Goal: Task Accomplishment & Management: Complete application form

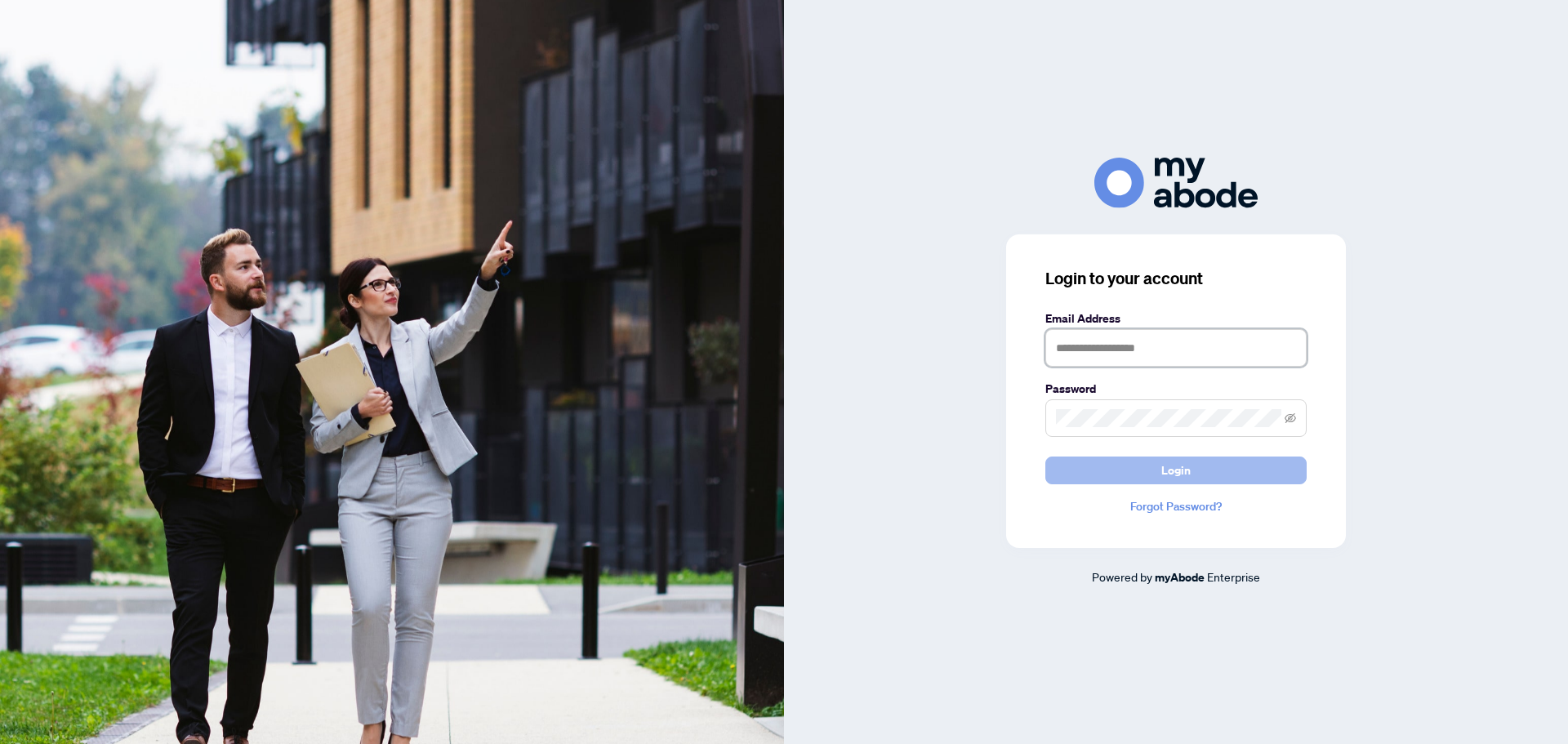
type input "**********"
click at [1210, 476] on button "Login" at bounding box center [1176, 470] width 262 height 27
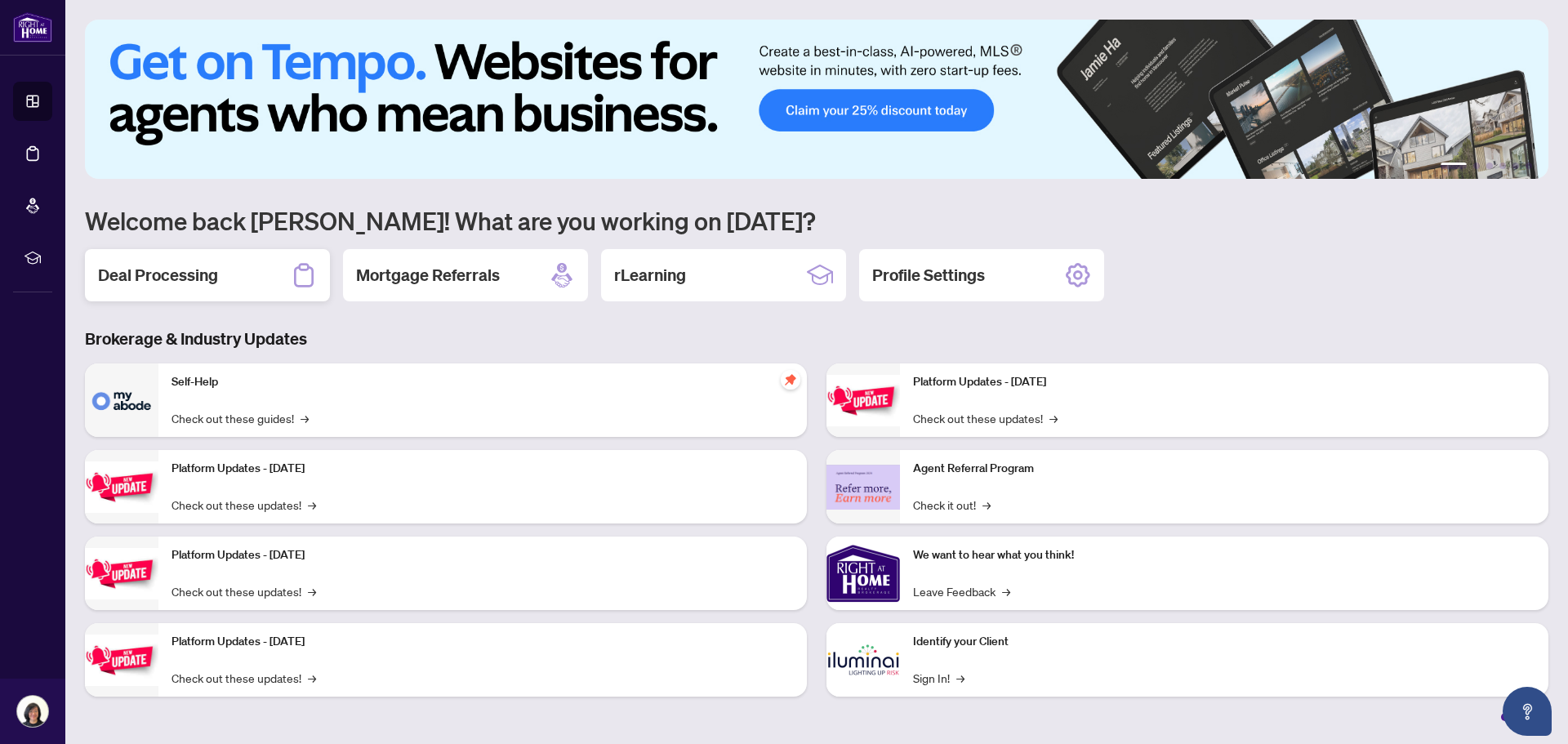
click at [169, 275] on h2 "Deal Processing" at bounding box center [158, 275] width 120 height 23
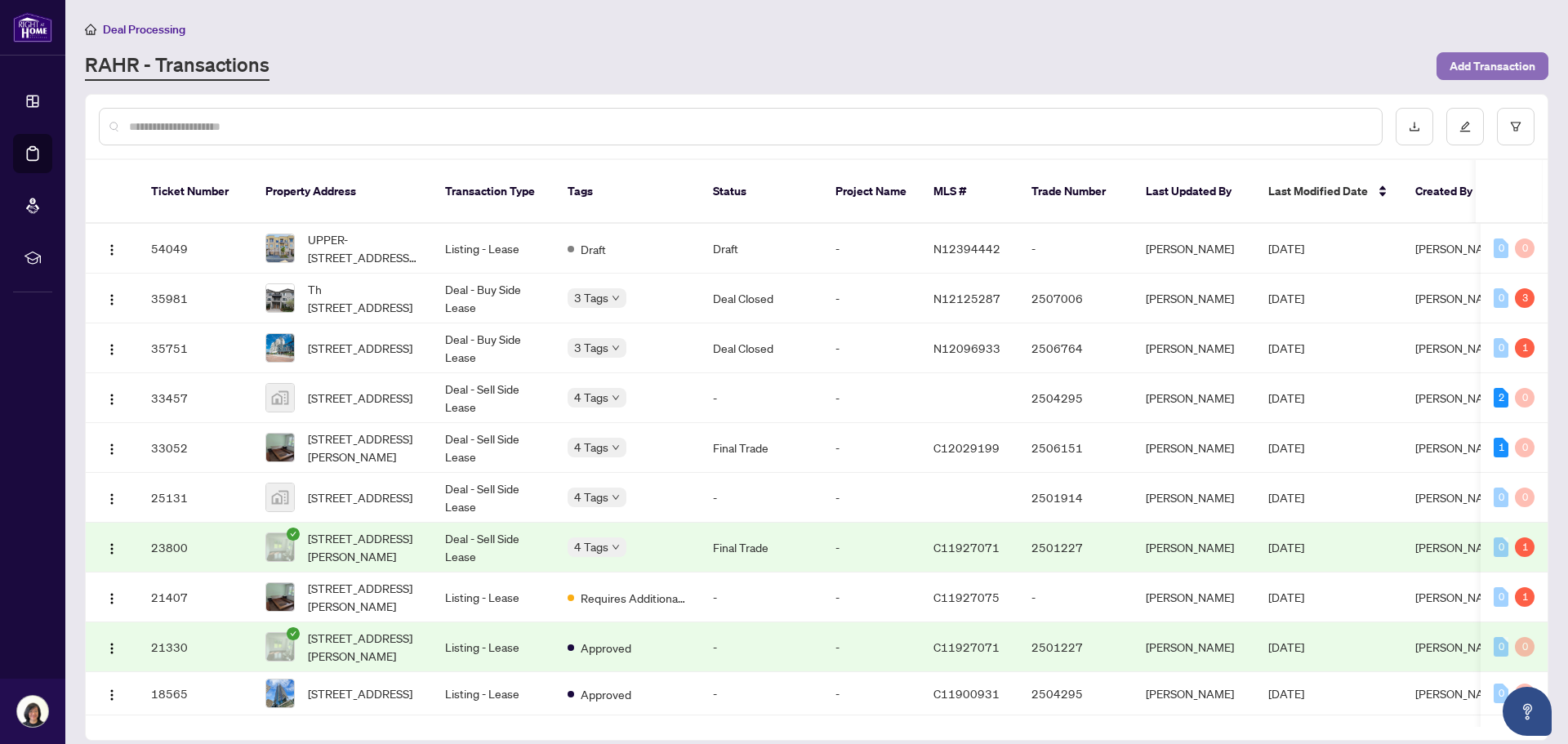
click at [1477, 64] on span "Add Transaction" at bounding box center [1492, 66] width 86 height 26
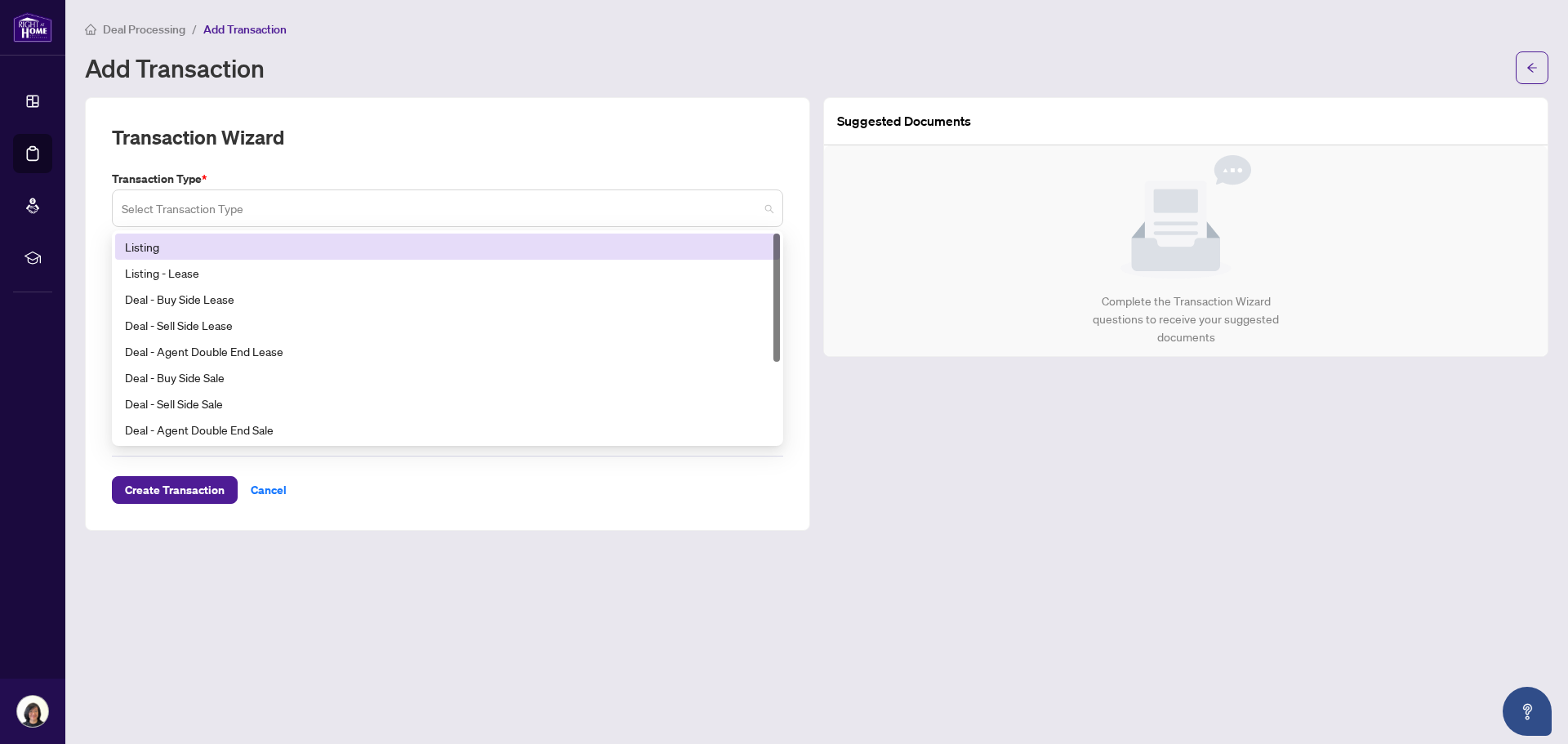
click at [767, 211] on span at bounding box center [448, 208] width 652 height 31
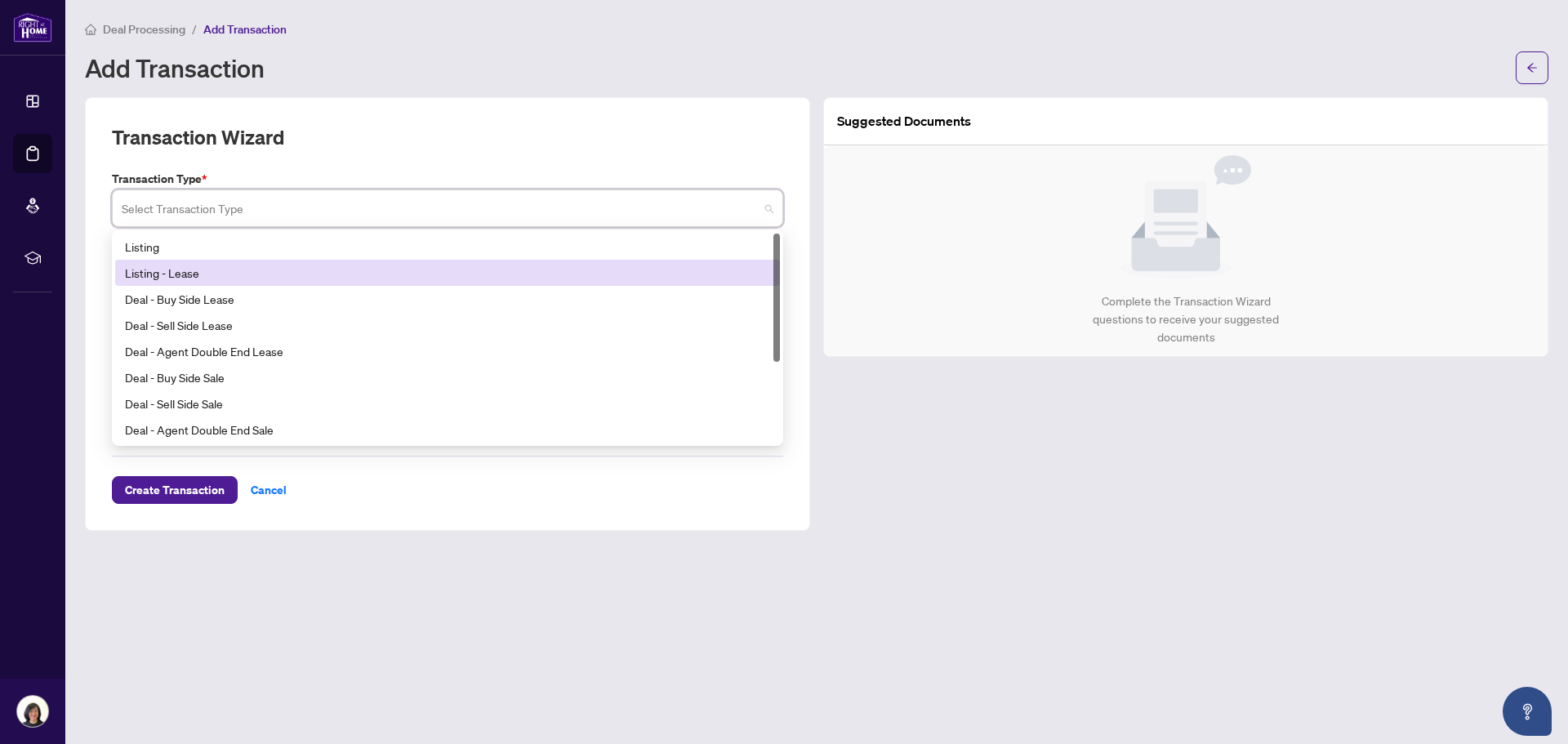
click at [201, 280] on div "Listing - Lease" at bounding box center [447, 272] width 646 height 18
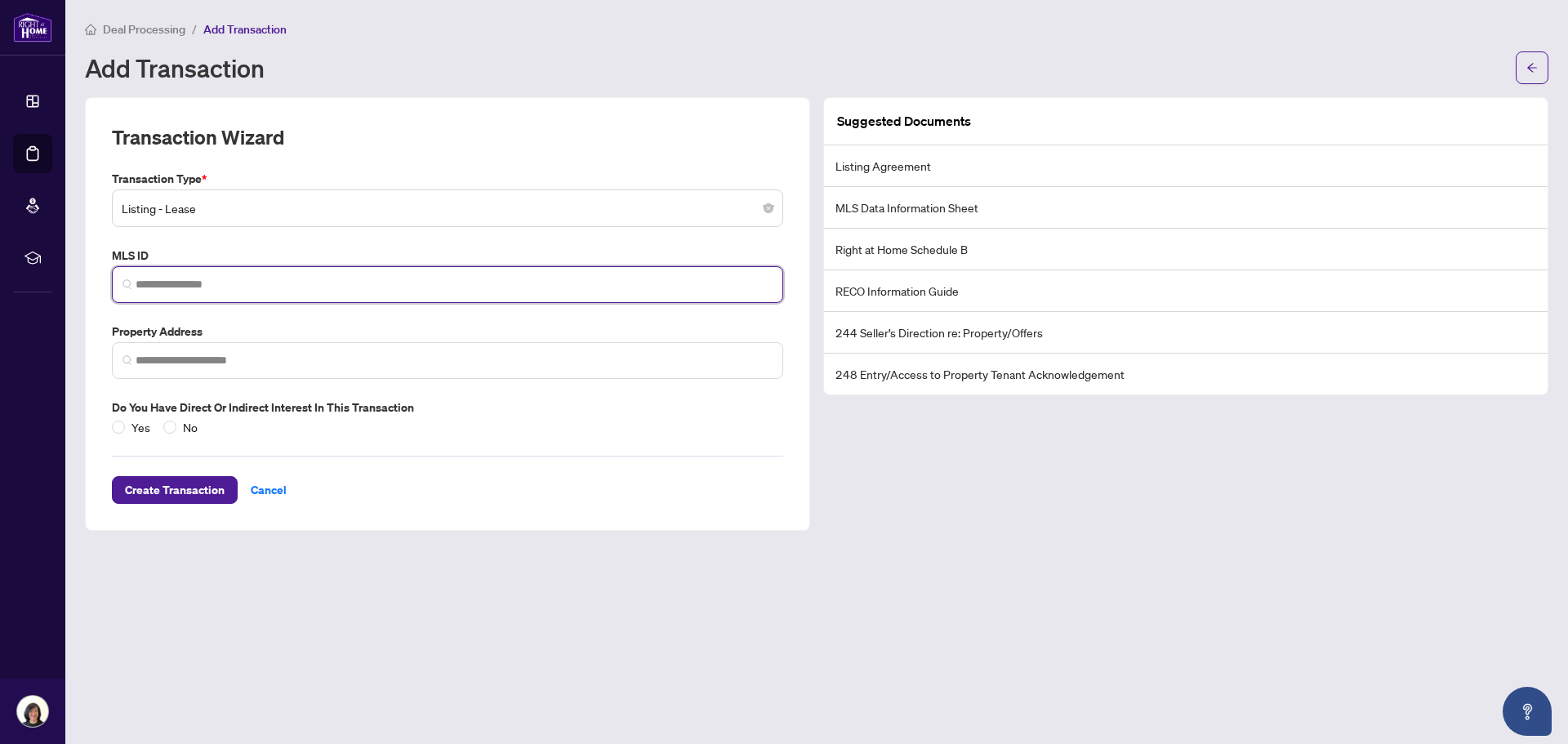
click at [218, 281] on input "search" at bounding box center [454, 285] width 637 height 17
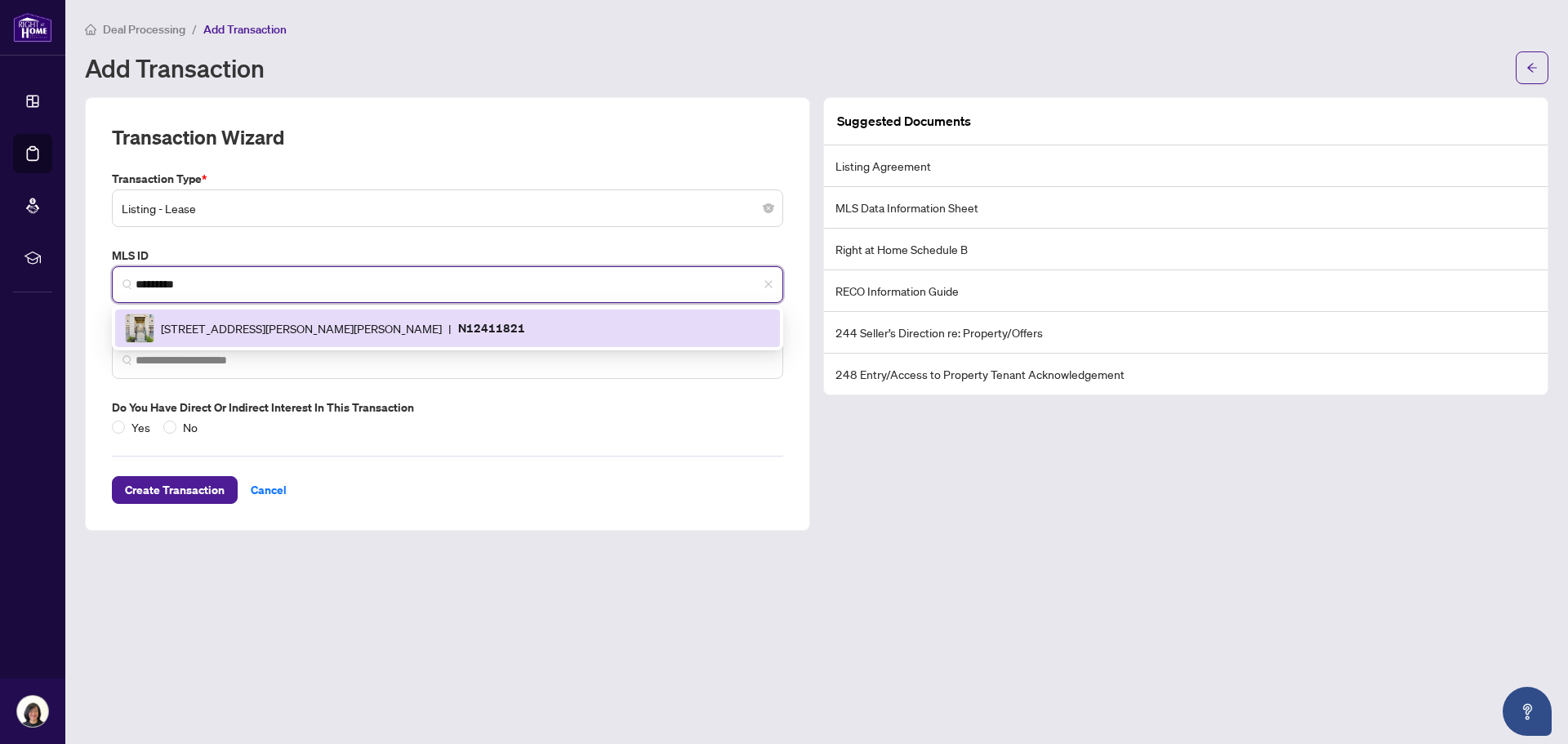
click at [237, 337] on div "33 John Stocks Way, Markham, Ontario L3T 0G1, Canada | N12411821" at bounding box center [447, 328] width 646 height 29
type input "*********"
type input "**********"
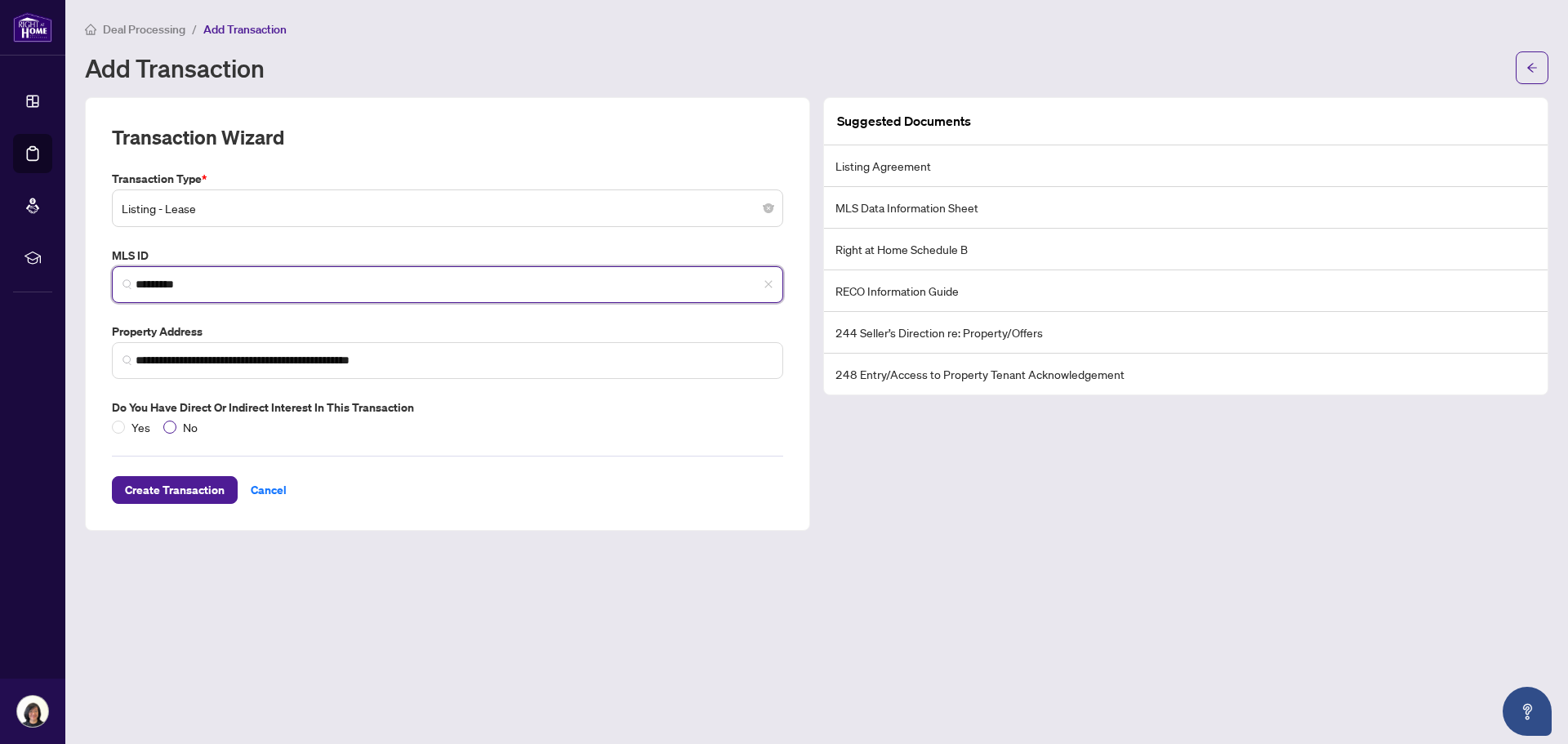
type input "*********"
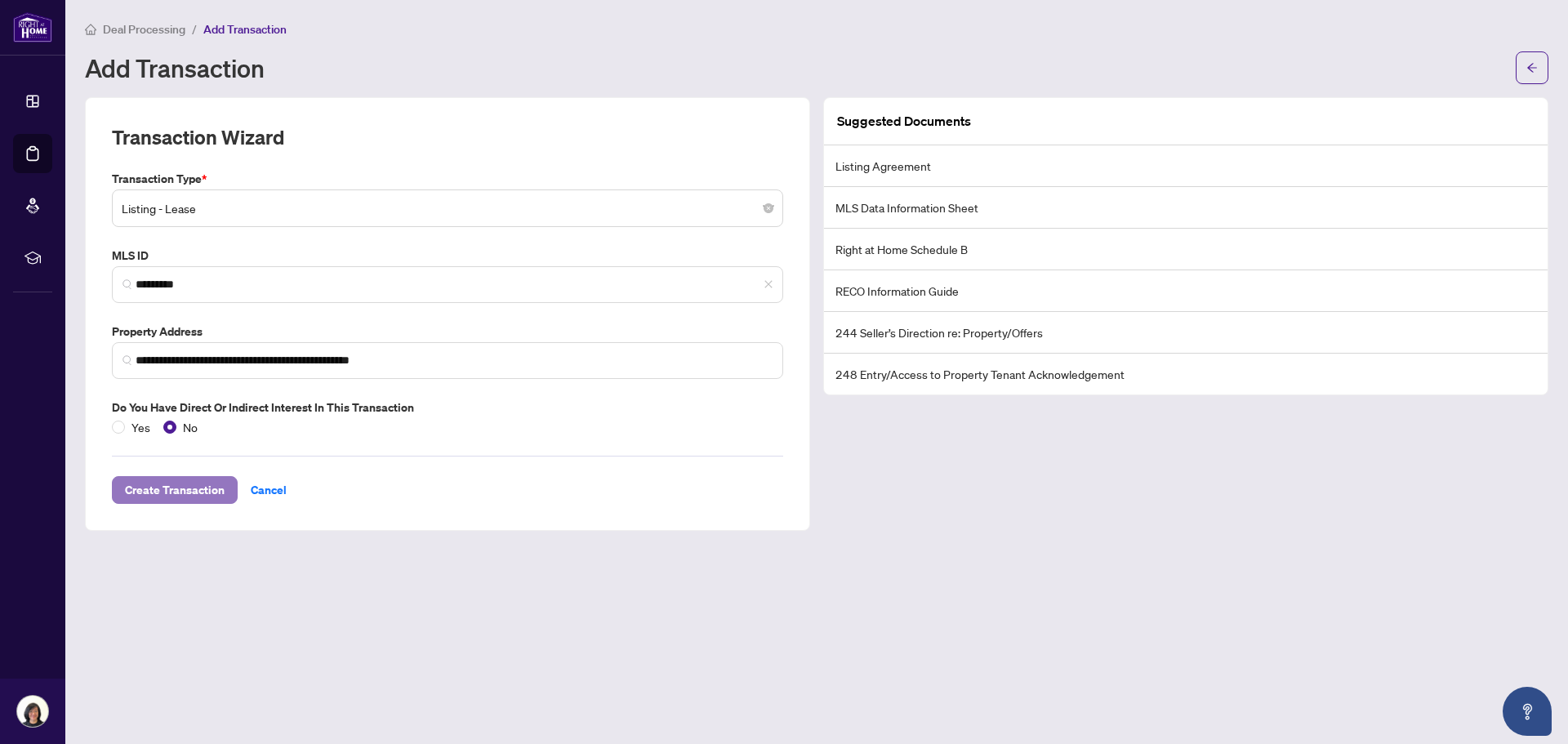
click at [168, 491] on span "Create Transaction" at bounding box center [174, 491] width 99 height 26
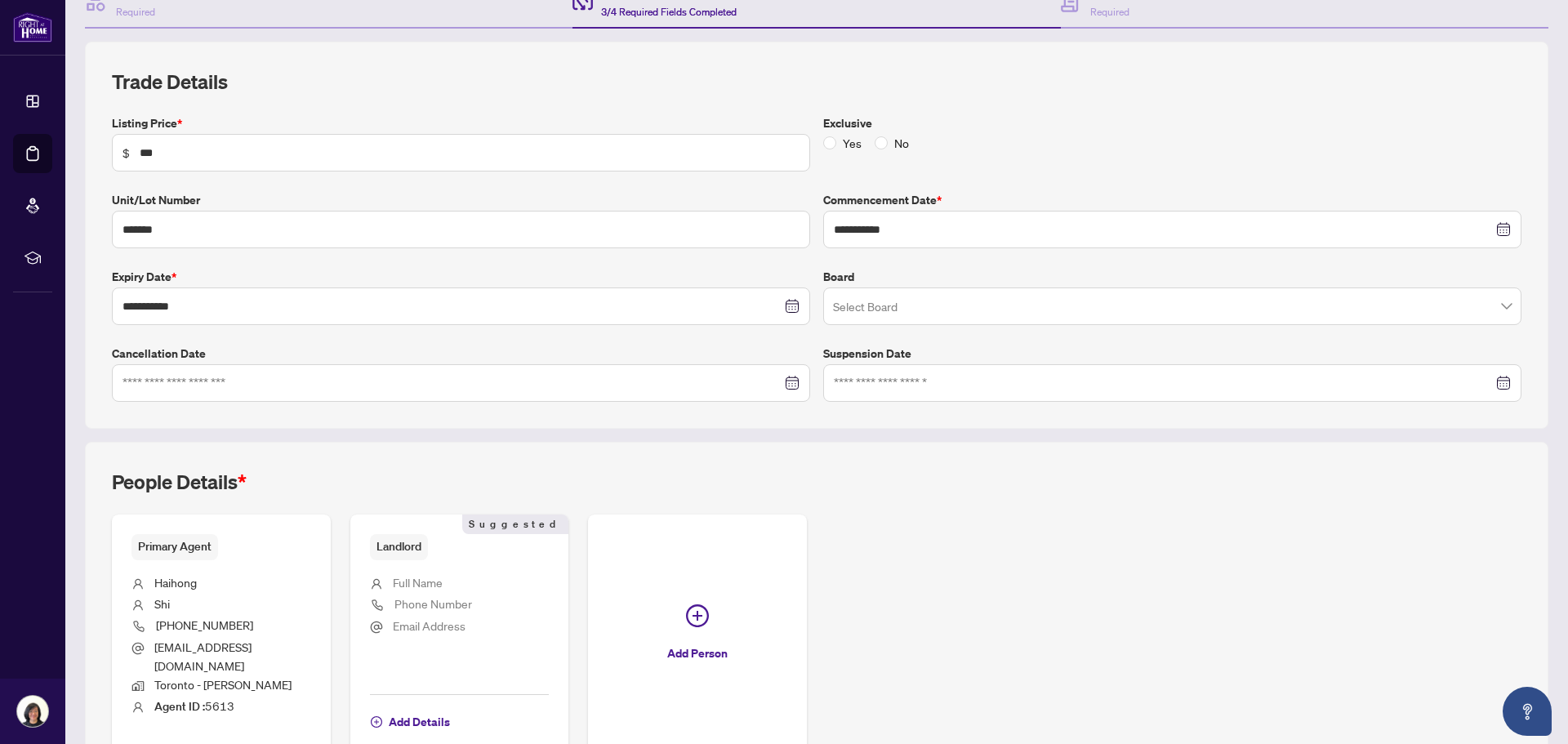
scroll to position [264, 0]
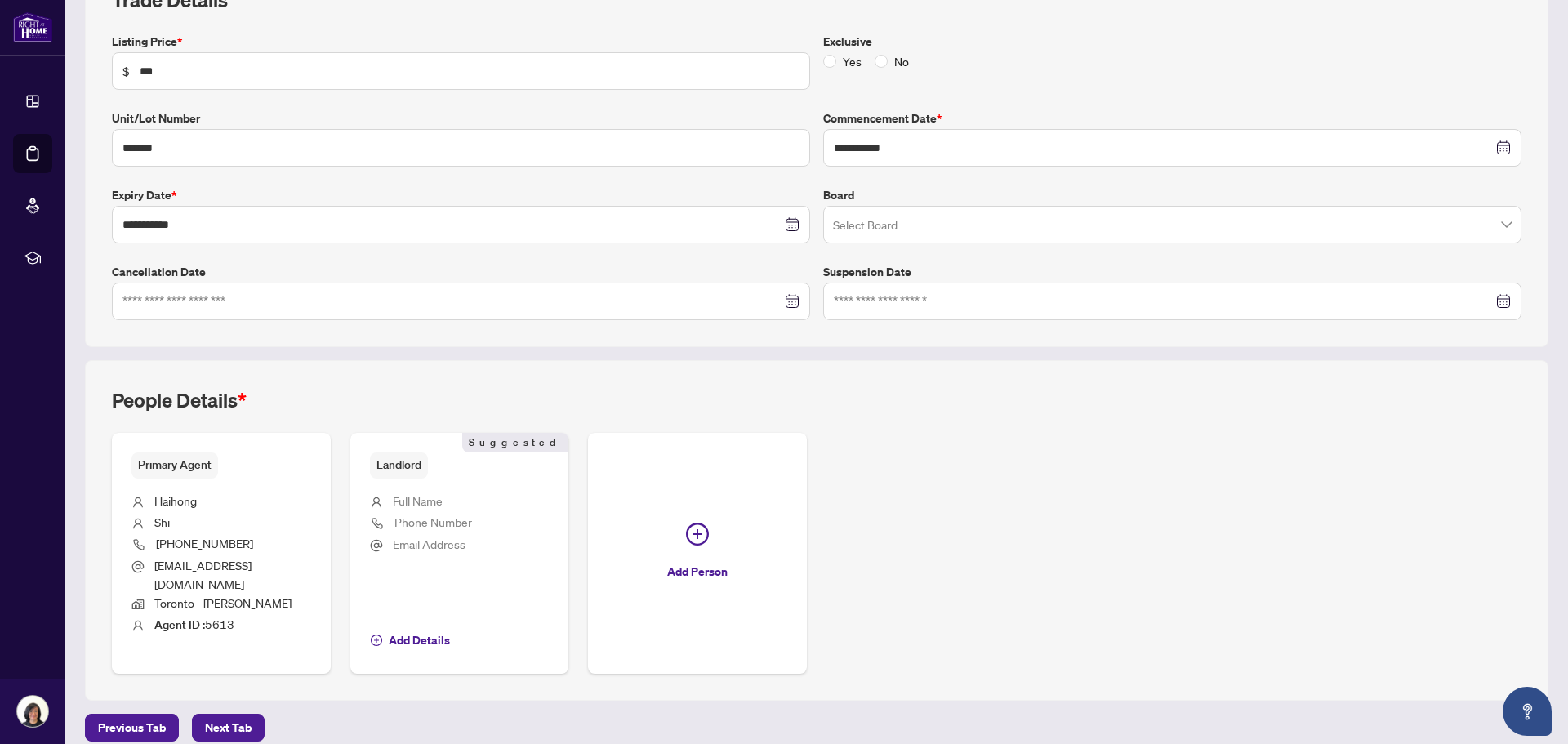
click at [423, 493] on span "Full Name" at bounding box center [418, 501] width 50 height 15
click at [404, 467] on span "Landlord" at bounding box center [398, 465] width 58 height 26
click at [232, 715] on span "Next Tab" at bounding box center [228, 728] width 46 height 26
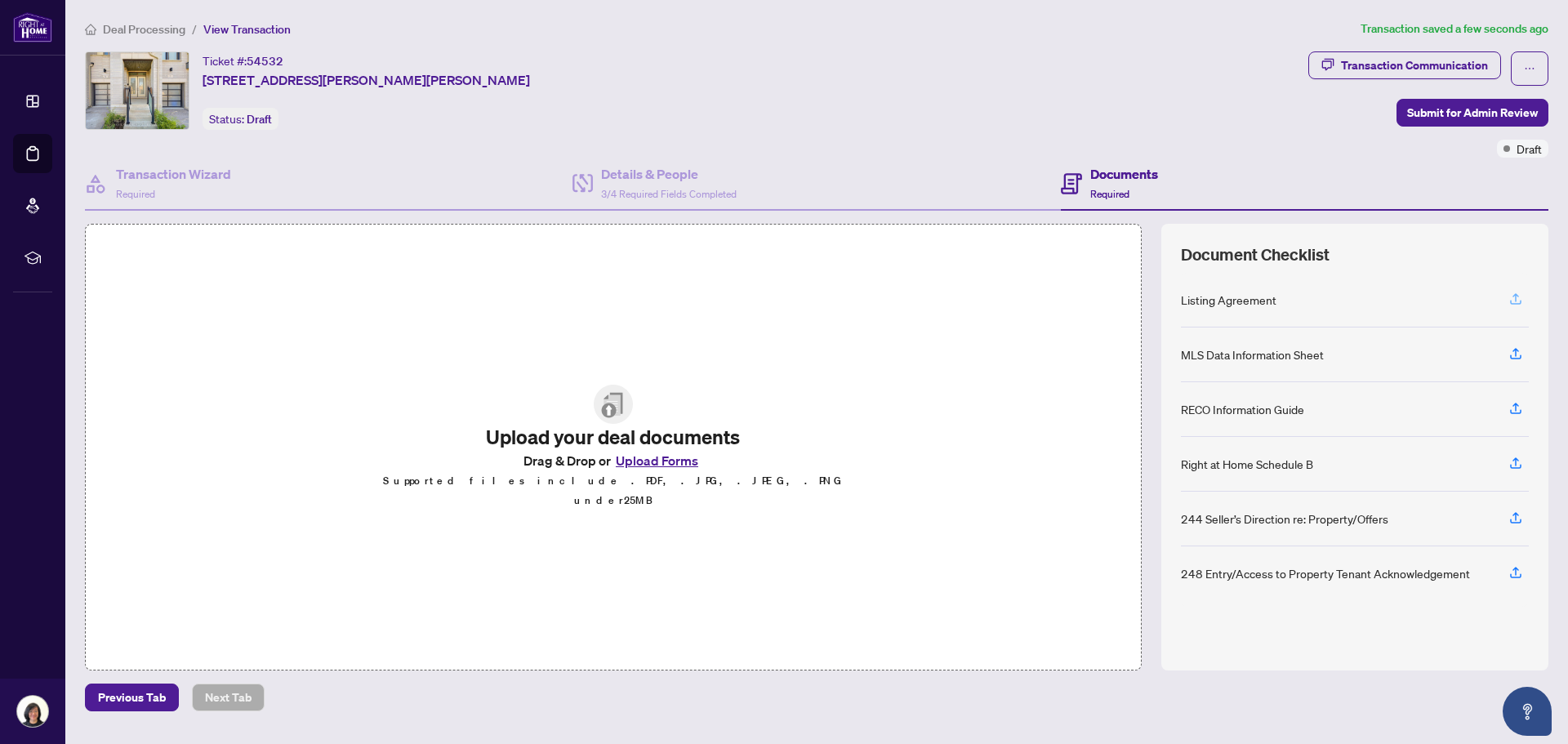
click at [1512, 302] on icon "button" at bounding box center [1516, 300] width 15 height 15
click at [1518, 411] on icon "button" at bounding box center [1516, 408] width 15 height 15
click at [1514, 411] on icon "button" at bounding box center [1516, 408] width 15 height 15
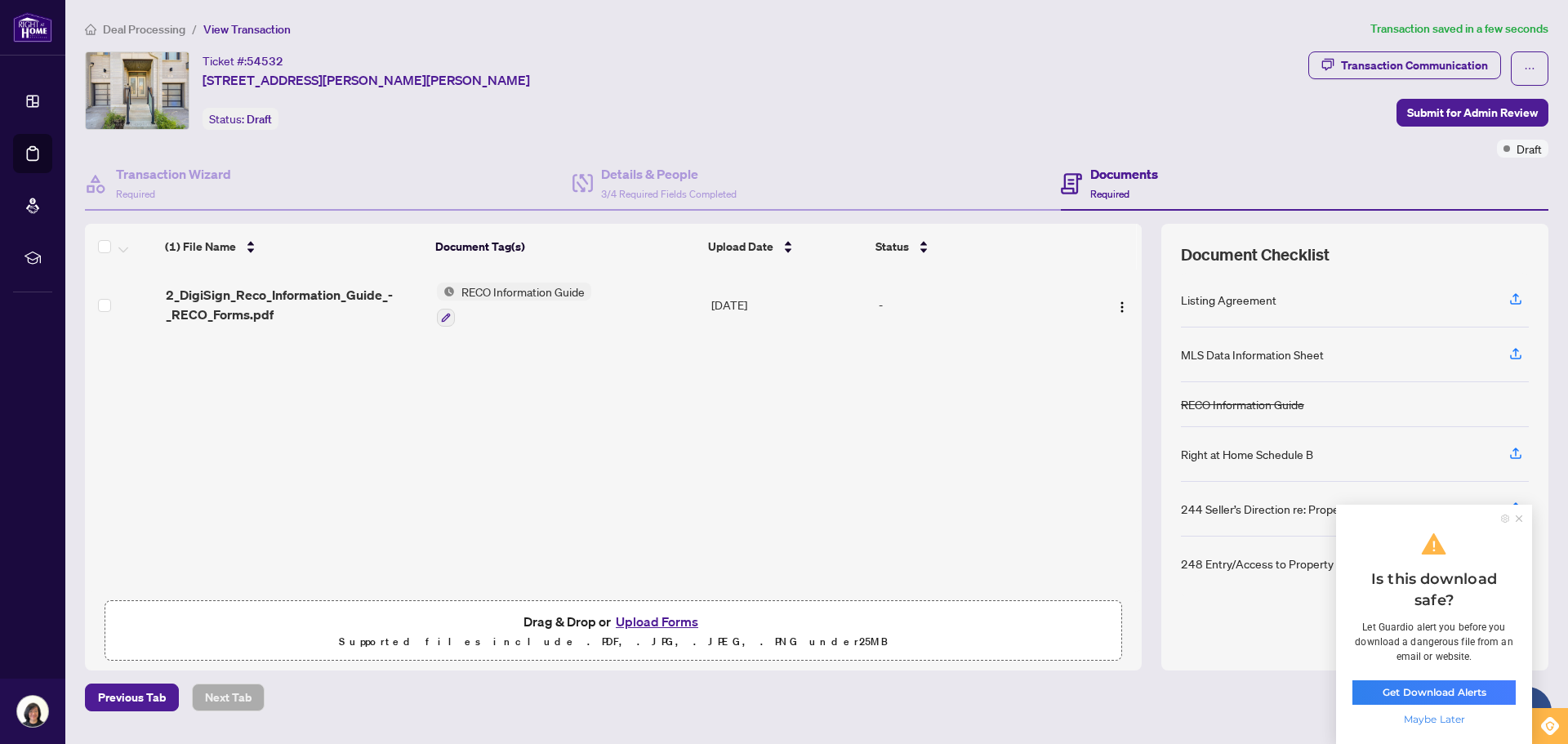
click at [1520, 517] on icon at bounding box center [1519, 518] width 7 height 7
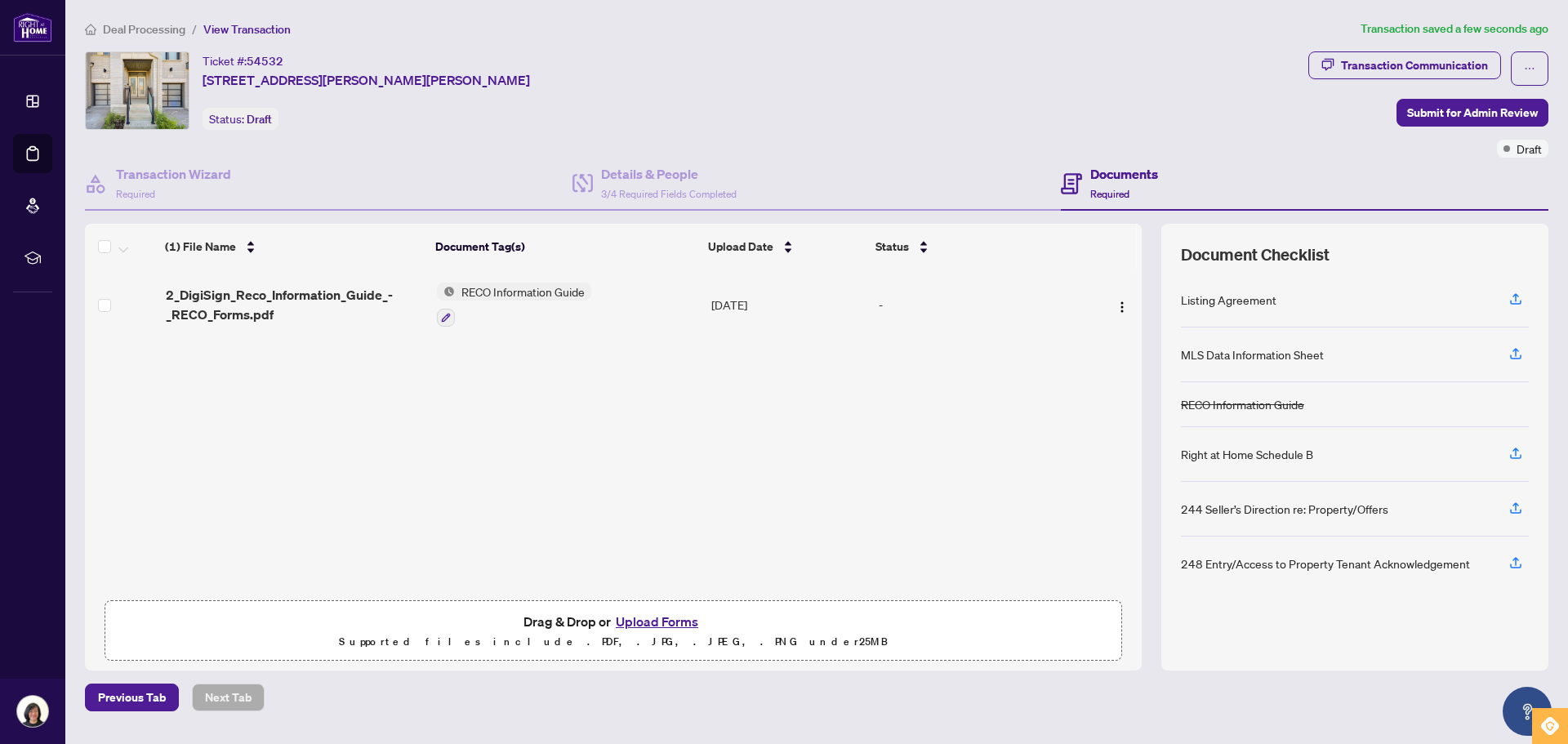
click at [153, 32] on span "Deal Processing" at bounding box center [144, 29] width 82 height 15
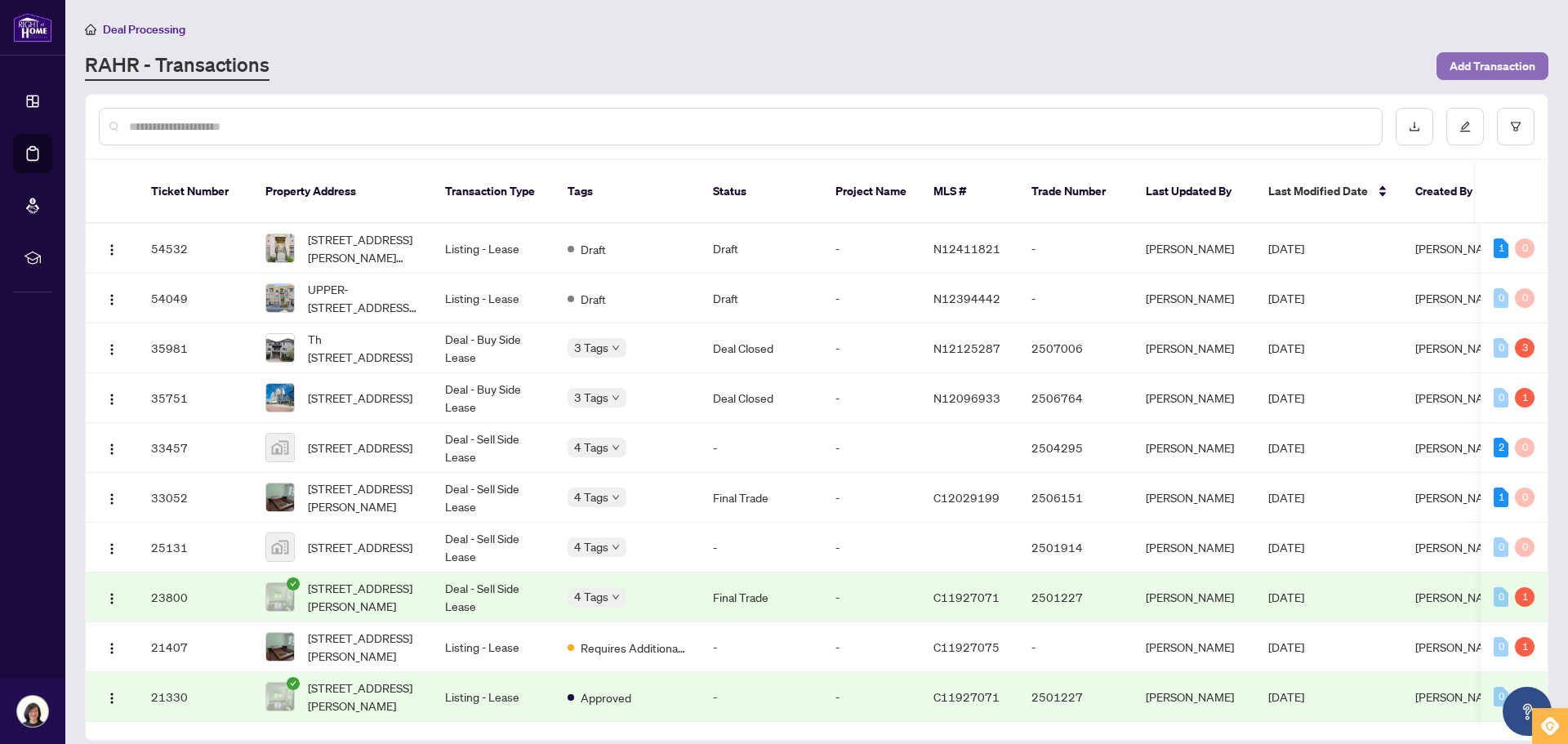
click at [1483, 69] on span "Add Transaction" at bounding box center [1492, 66] width 86 height 26
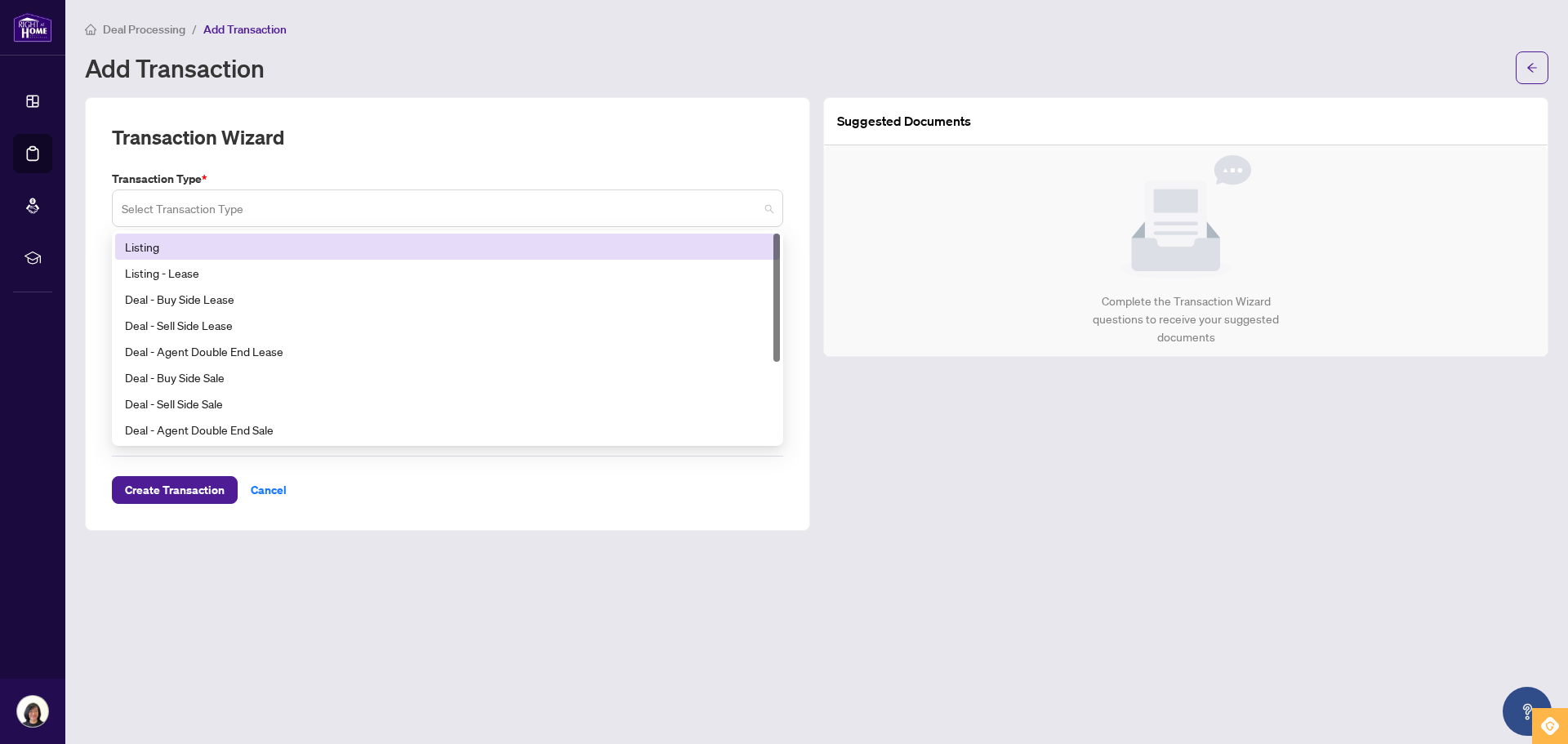
click at [767, 209] on span at bounding box center [448, 208] width 652 height 31
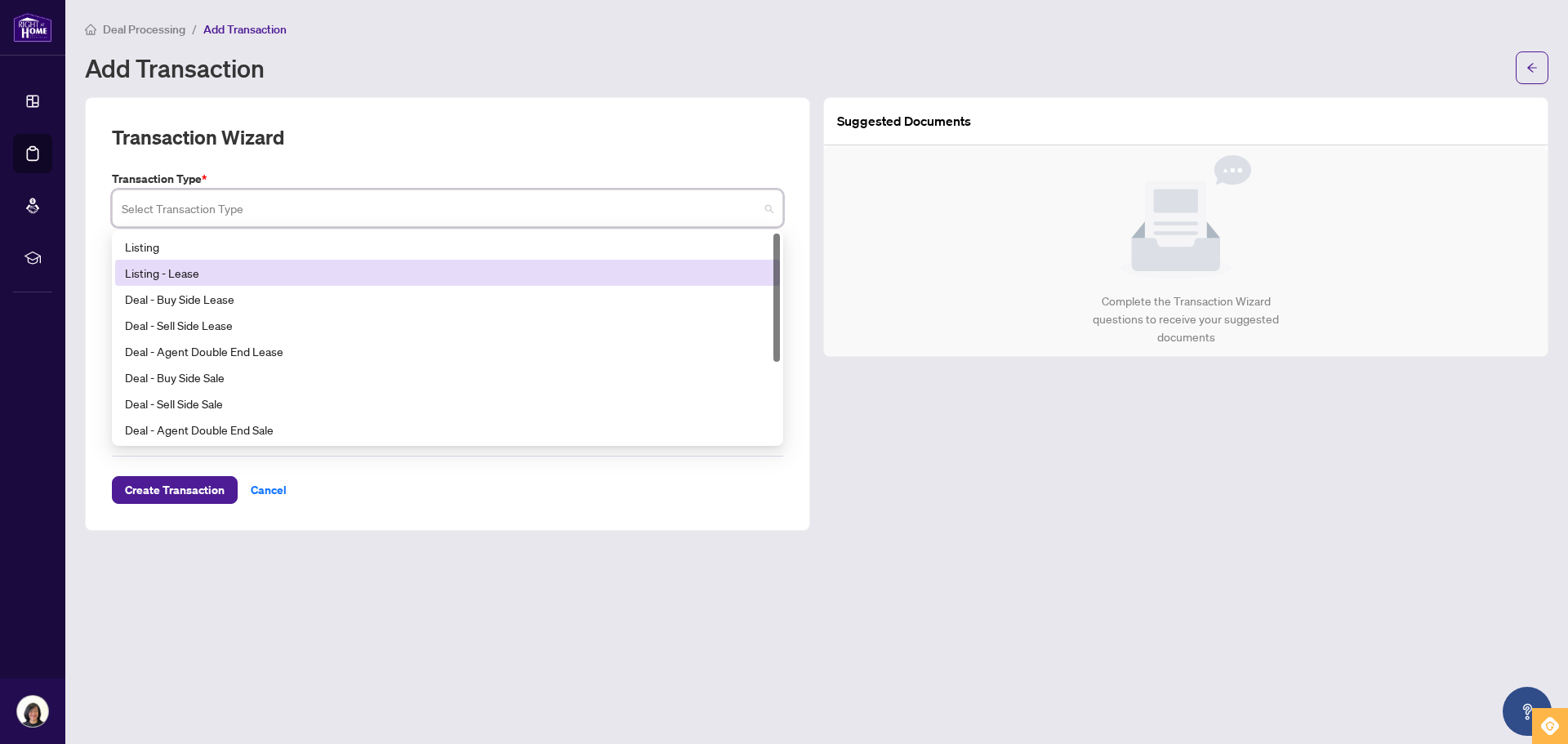
click at [227, 272] on div "Listing - Lease" at bounding box center [447, 272] width 646 height 18
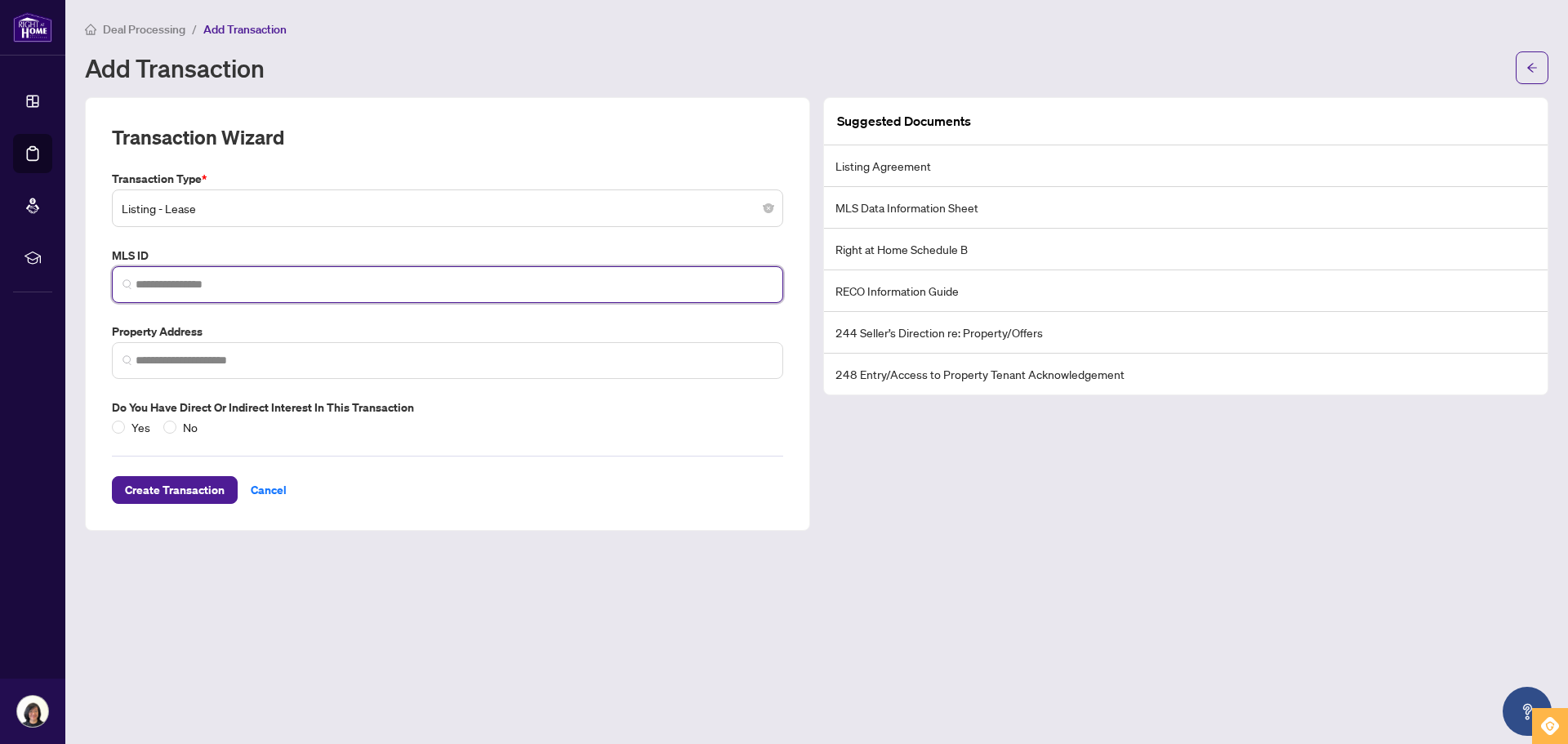
click at [212, 285] on input "search" at bounding box center [454, 285] width 637 height 17
click at [138, 289] on input "********" at bounding box center [454, 285] width 637 height 17
type input "*********"
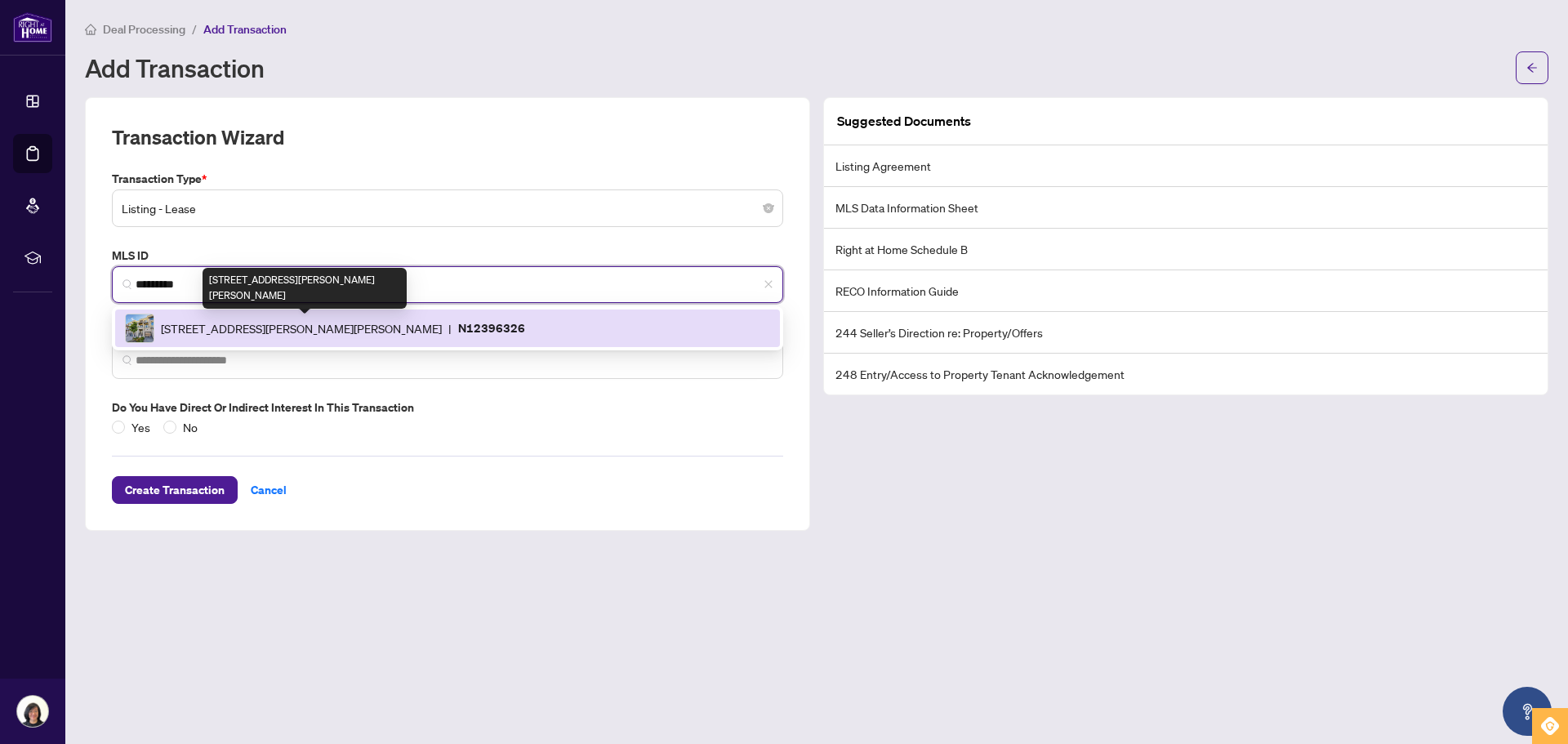
click at [316, 327] on span "33 John Stocks Way, Markham, Ontario L3T 0G1, Canada" at bounding box center [301, 328] width 281 height 18
type input "**********"
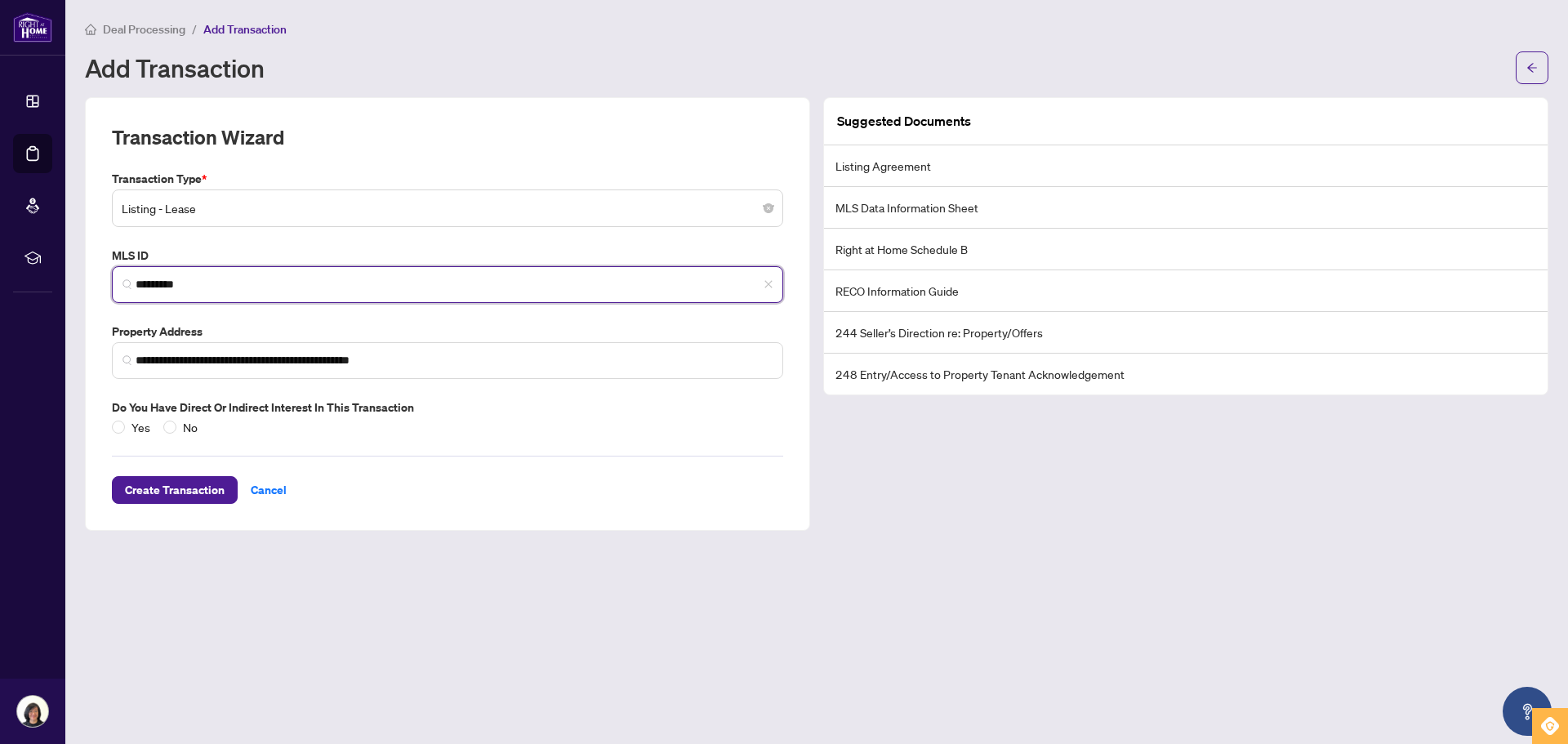
type input "*********"
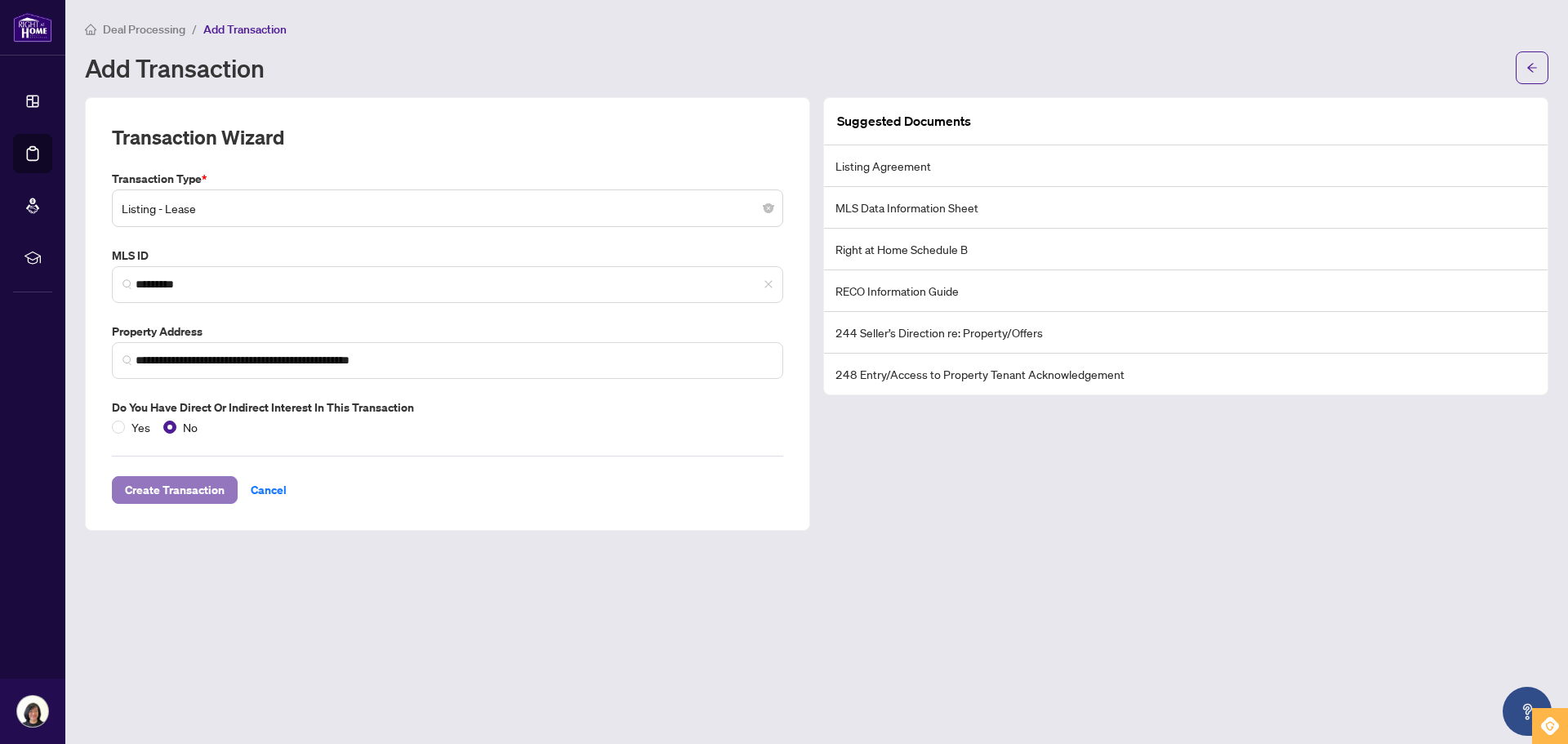
click at [165, 489] on span "Create Transaction" at bounding box center [174, 491] width 99 height 26
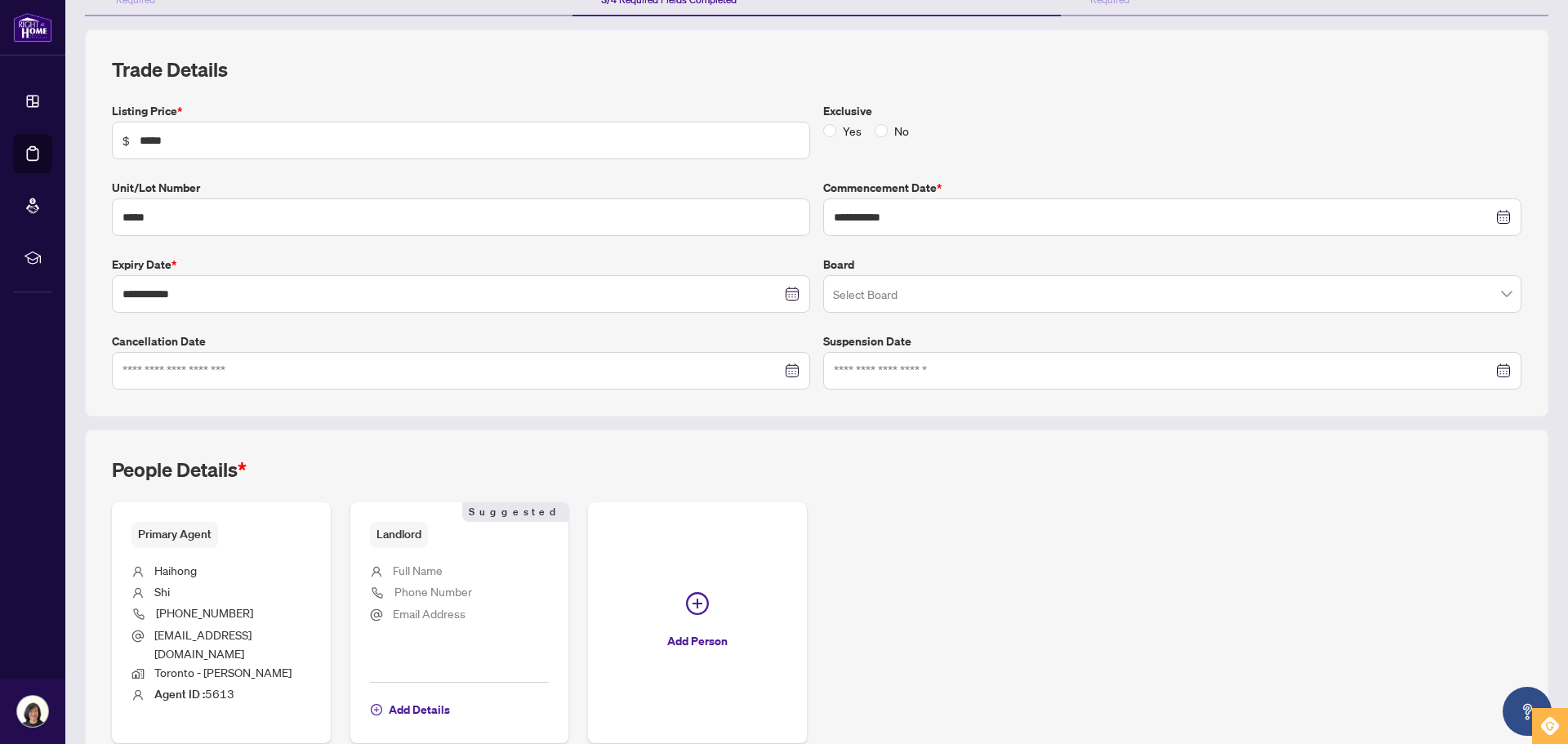
scroll to position [264, 0]
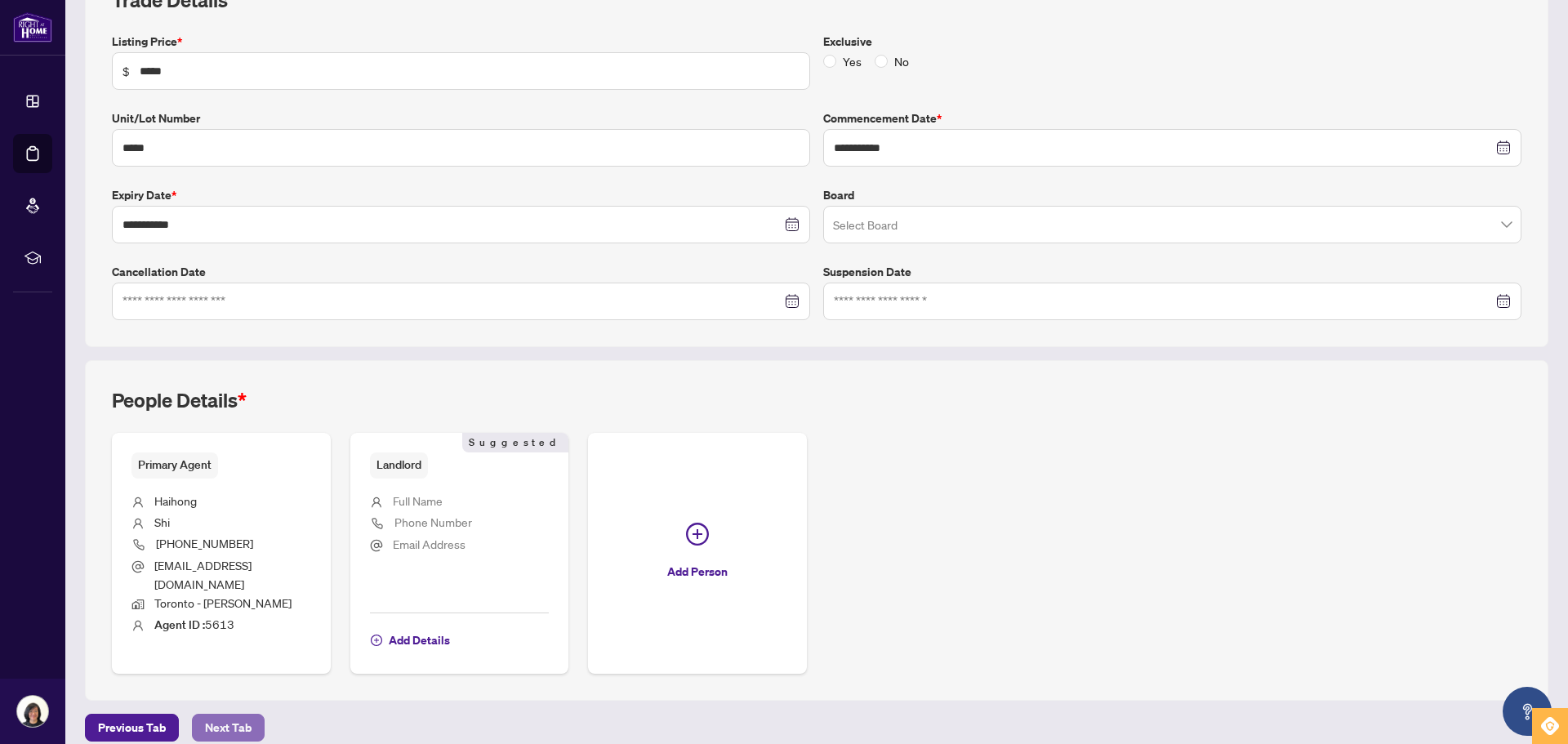
click at [224, 715] on span "Next Tab" at bounding box center [228, 728] width 46 height 26
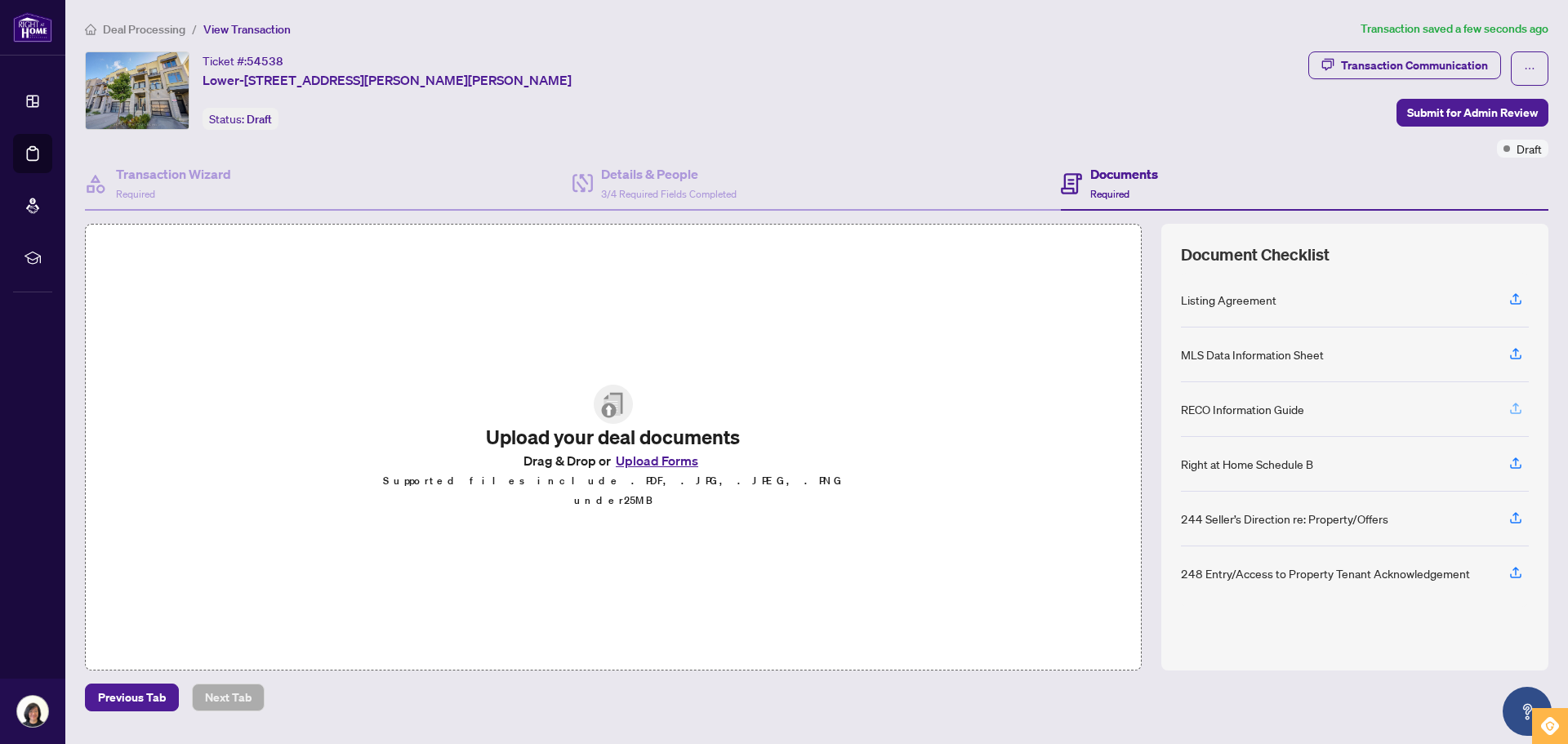
click at [1517, 407] on icon "button" at bounding box center [1516, 408] width 15 height 15
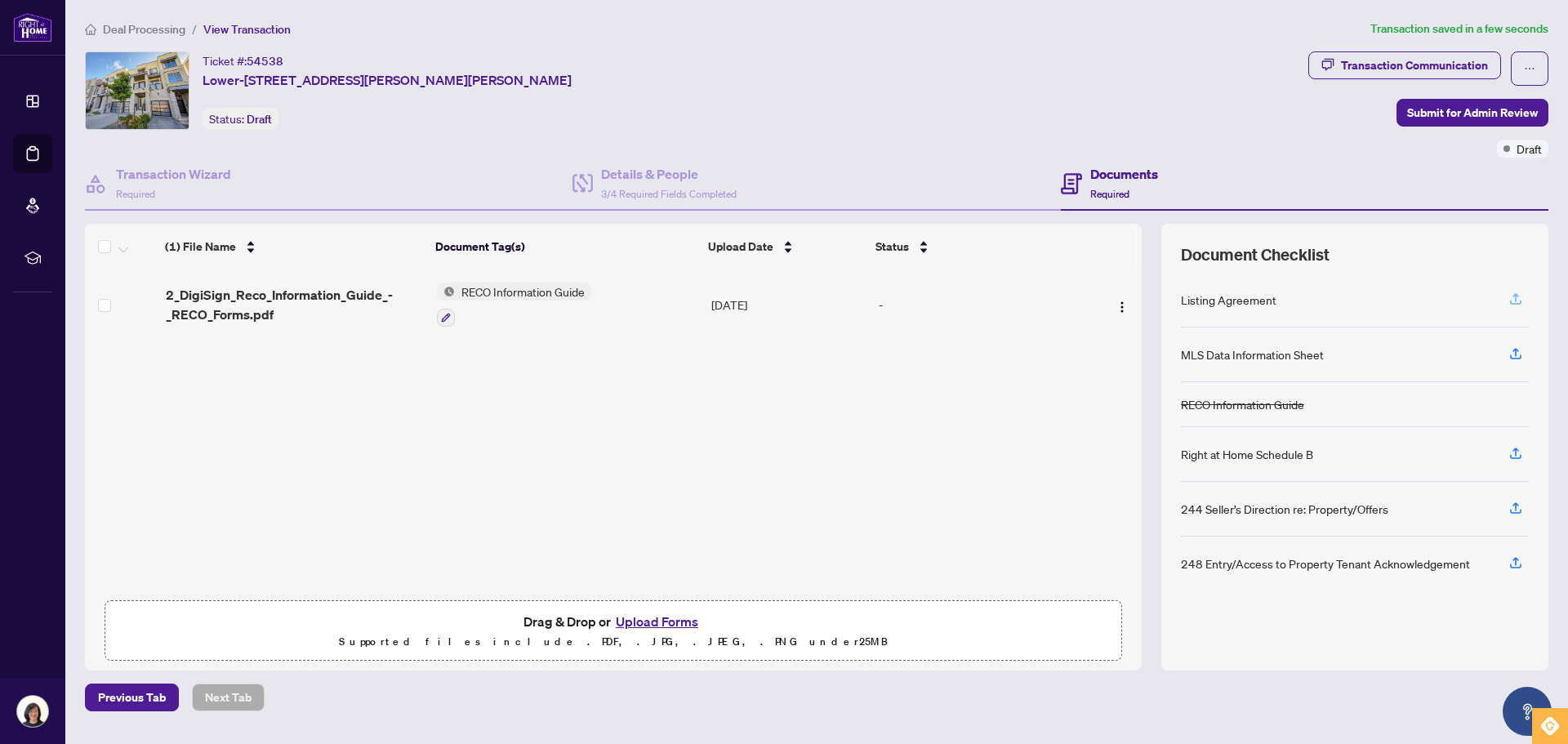
click at [1512, 304] on icon "button" at bounding box center [1516, 300] width 15 height 15
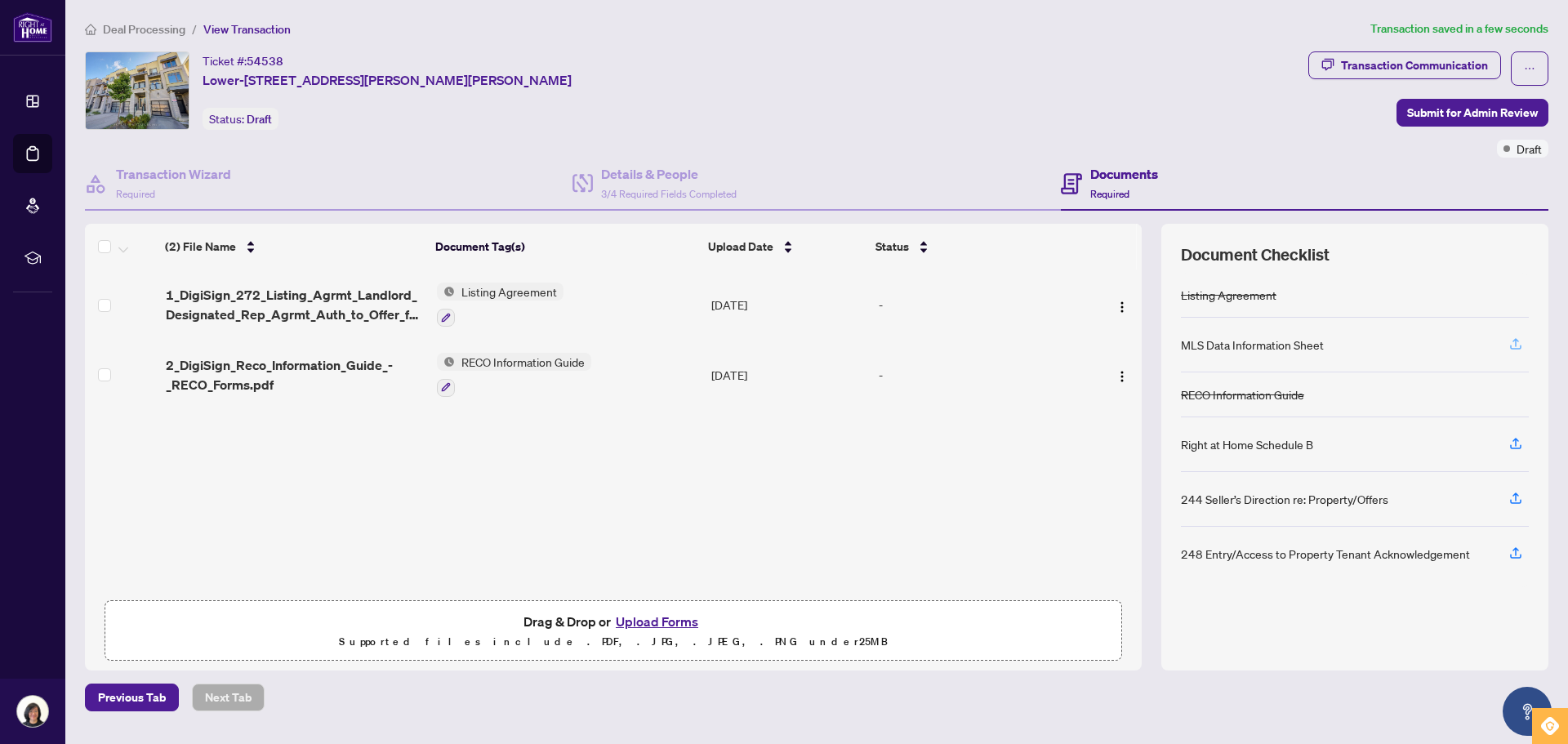
click at [1514, 348] on icon "button" at bounding box center [1516, 347] width 11 height 4
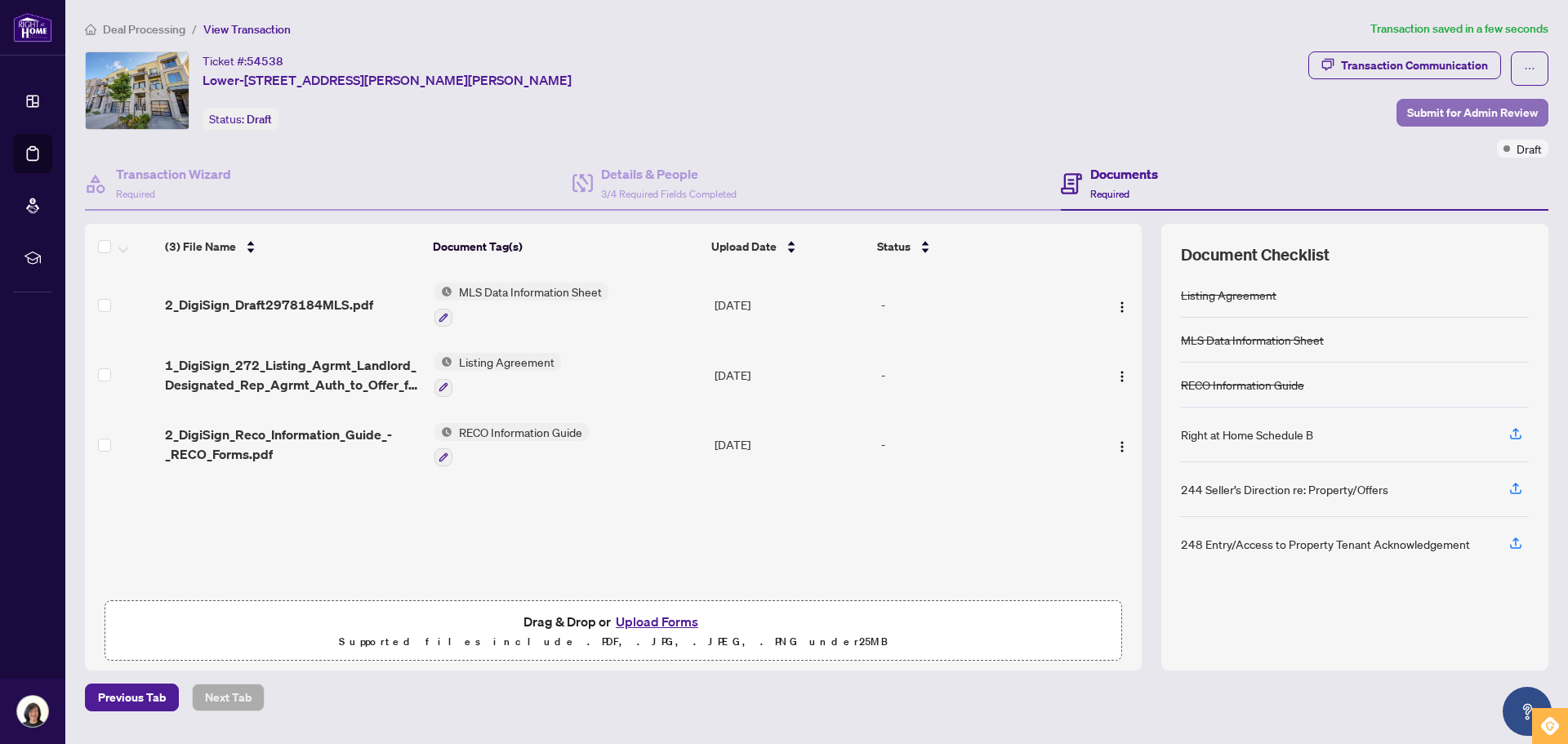
click at [1427, 115] on span "Submit for Admin Review" at bounding box center [1473, 112] width 130 height 26
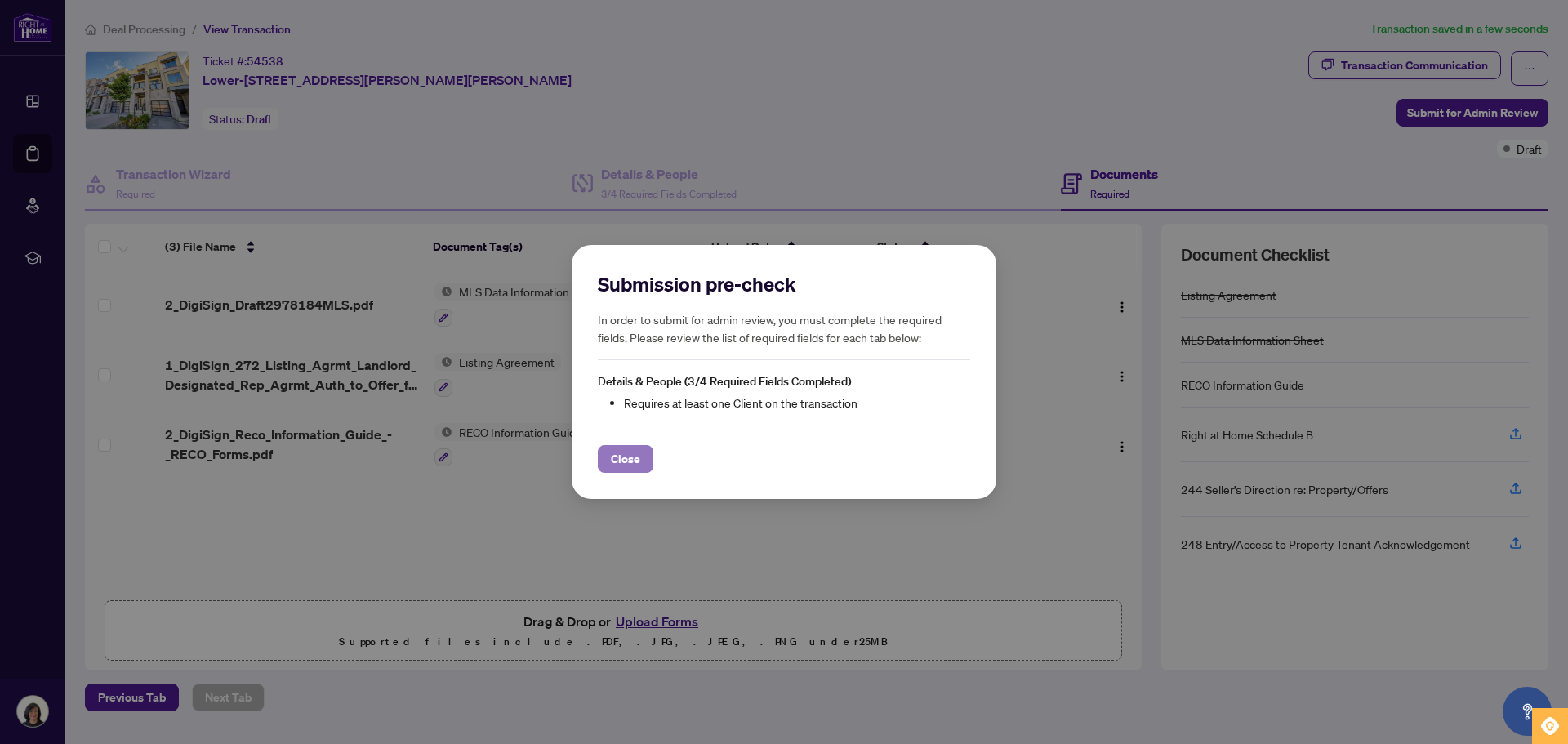
click at [628, 459] on span "Close" at bounding box center [625, 459] width 29 height 26
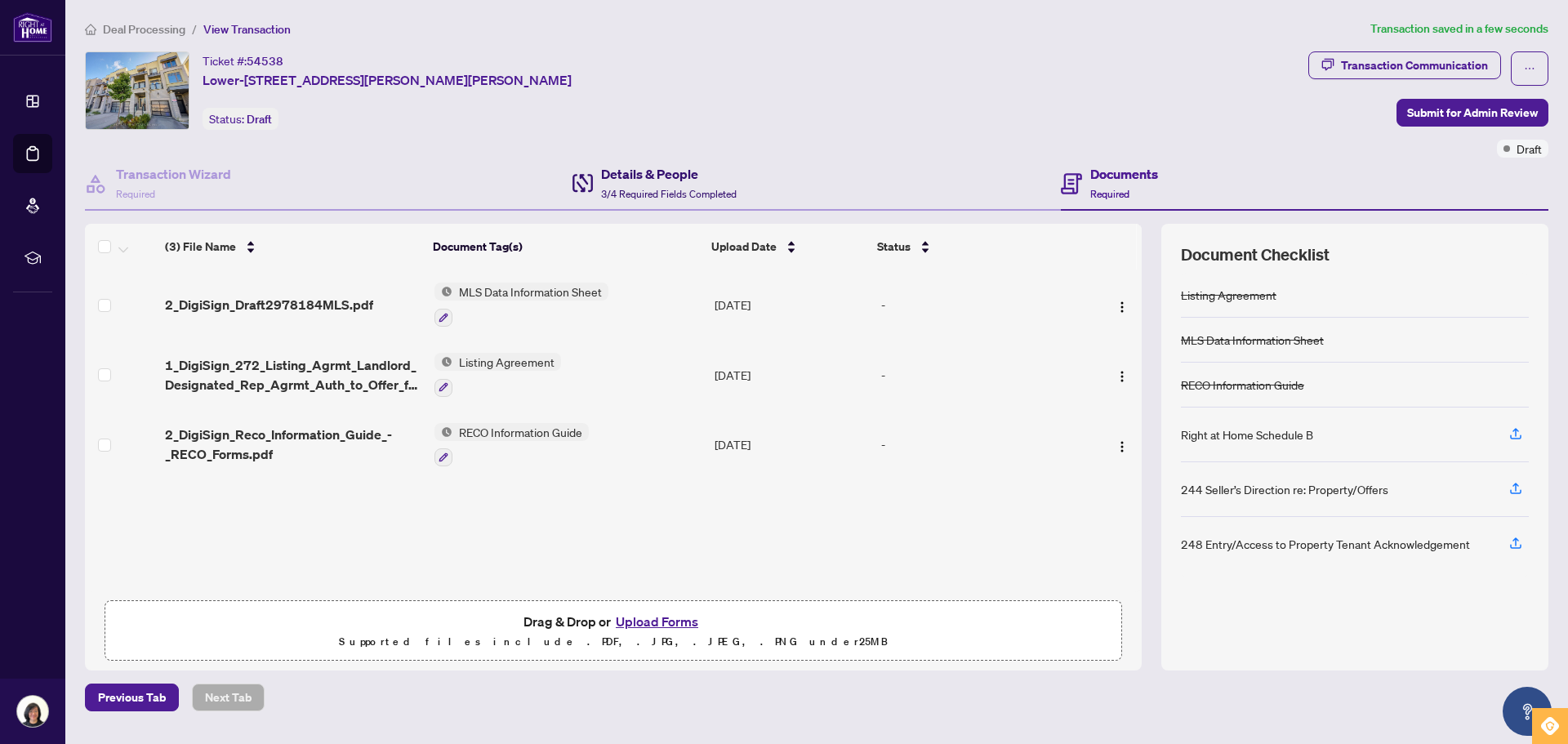
click at [622, 185] on div "Details & People 3/4 Required Fields Completed" at bounding box center [668, 183] width 135 height 39
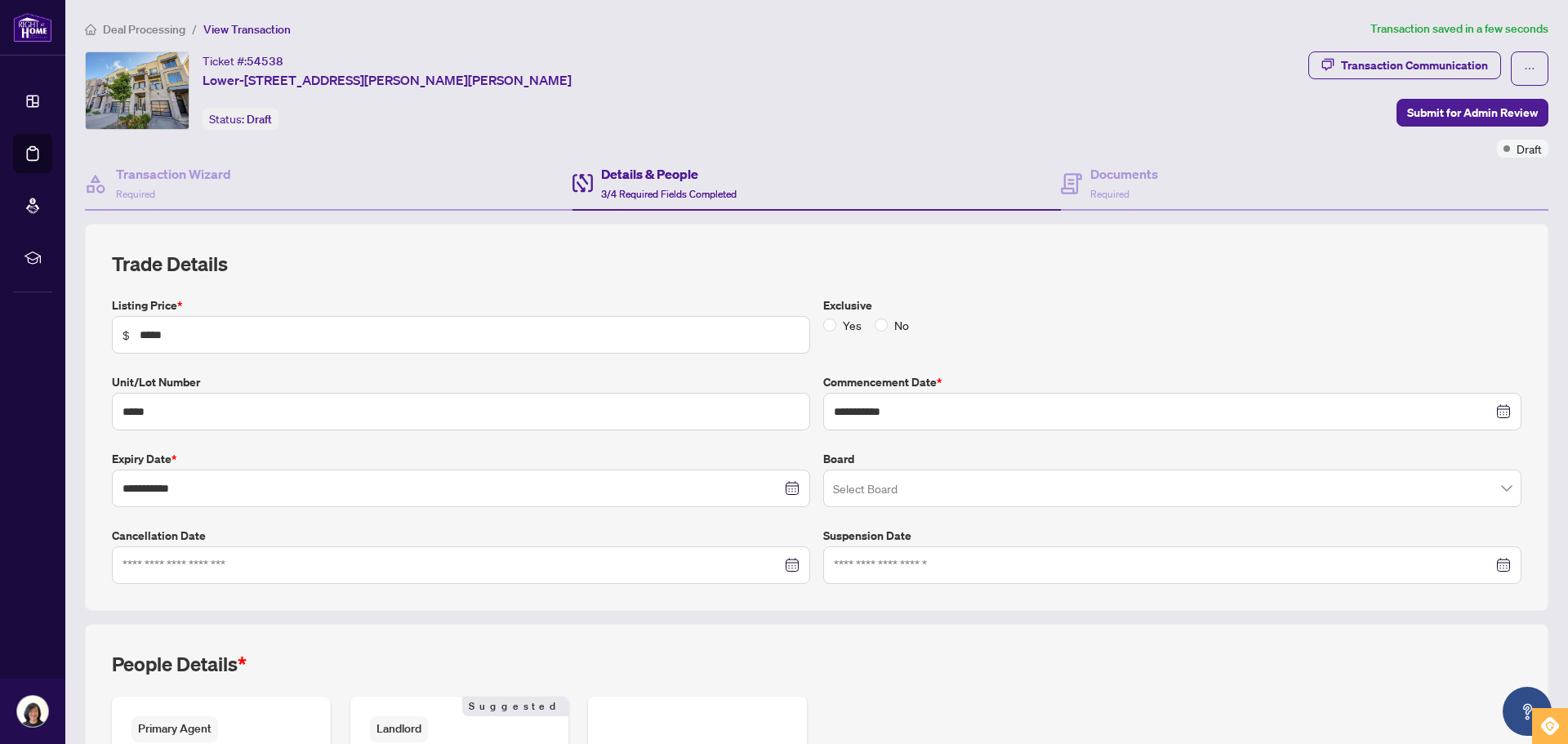
scroll to position [264, 0]
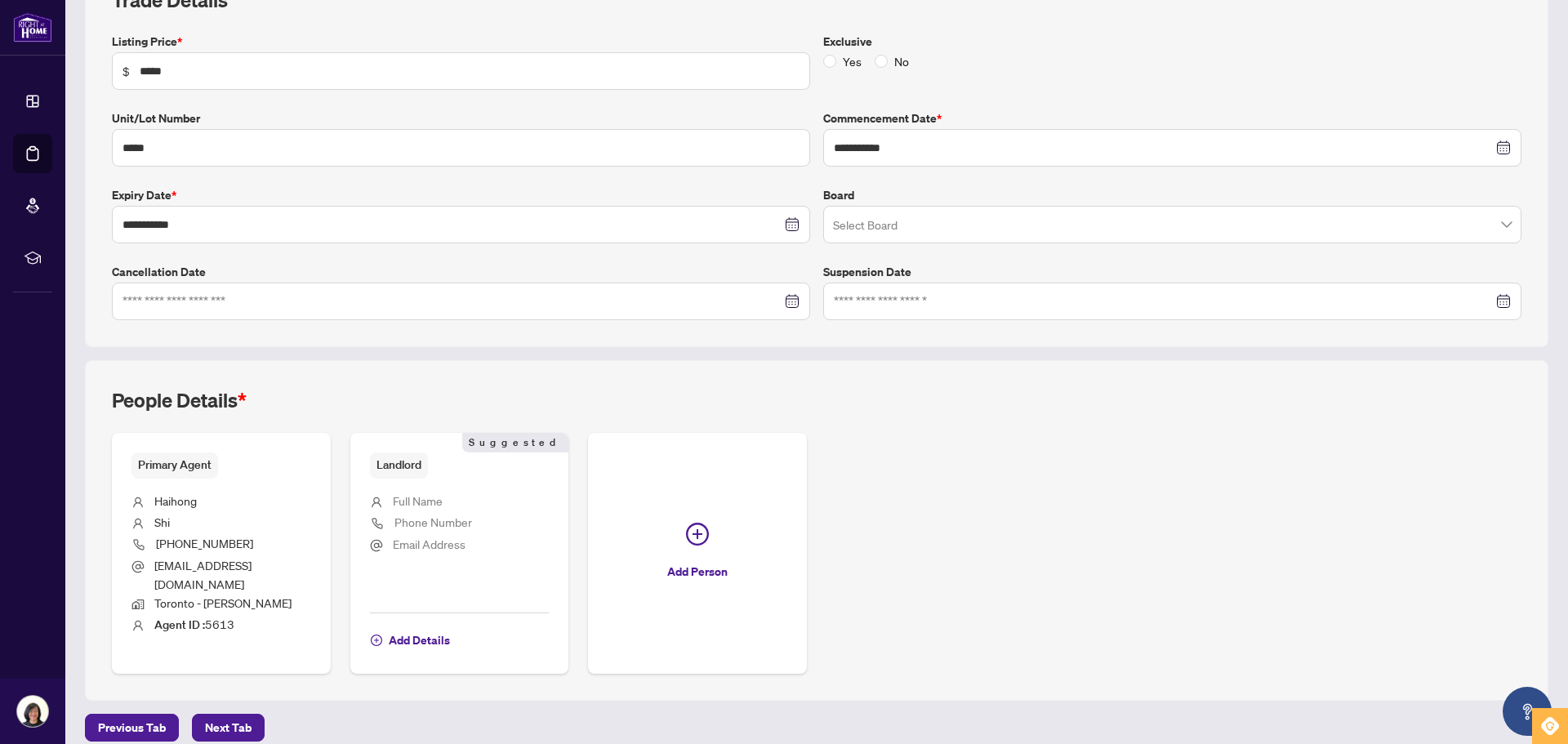
click at [406, 506] on span "Full Name" at bounding box center [418, 501] width 50 height 15
click at [379, 634] on icon "plus-circle" at bounding box center [376, 640] width 11 height 11
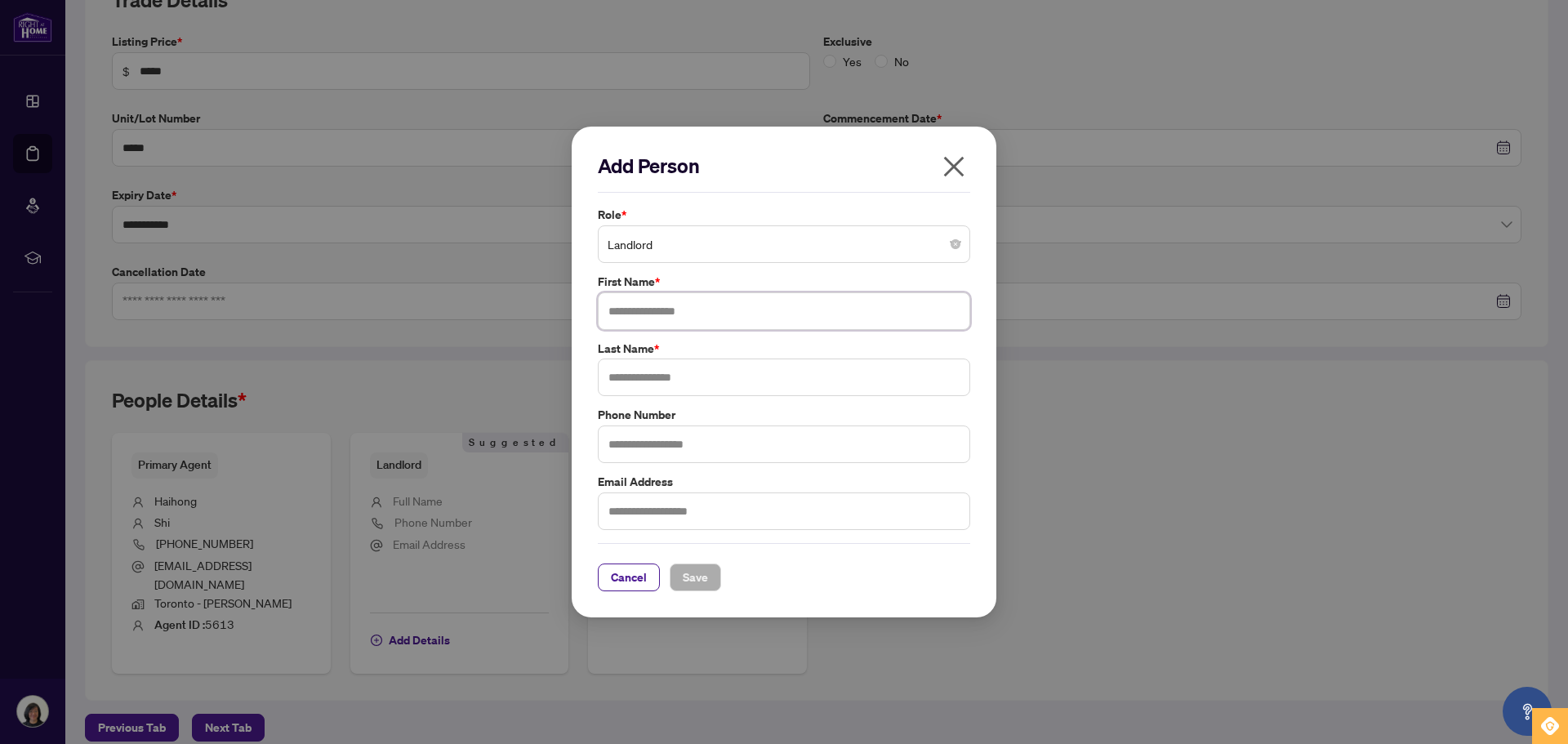
click at [665, 310] on input "text" at bounding box center [784, 311] width 372 height 38
type input "******"
click at [612, 377] on input "text" at bounding box center [784, 377] width 372 height 38
type input "****"
click at [704, 588] on span "Save" at bounding box center [695, 578] width 26 height 26
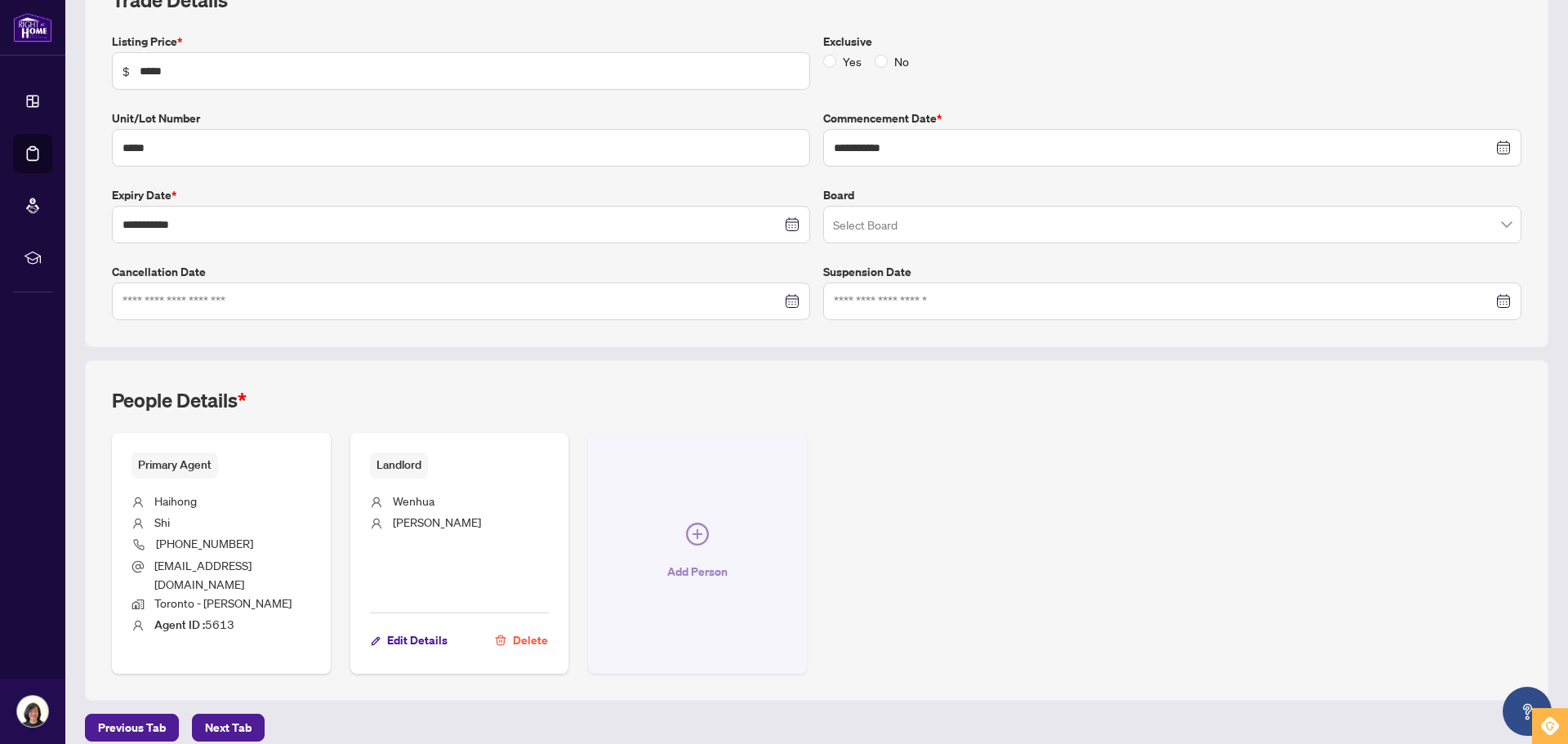
click at [693, 530] on icon "plus-circle" at bounding box center [698, 534] width 9 height 9
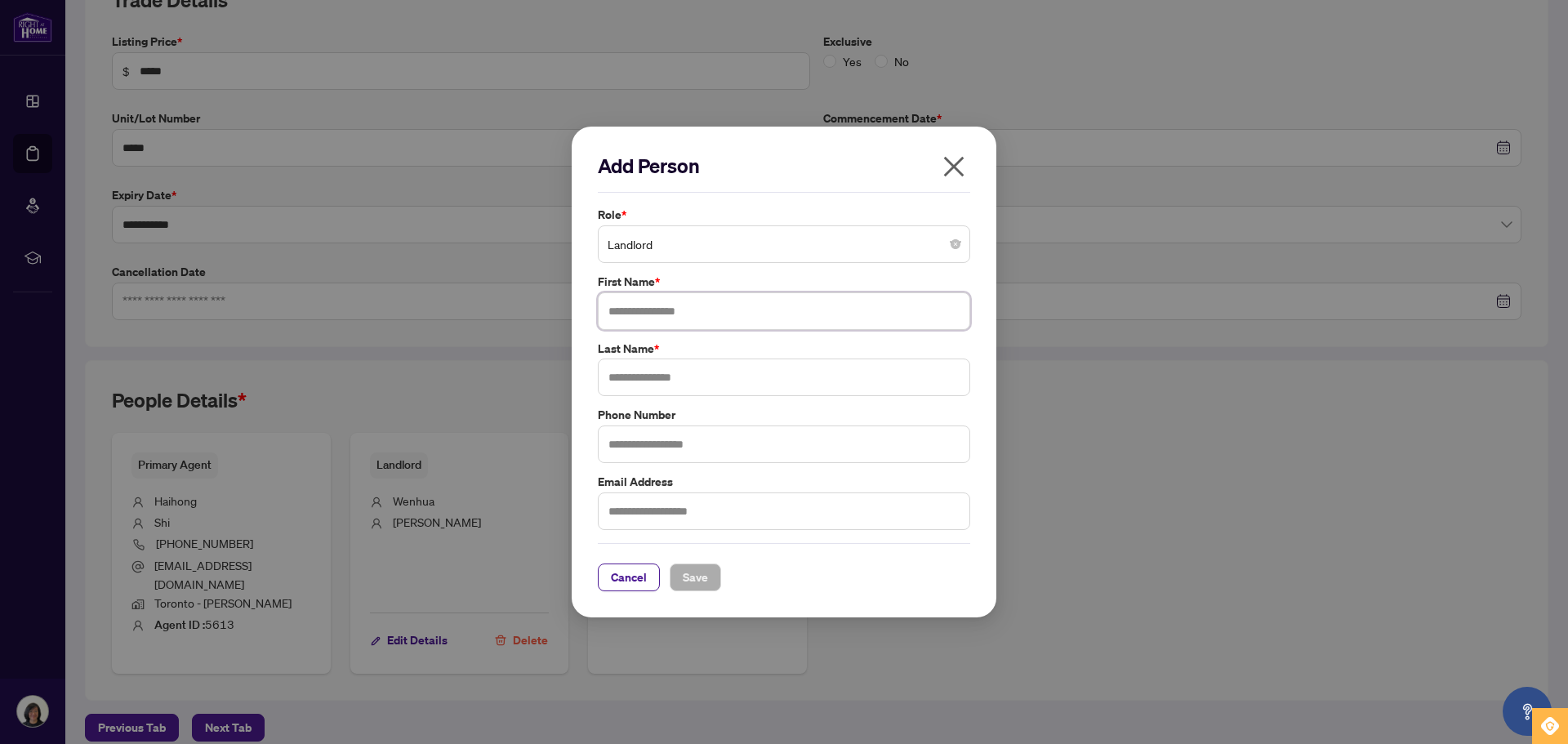
click at [725, 311] on input "text" at bounding box center [784, 311] width 372 height 38
type input "*******"
click at [618, 382] on input "text" at bounding box center [784, 377] width 372 height 38
type input "***"
click at [696, 581] on span "Save" at bounding box center [695, 578] width 26 height 26
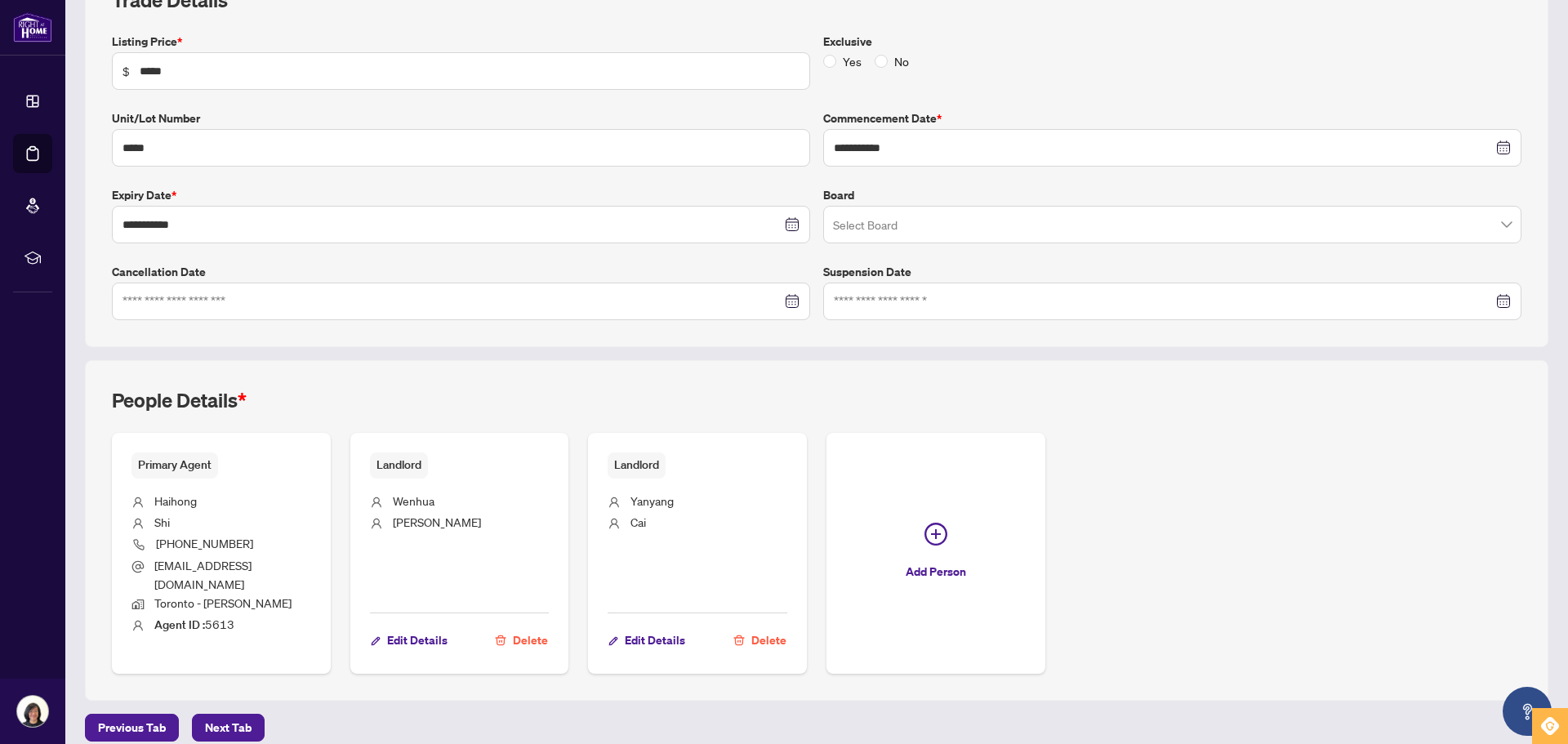
scroll to position [0, 0]
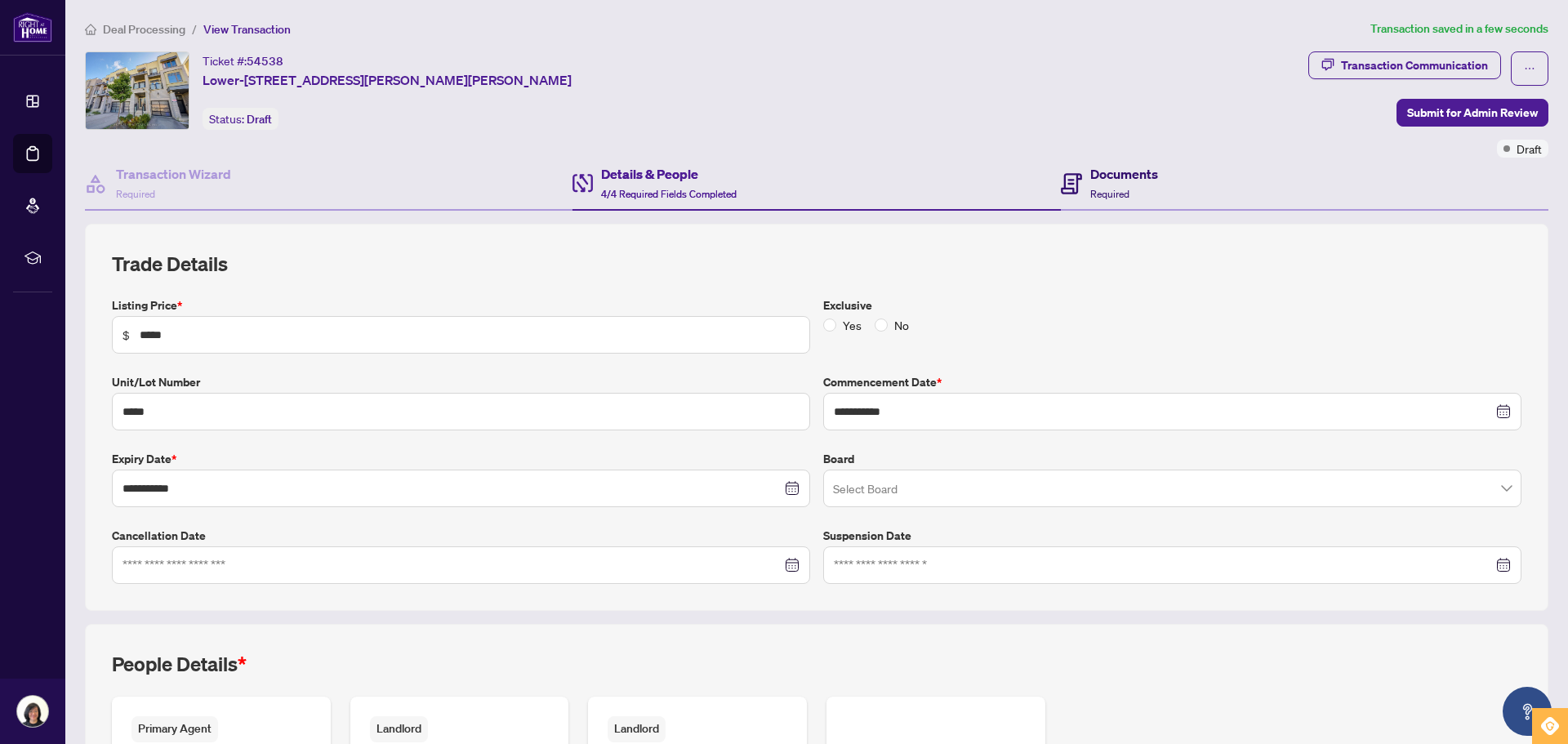
click at [1118, 178] on h4 "Documents" at bounding box center [1125, 174] width 68 height 20
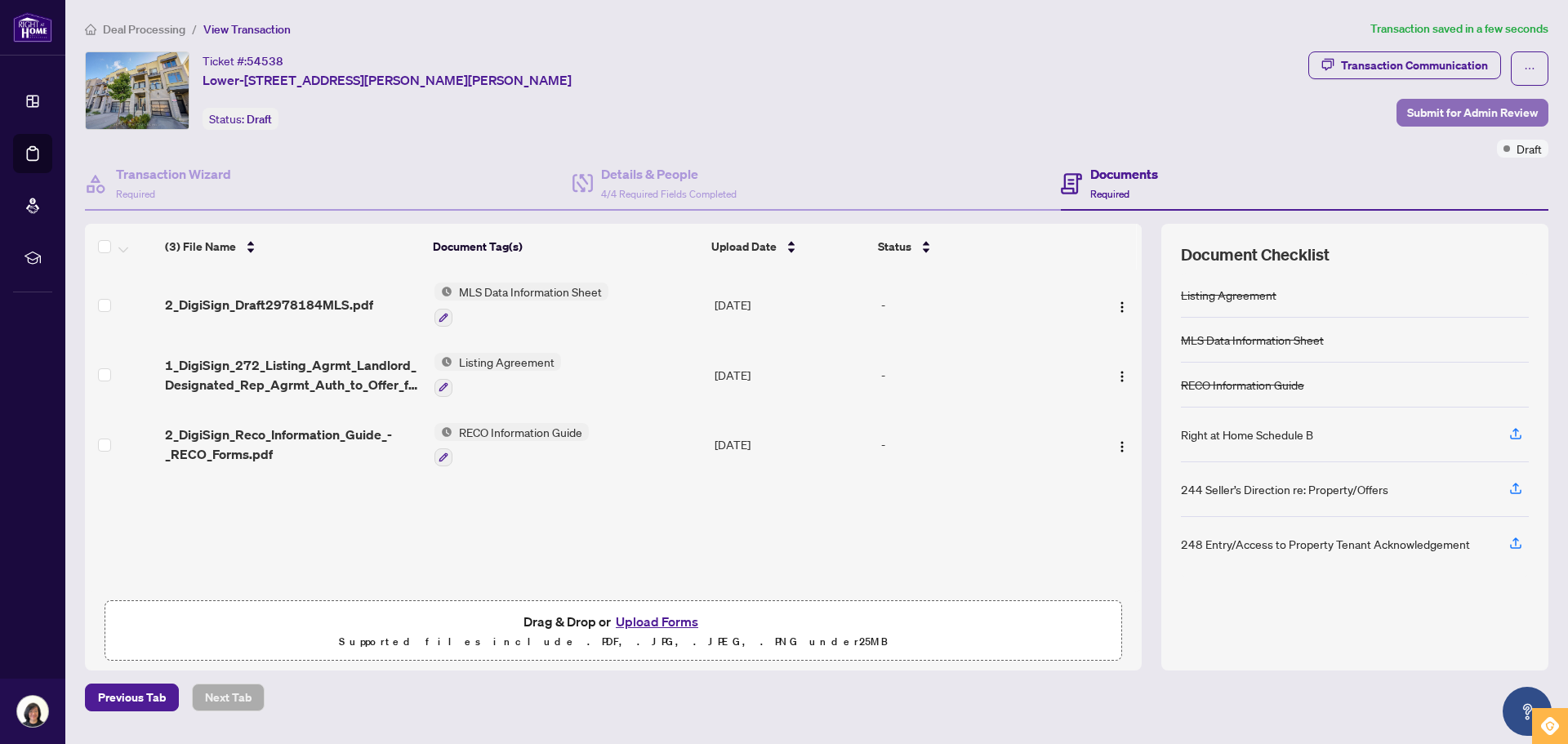
click at [1430, 118] on span "Submit for Admin Review" at bounding box center [1473, 112] width 130 height 26
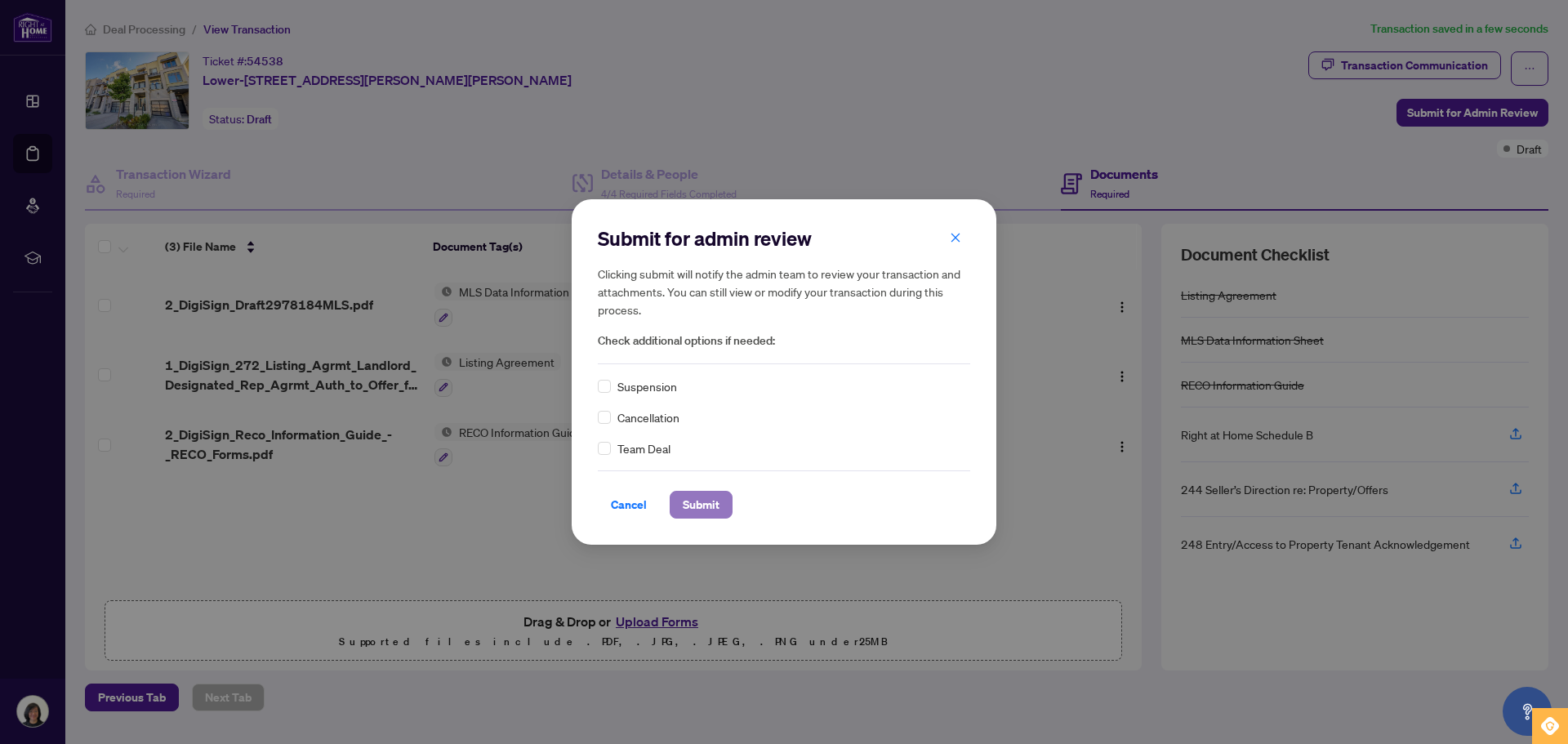
click at [715, 505] on span "Submit" at bounding box center [700, 505] width 37 height 26
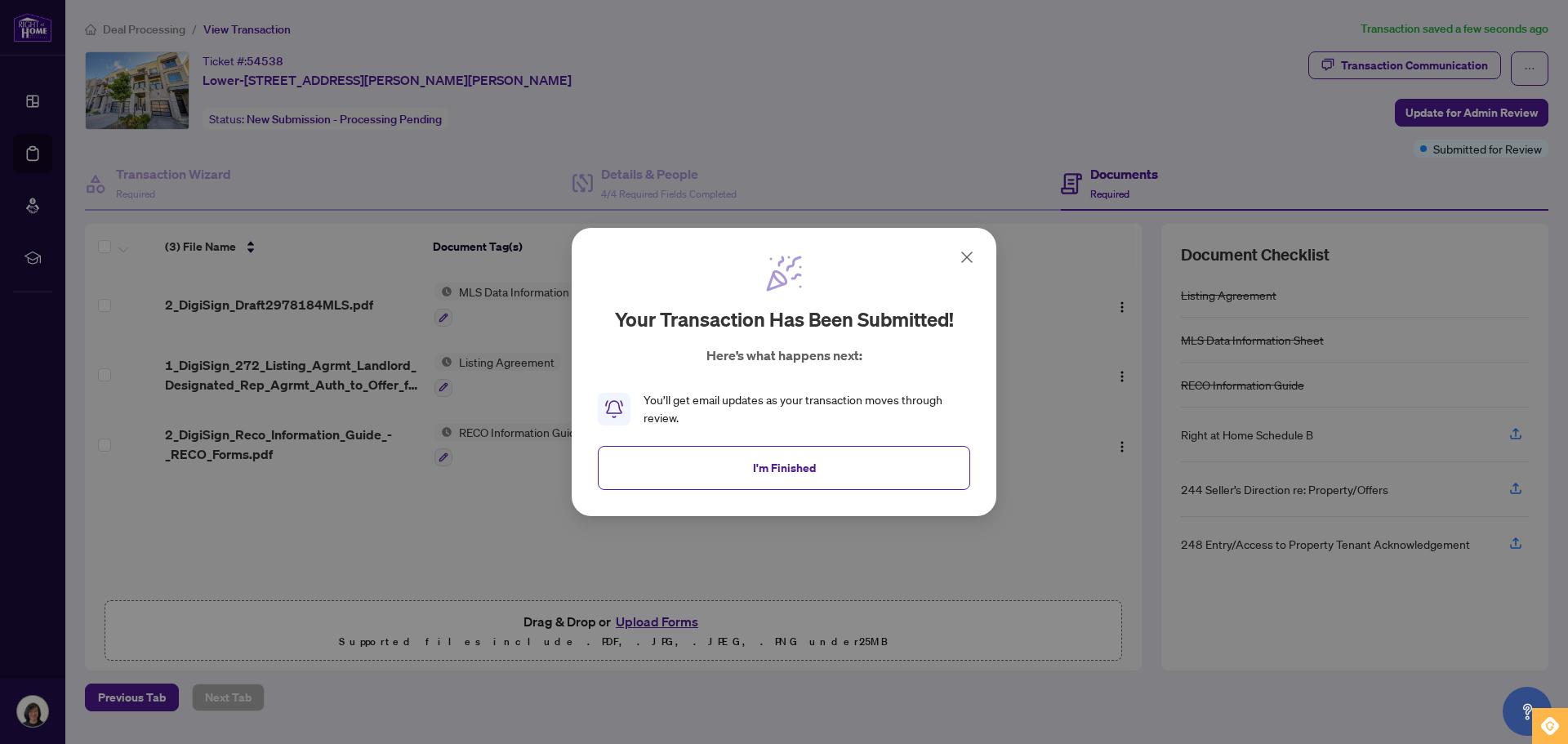
click at [962, 259] on icon at bounding box center [967, 257] width 20 height 20
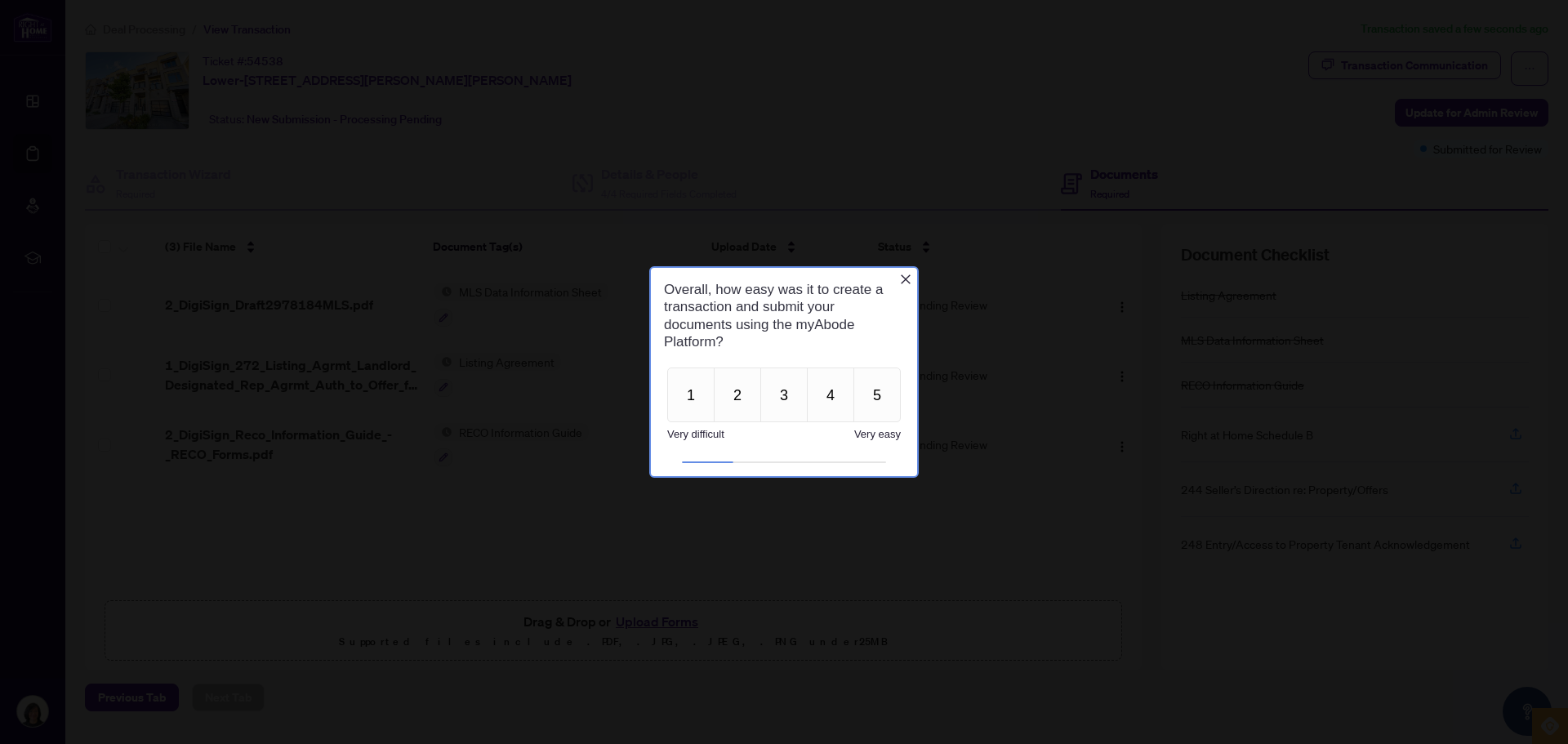
click at [157, 31] on div at bounding box center [784, 372] width 1568 height 744
click at [882, 407] on button "5" at bounding box center [877, 395] width 47 height 55
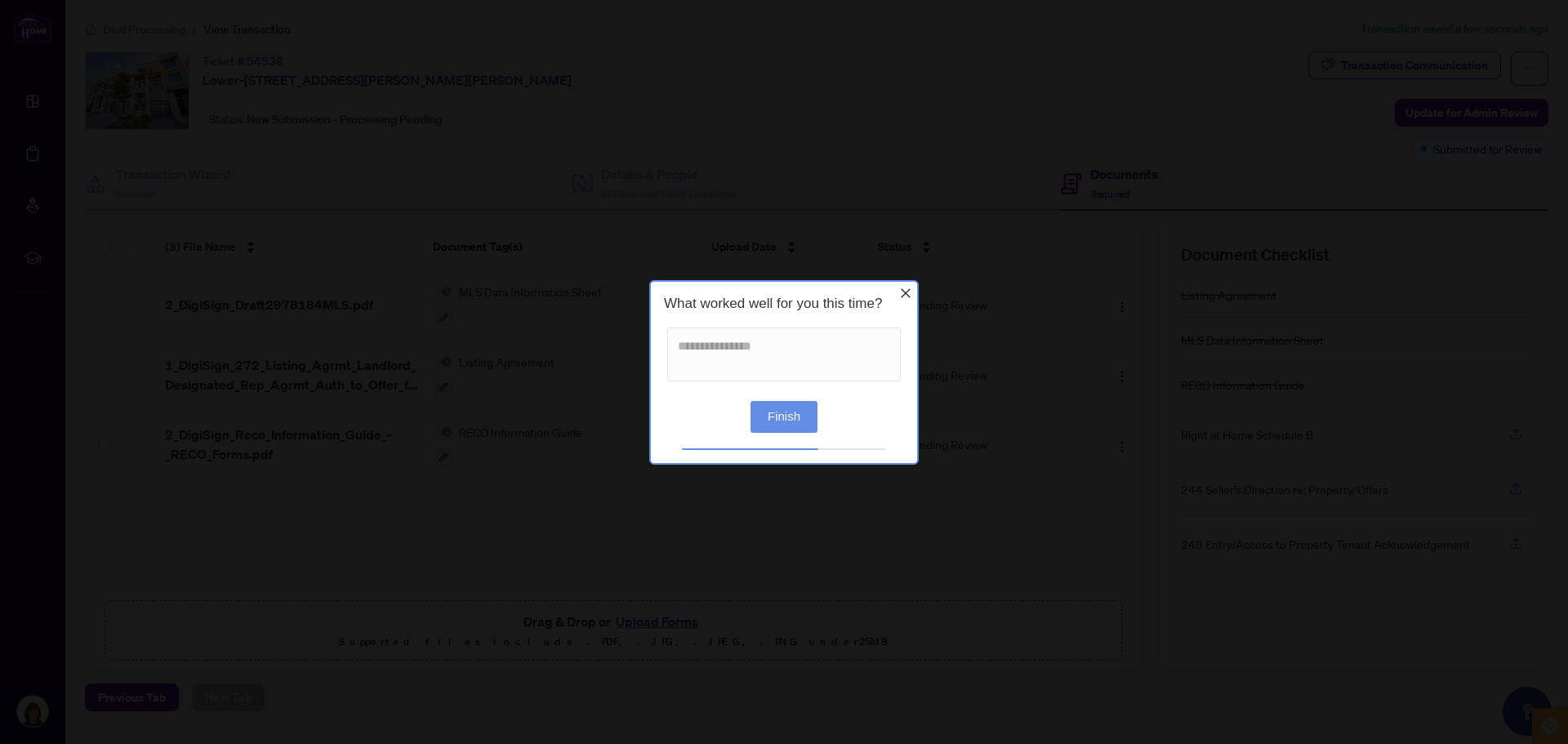
click at [786, 426] on button "Finish" at bounding box center [784, 416] width 67 height 32
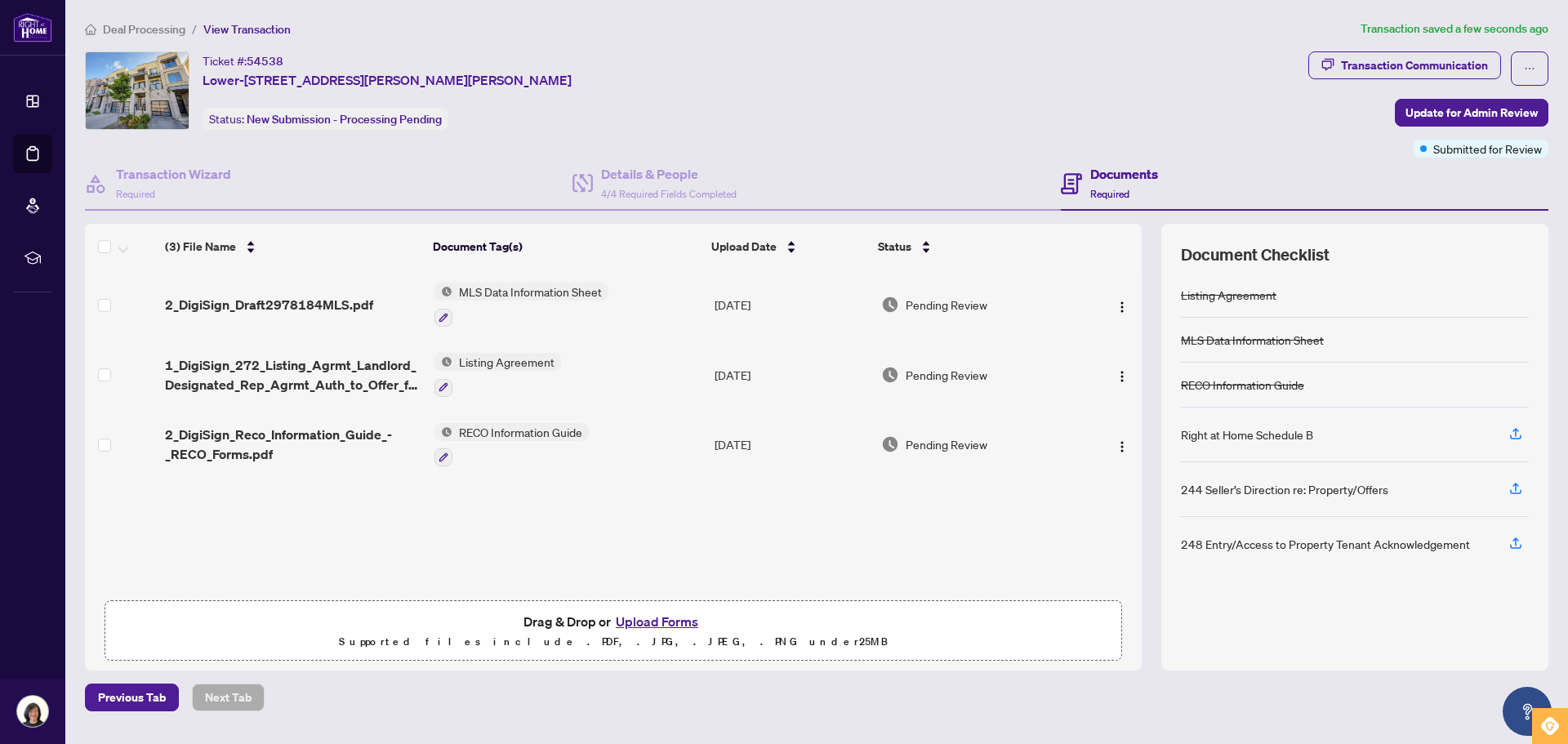
click at [142, 27] on span "Deal Processing" at bounding box center [144, 29] width 82 height 15
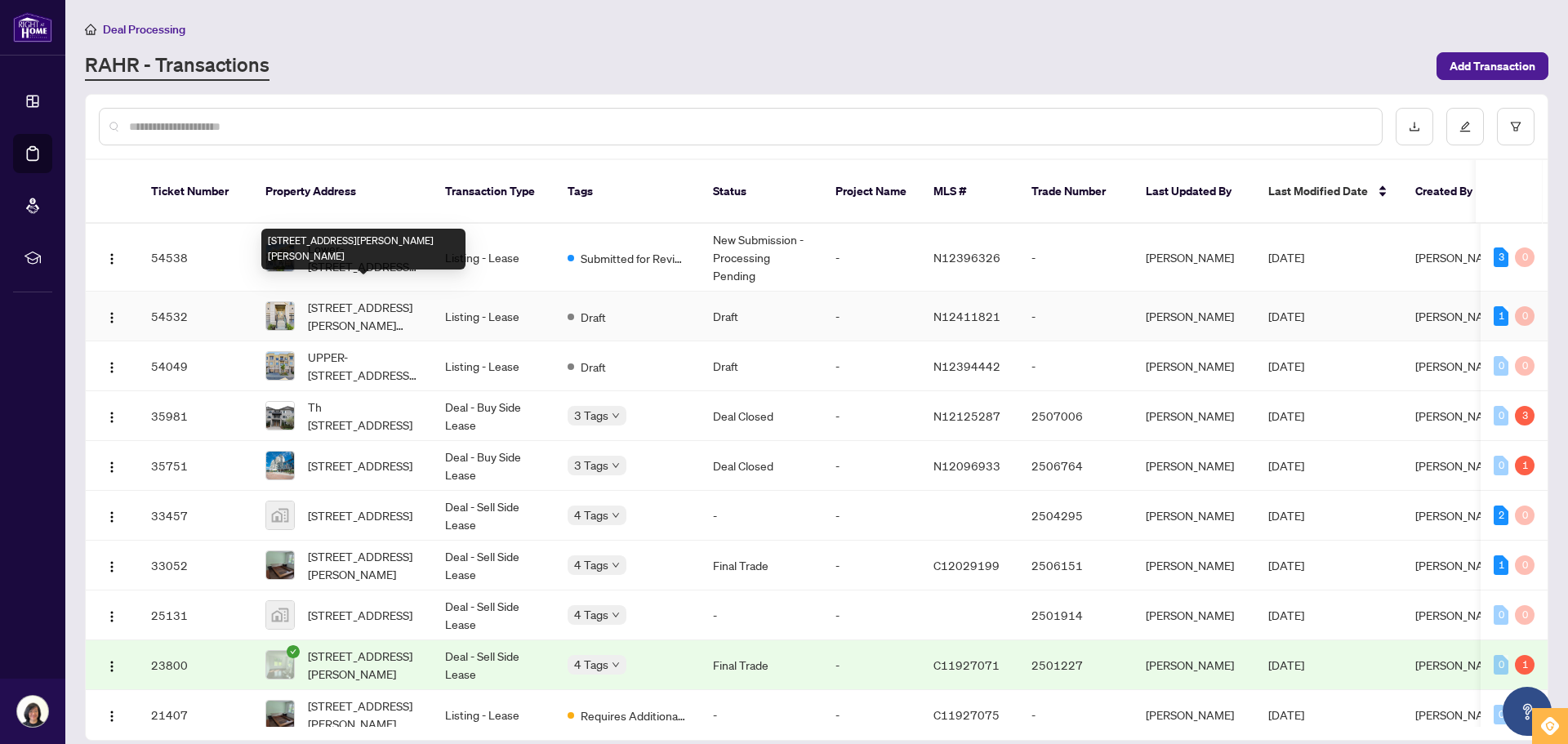
click at [339, 299] on span "Unit 3B-33 John Stocks Way, Markham, Ontario L3T 0G1, Canada" at bounding box center [364, 316] width 112 height 36
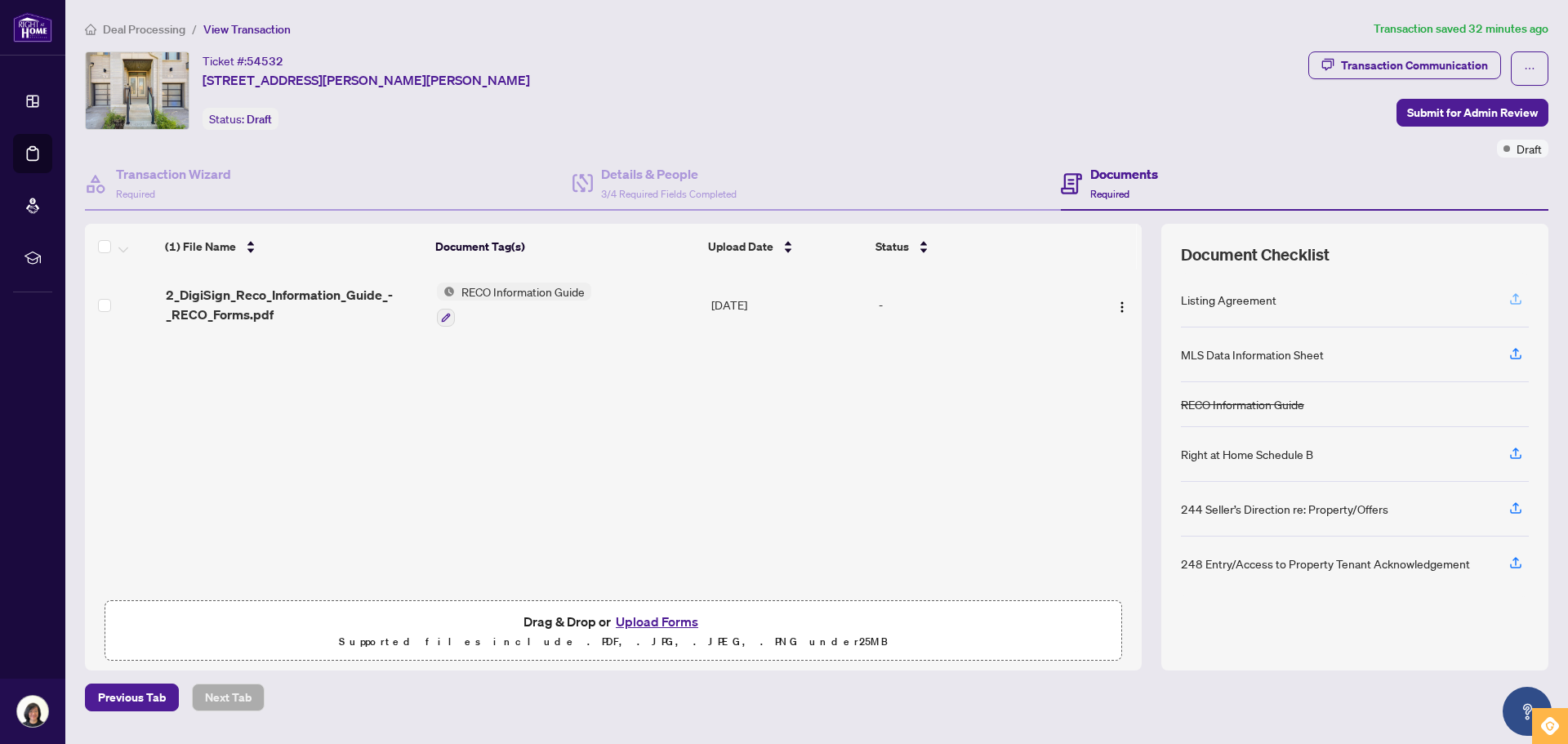
click at [1518, 302] on icon "button" at bounding box center [1516, 300] width 15 height 15
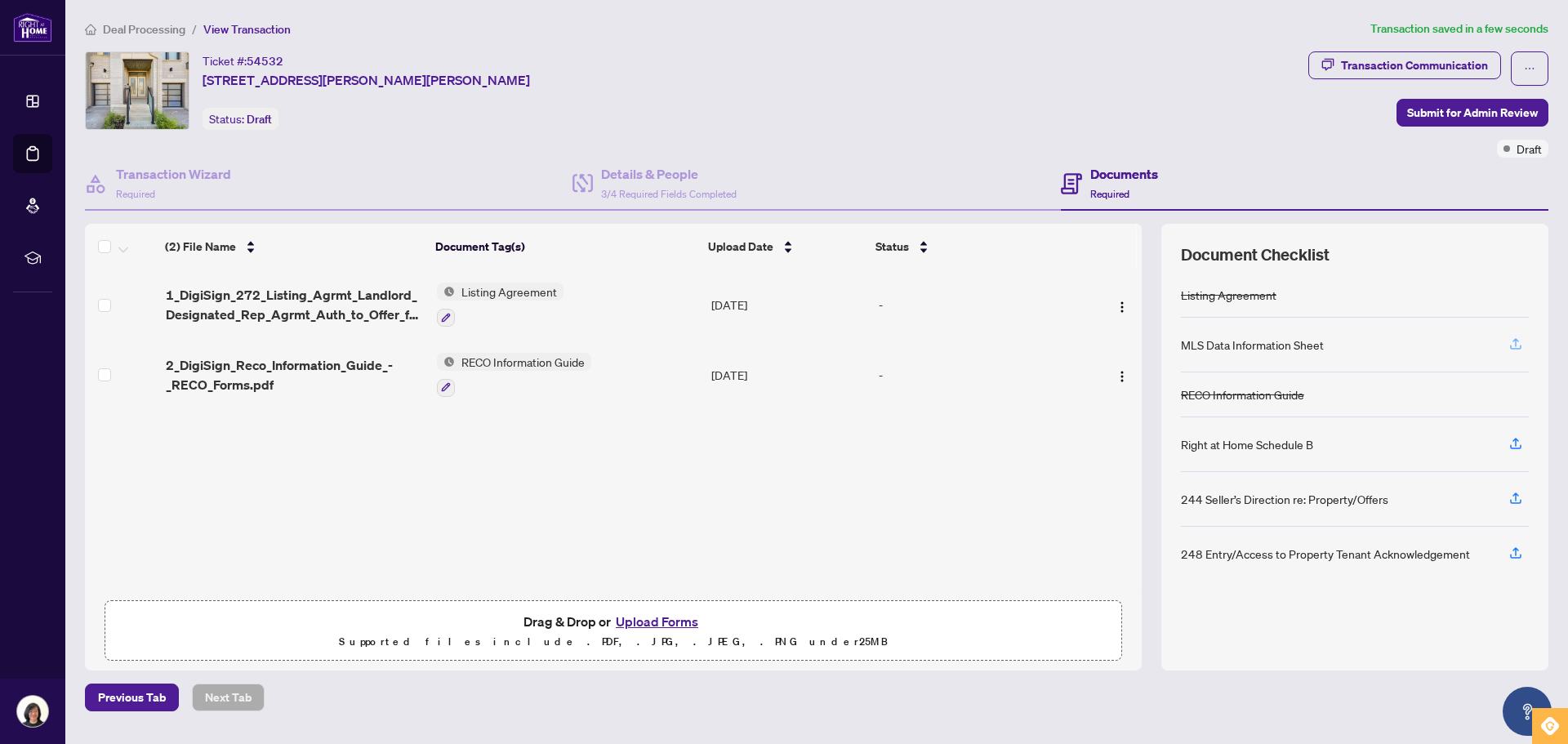
click at [1516, 347] on icon "button" at bounding box center [1516, 344] width 15 height 15
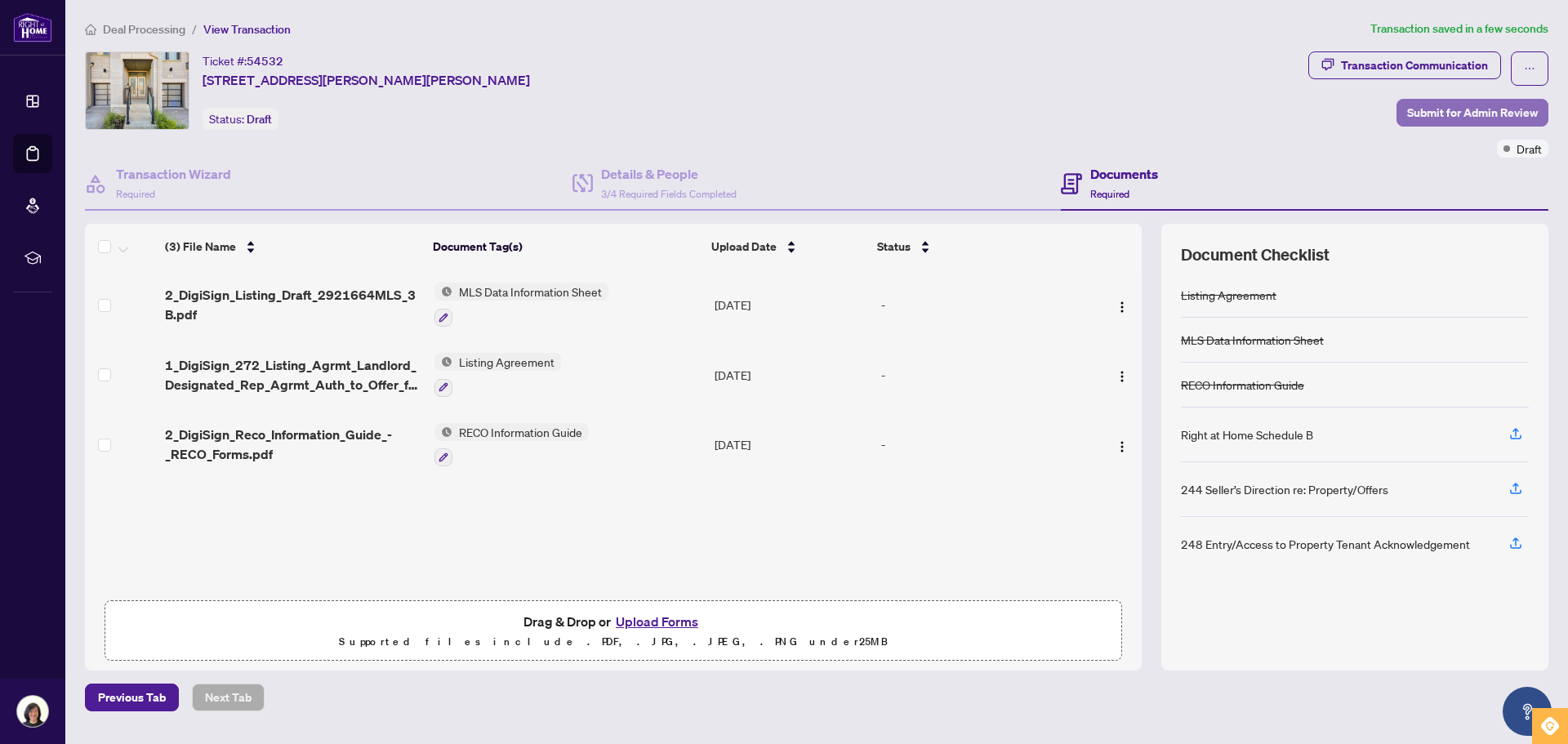
click at [1422, 112] on span "Submit for Admin Review" at bounding box center [1473, 112] width 130 height 26
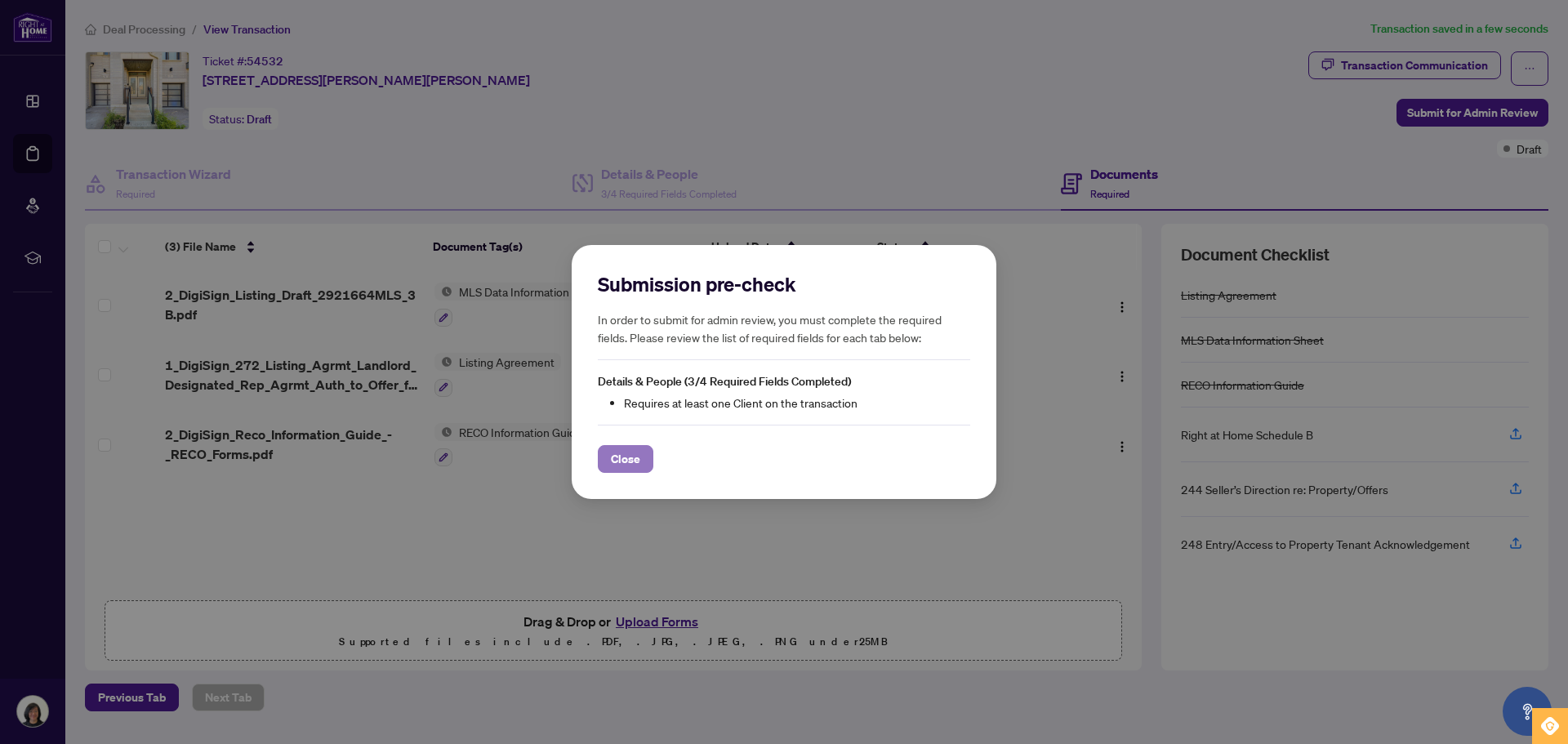
click at [610, 465] on button "Close" at bounding box center [626, 459] width 56 height 27
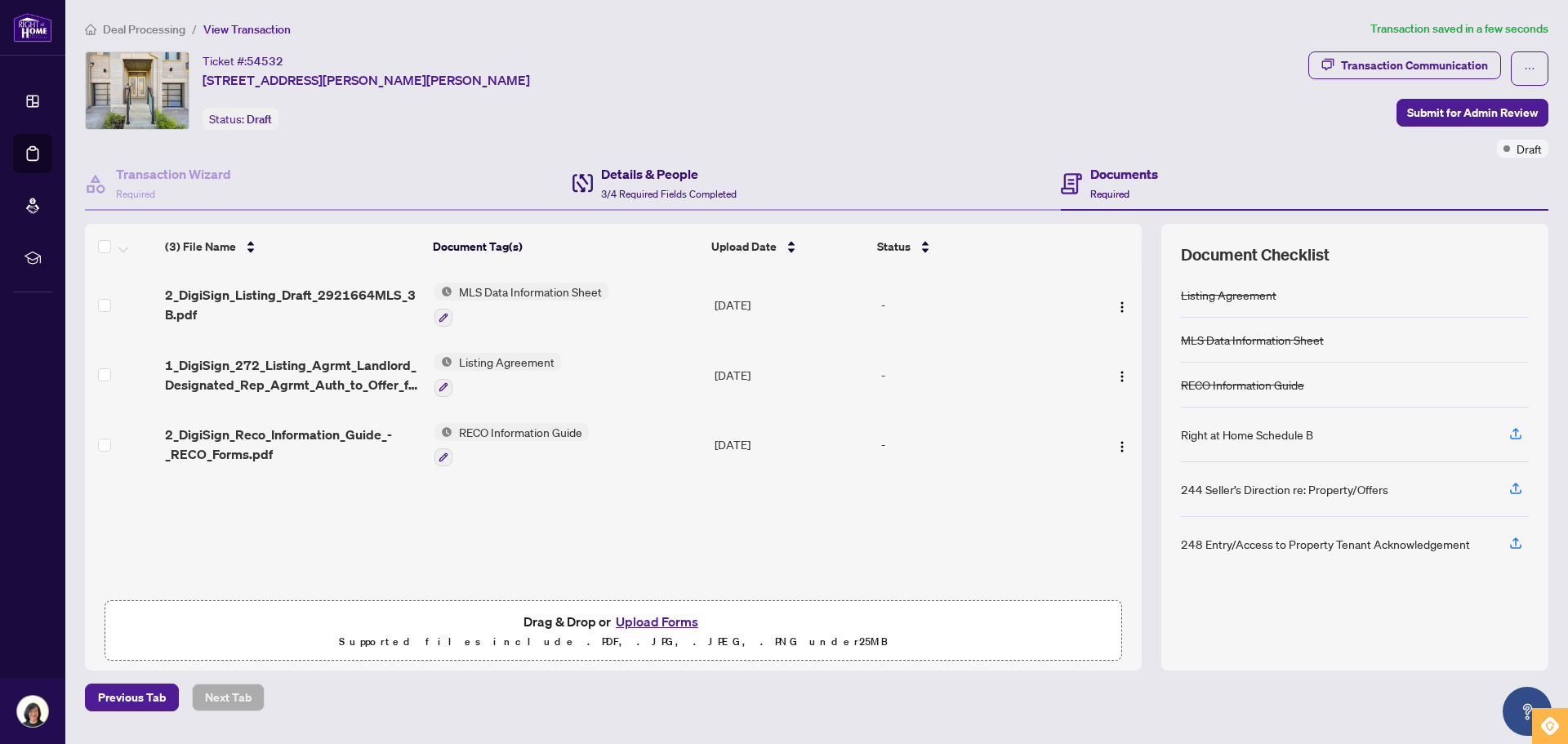
click at [662, 175] on h4 "Details & People" at bounding box center [668, 174] width 135 height 20
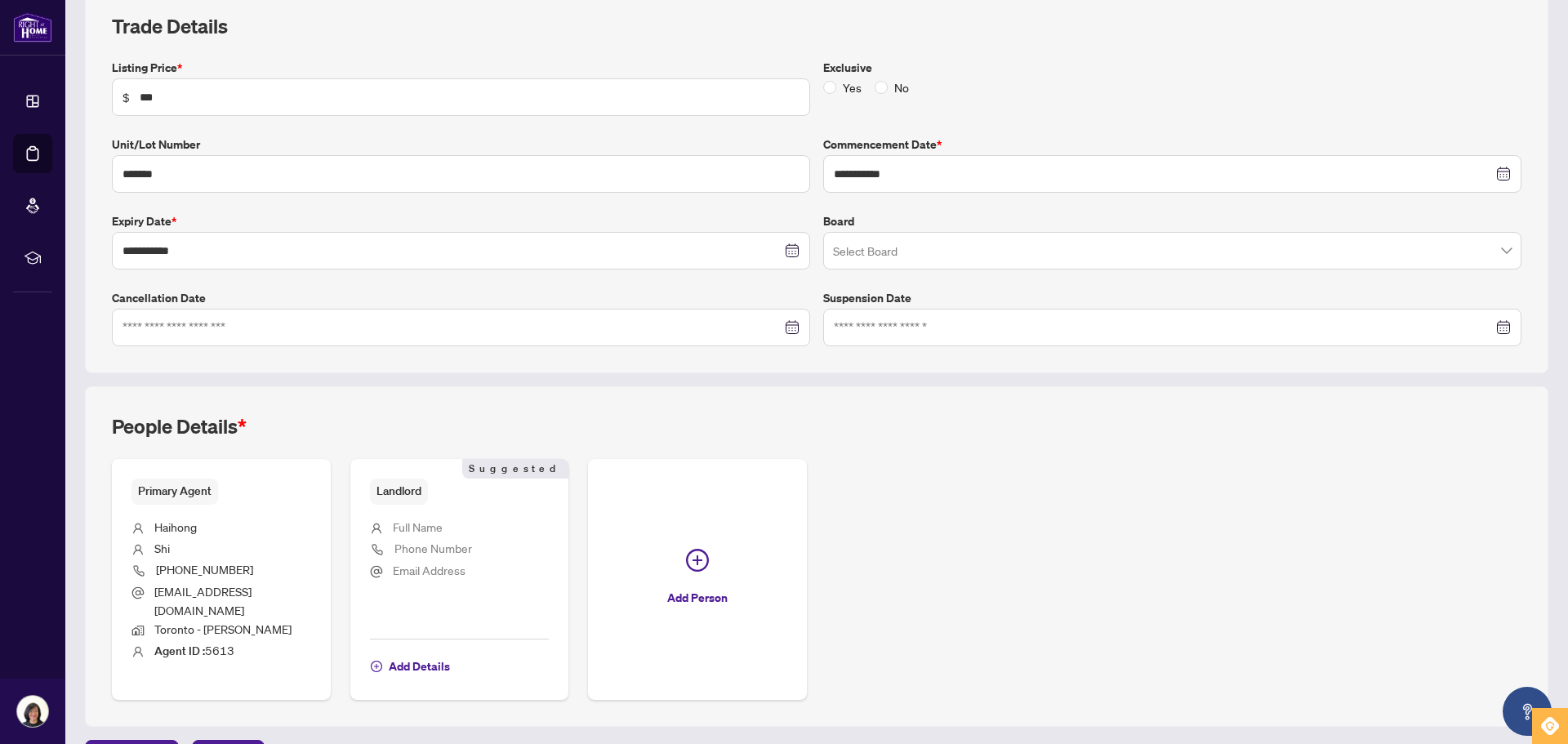
scroll to position [264, 0]
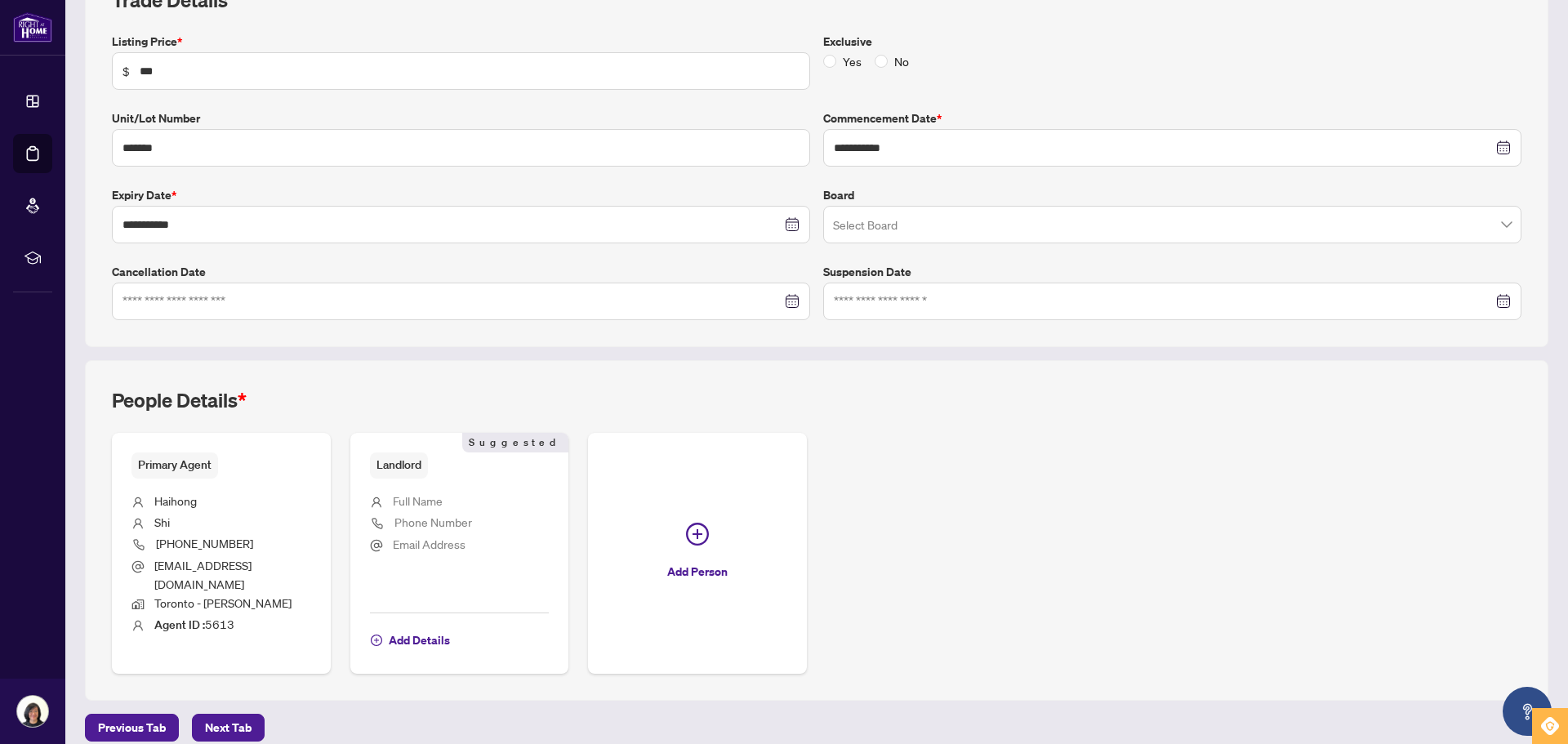
click at [417, 505] on span "Full Name" at bounding box center [418, 501] width 50 height 15
click at [397, 632] on span "Add Details" at bounding box center [419, 641] width 61 height 26
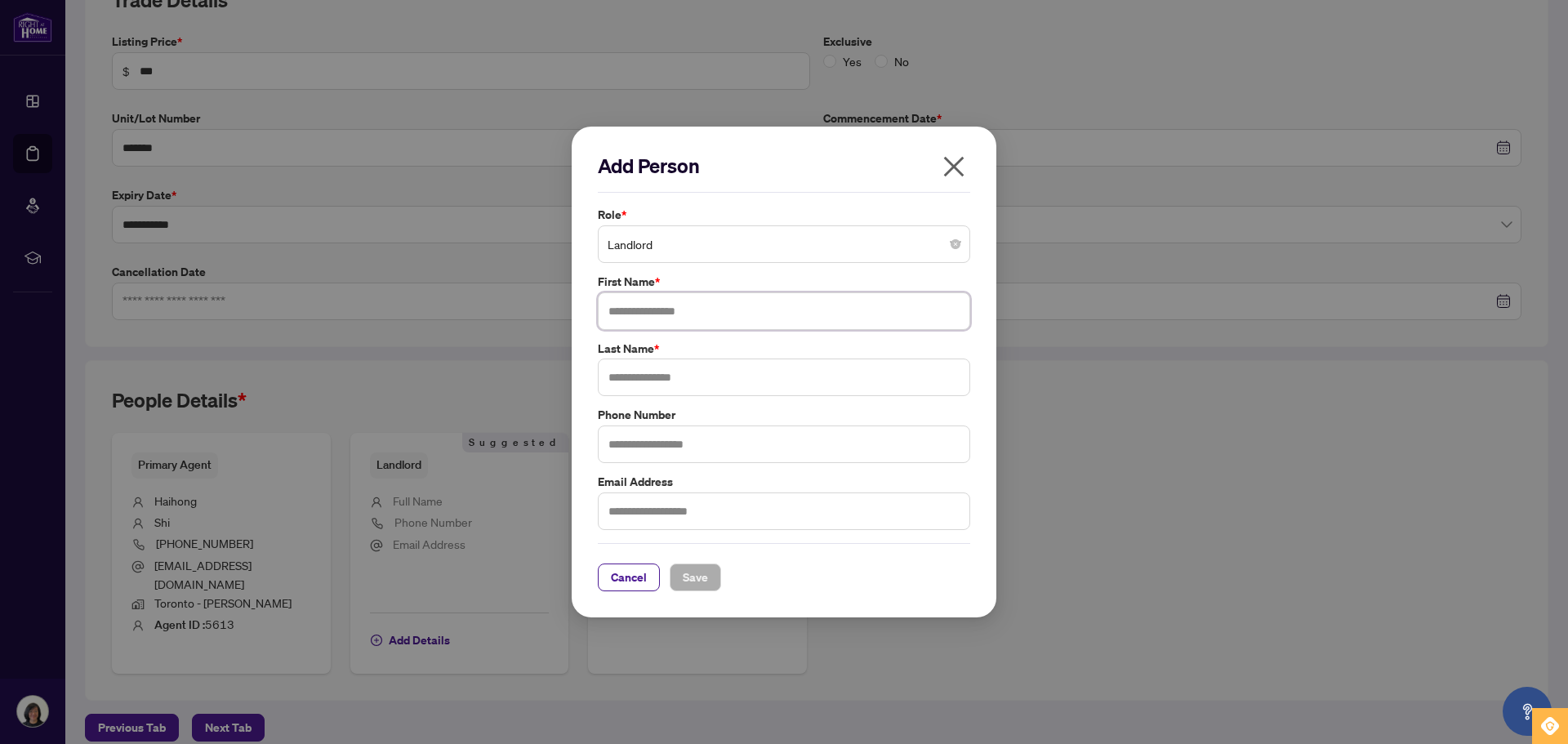
click at [633, 320] on input "text" at bounding box center [784, 311] width 372 height 38
type input "*******"
click at [619, 381] on input "text" at bounding box center [784, 377] width 372 height 38
type input "***"
click at [705, 578] on span "Save" at bounding box center [695, 578] width 26 height 26
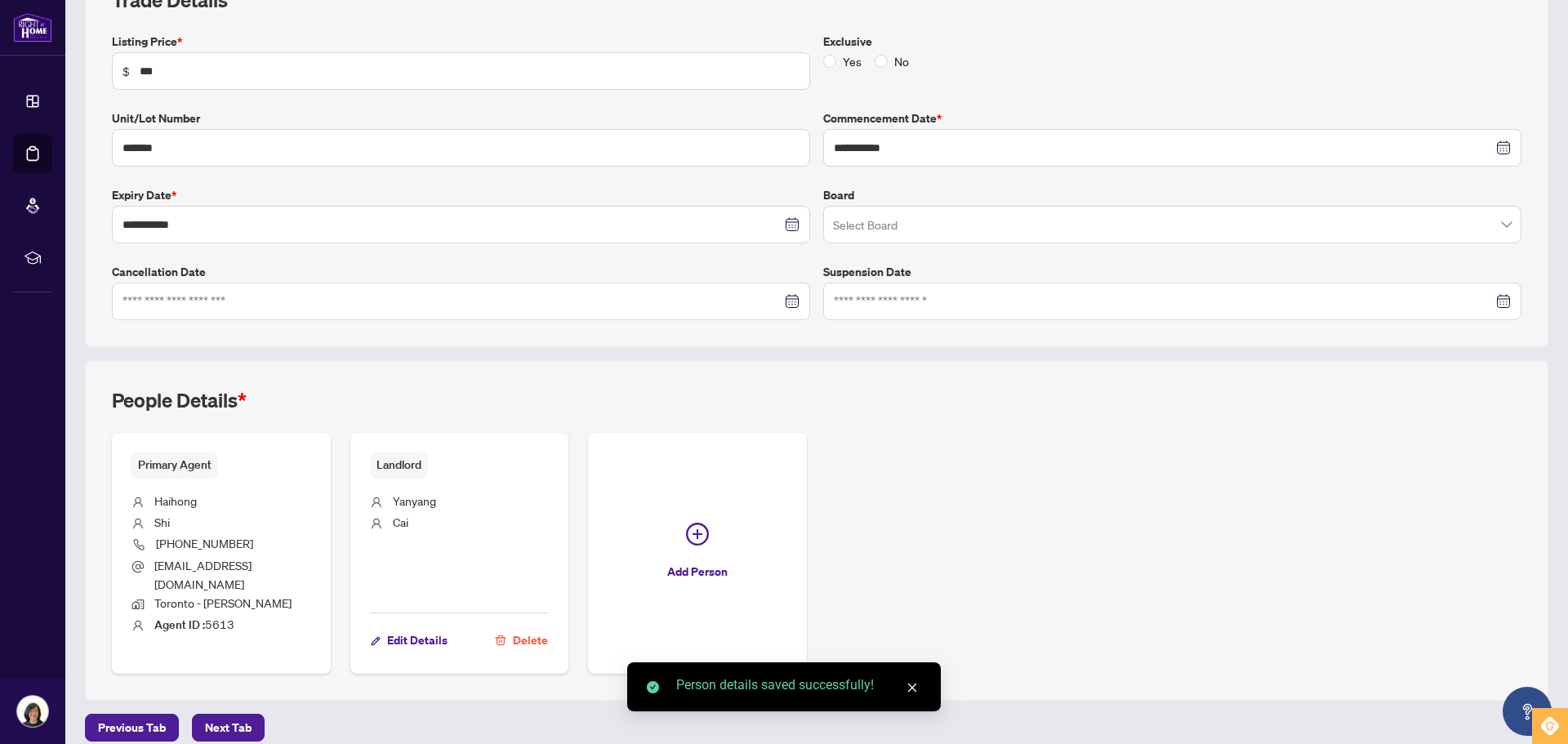
scroll to position [0, 0]
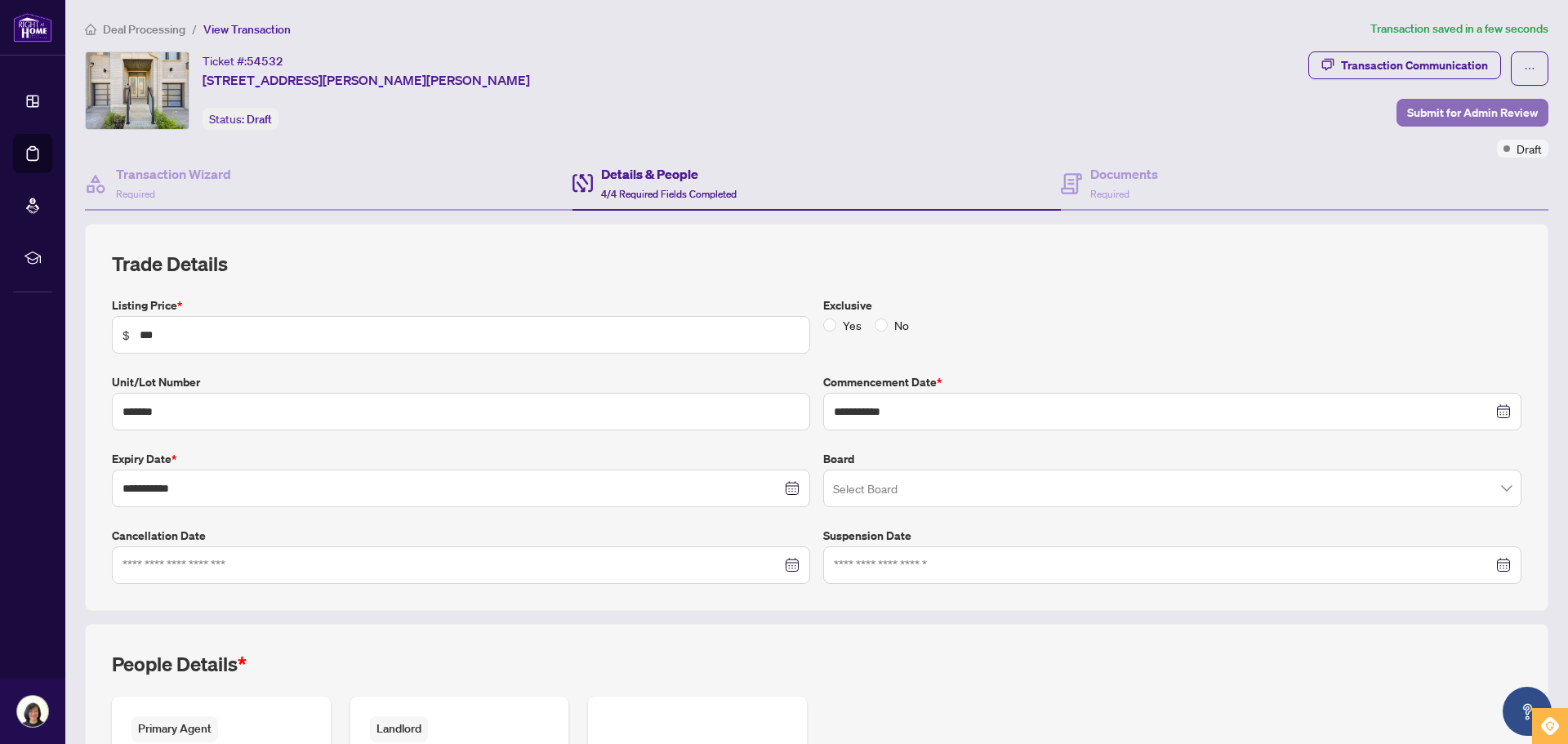
click at [1487, 116] on span "Submit for Admin Review" at bounding box center [1473, 112] width 130 height 26
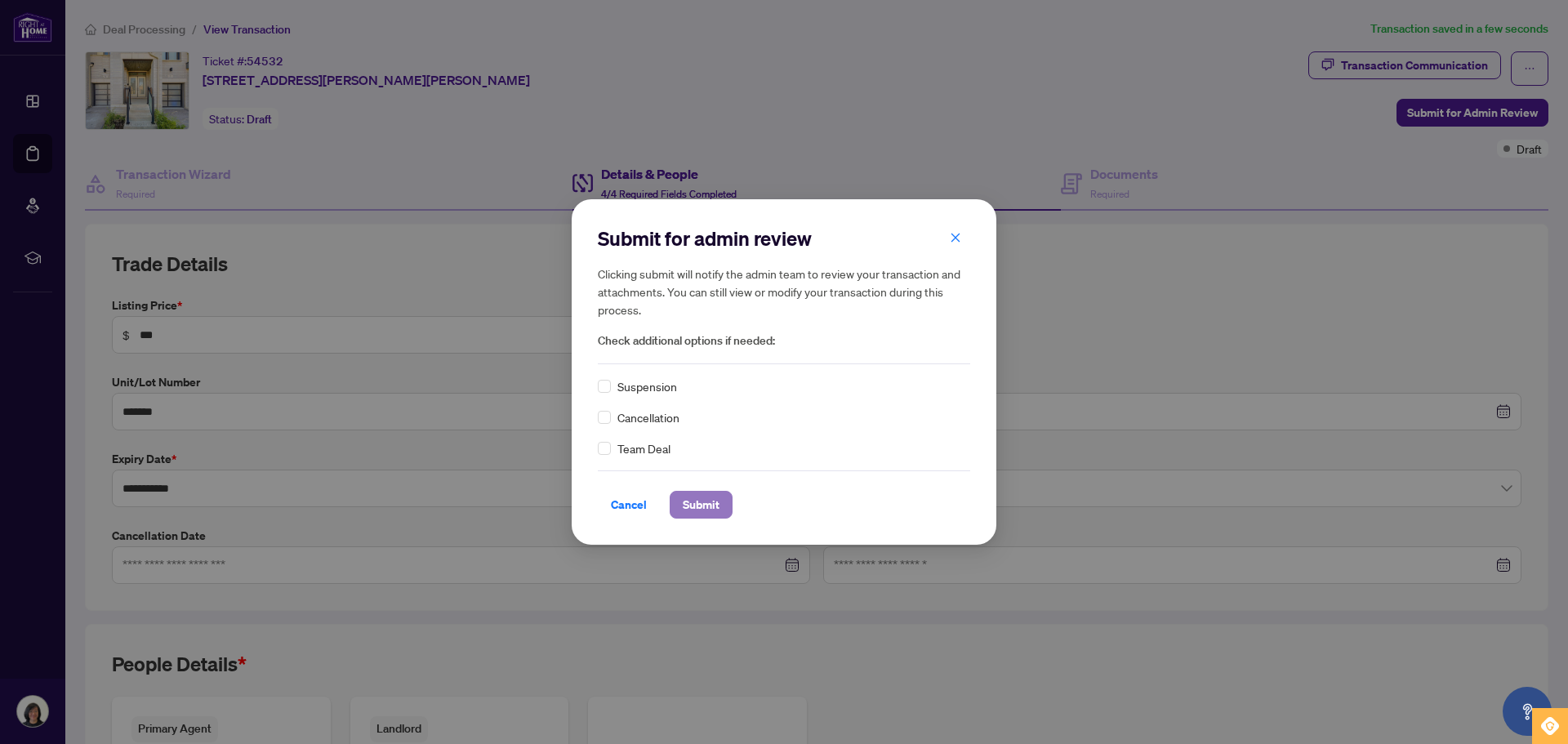
click at [708, 504] on span "Submit" at bounding box center [700, 505] width 37 height 26
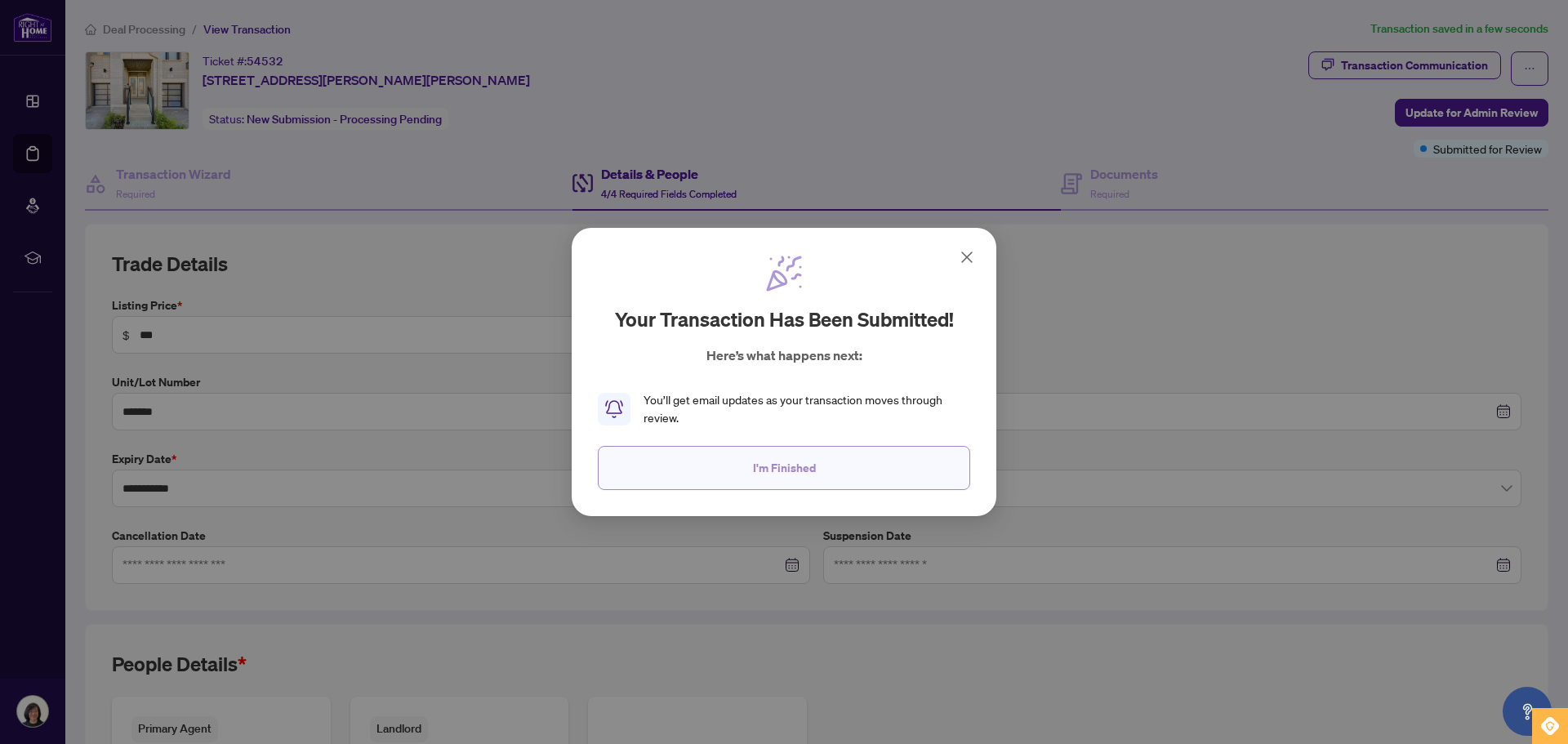
click at [800, 471] on span "I'm Finished" at bounding box center [784, 468] width 63 height 26
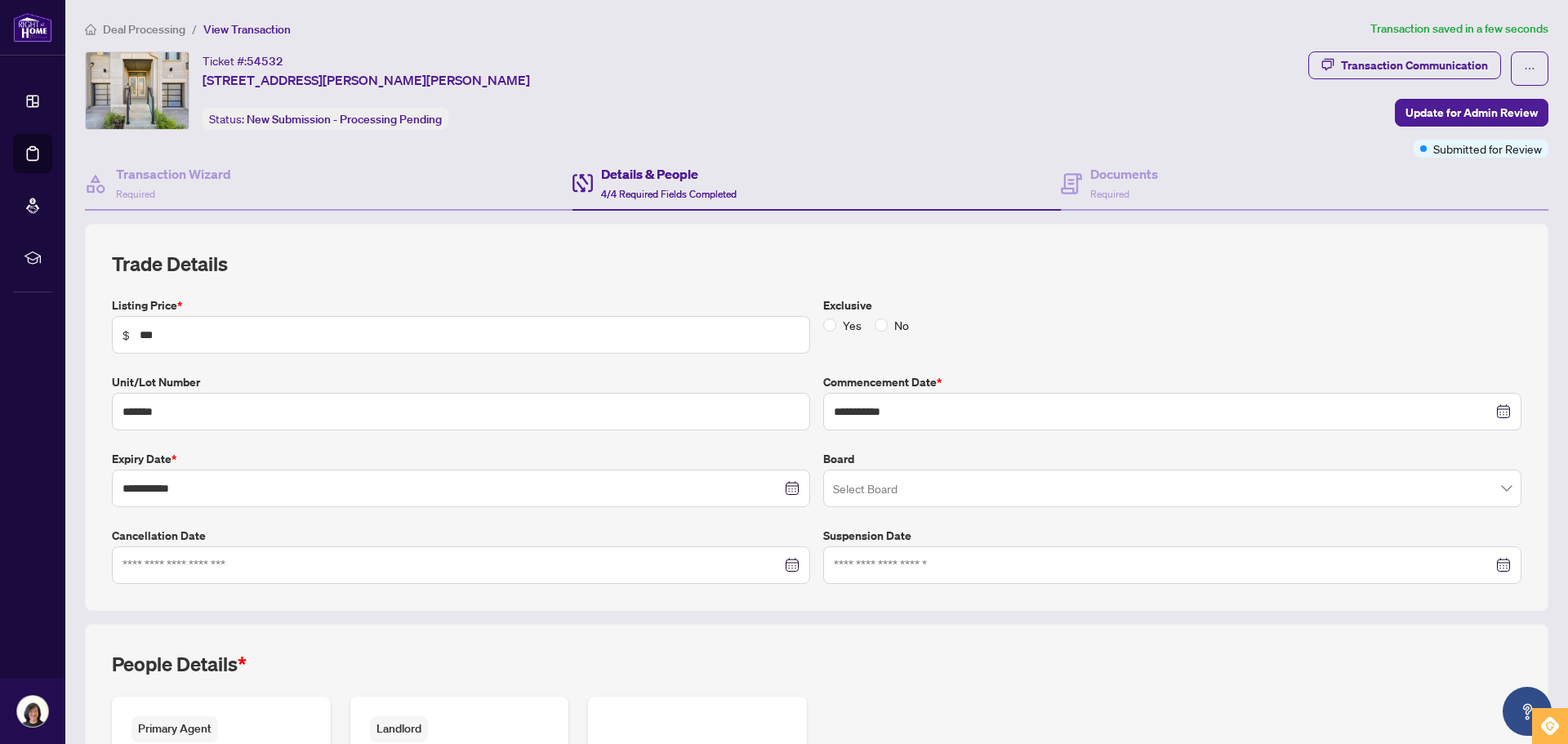
click at [250, 31] on span "View Transaction" at bounding box center [247, 29] width 87 height 15
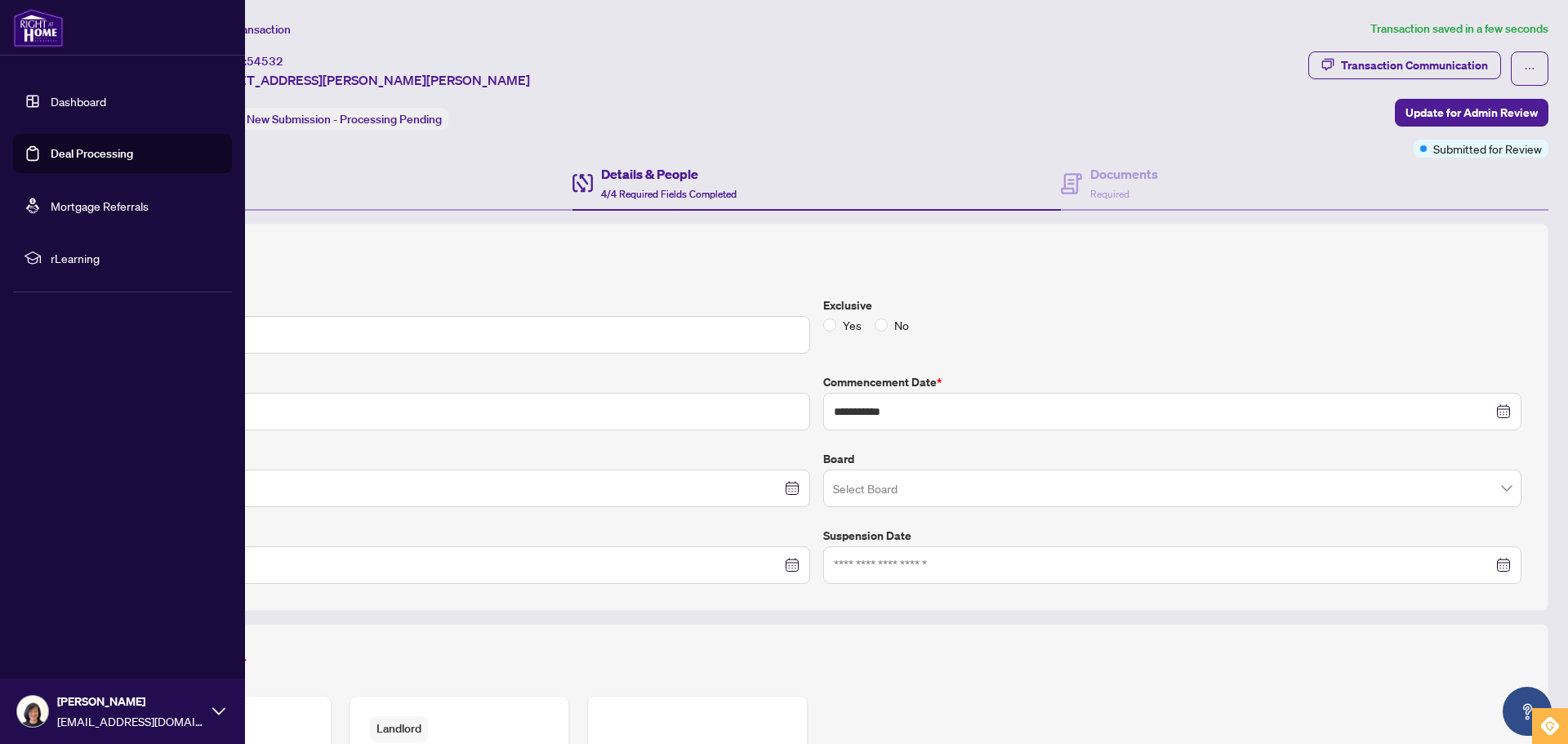
click at [87, 158] on link "Deal Processing" at bounding box center [92, 154] width 82 height 15
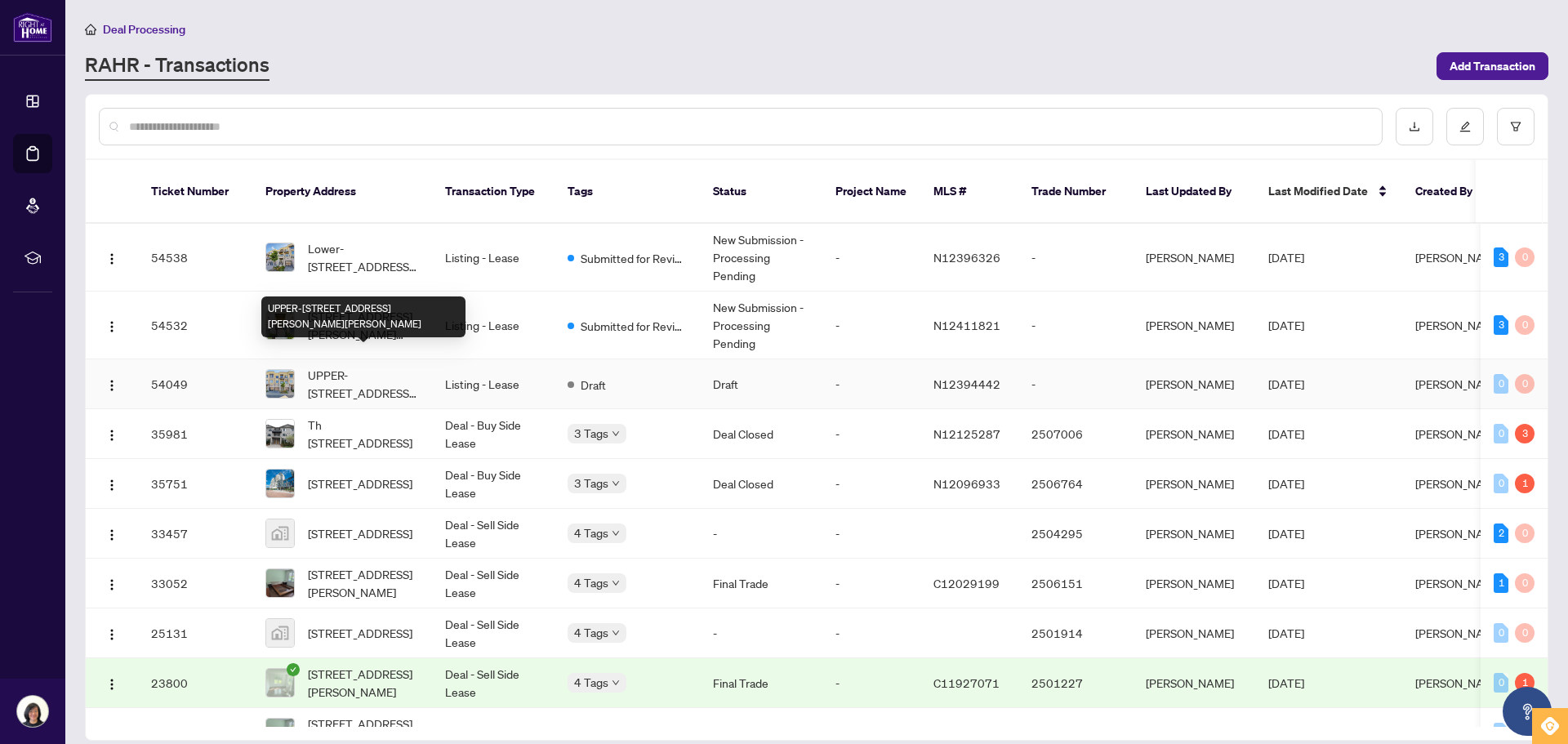
click at [351, 371] on span "UPPER-33 John Stocks Way, Markham, Ontario L3T 0G1, Canada" at bounding box center [364, 384] width 112 height 36
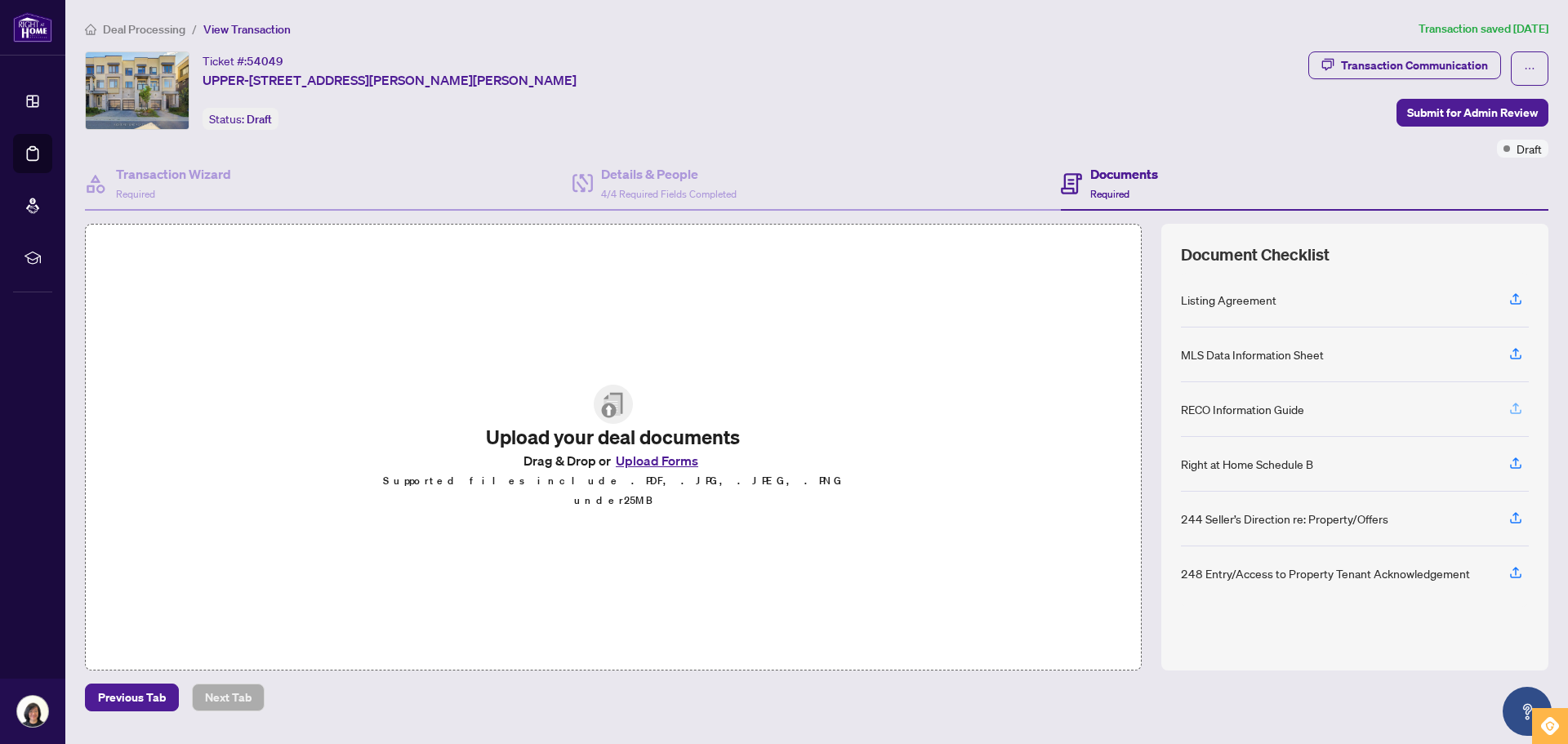
click at [1514, 412] on icon "button" at bounding box center [1516, 411] width 11 height 4
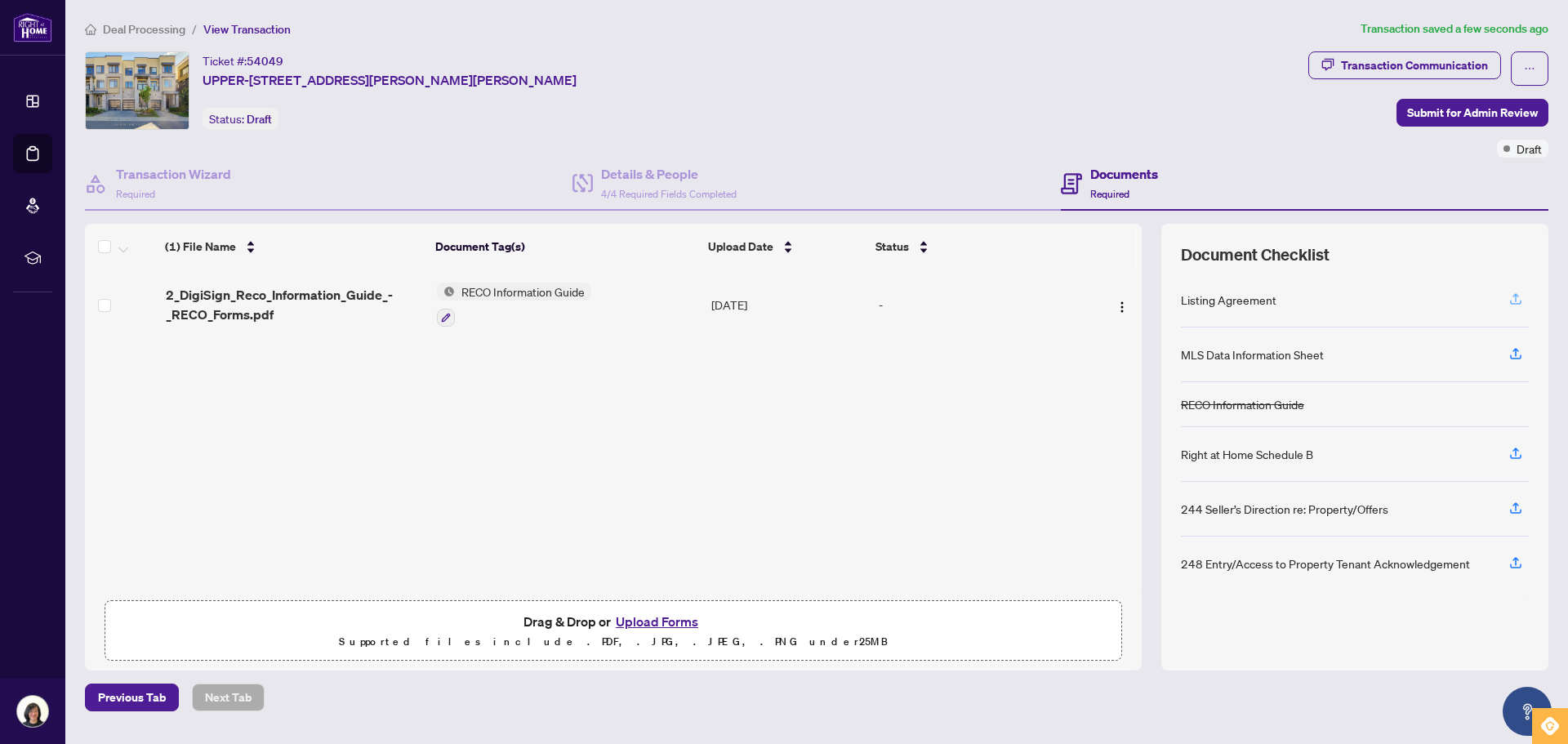
click at [1514, 299] on icon "button" at bounding box center [1516, 300] width 15 height 15
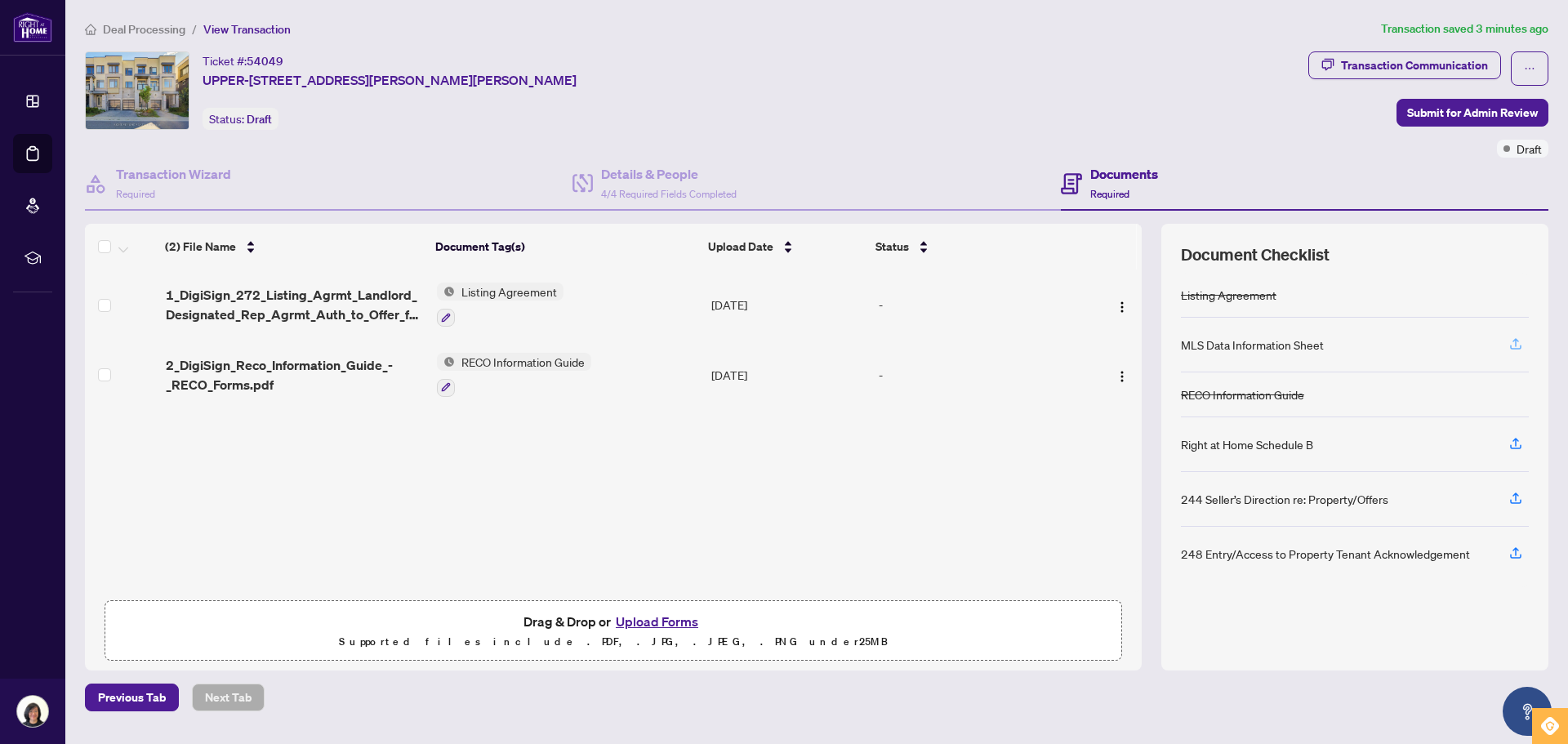
click at [1518, 343] on icon "button" at bounding box center [1516, 344] width 15 height 15
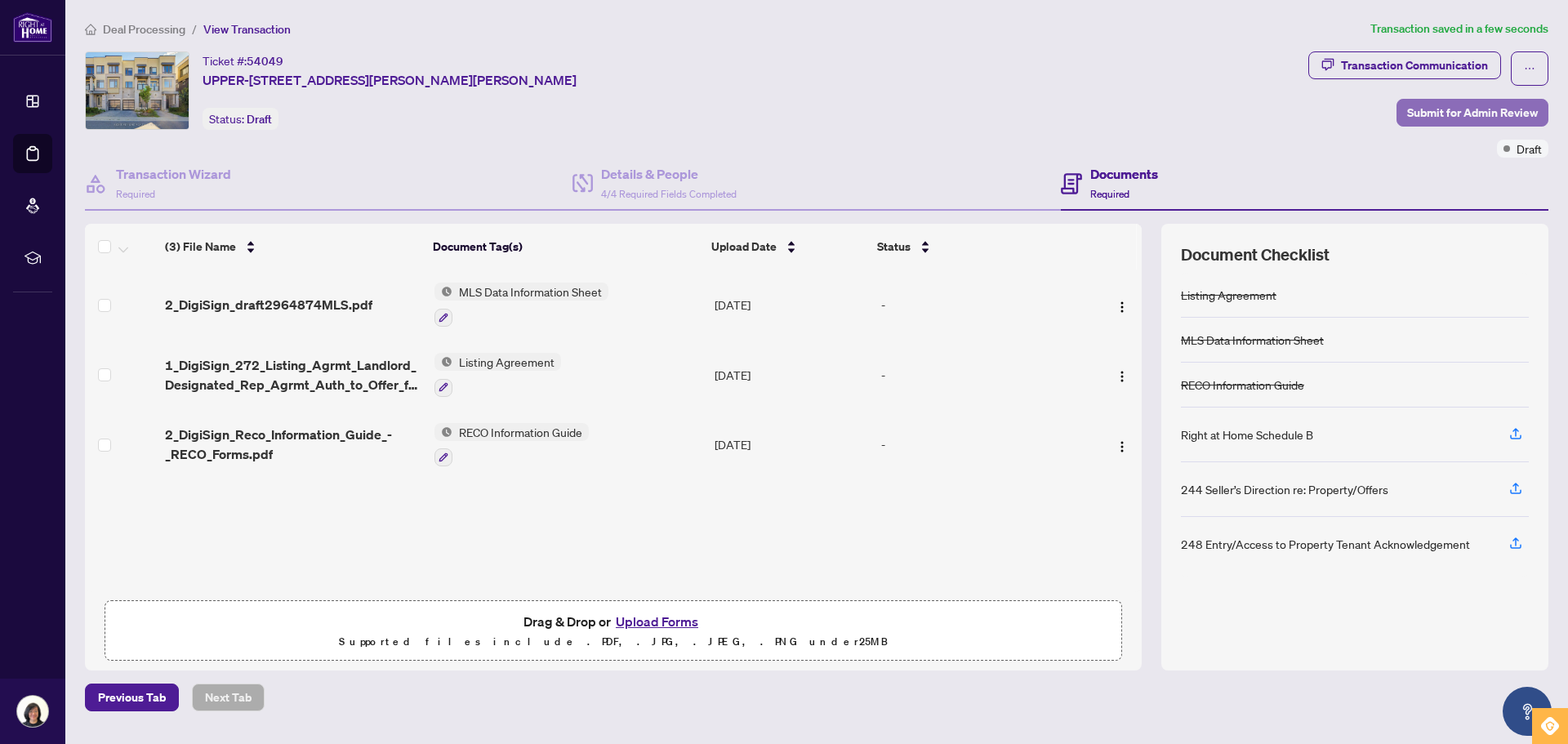
click at [1458, 112] on span "Submit for Admin Review" at bounding box center [1473, 112] width 130 height 26
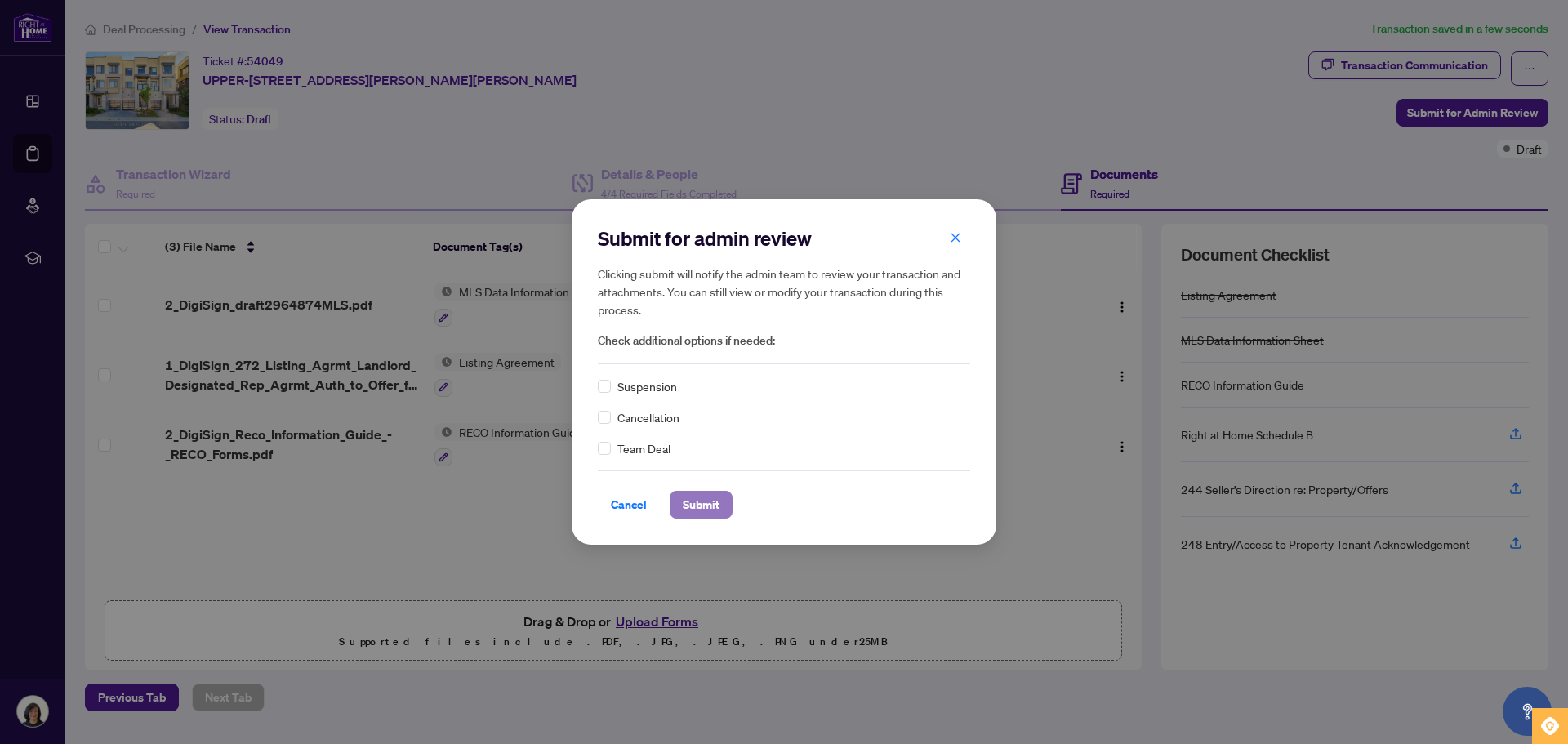
click at [700, 510] on span "Submit" at bounding box center [700, 505] width 37 height 26
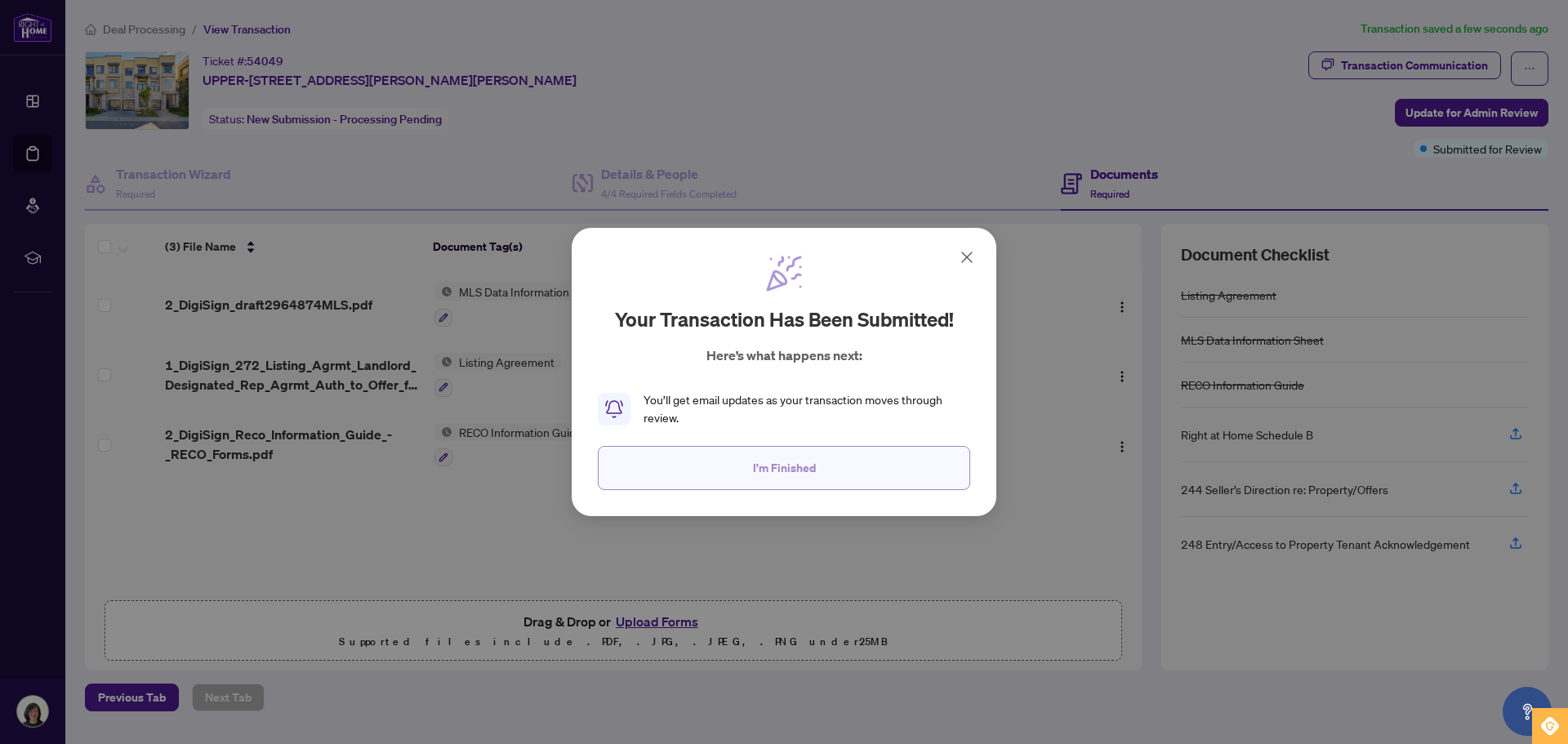
click at [790, 474] on span "I'm Finished" at bounding box center [784, 468] width 63 height 26
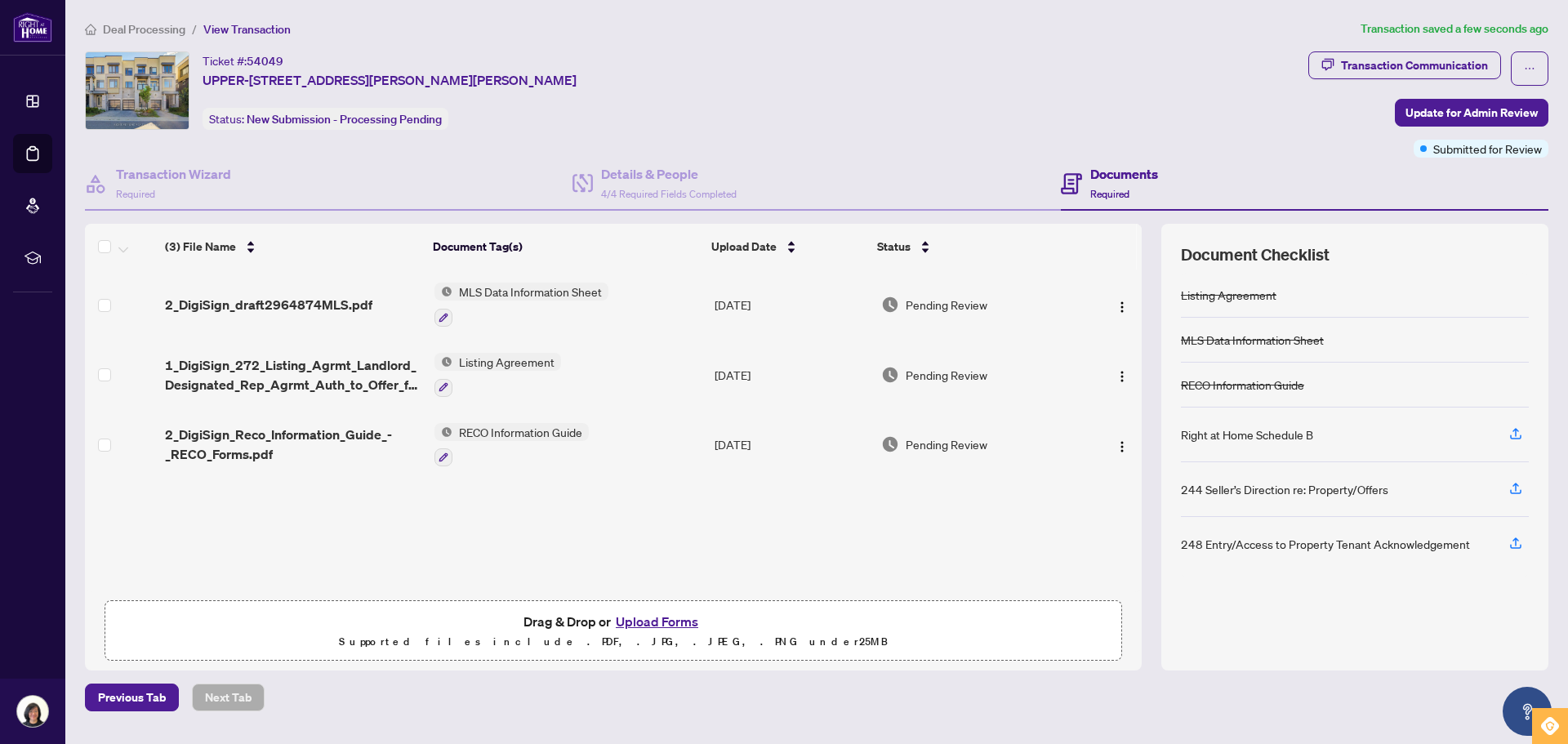
click at [146, 34] on span "Deal Processing" at bounding box center [144, 29] width 82 height 15
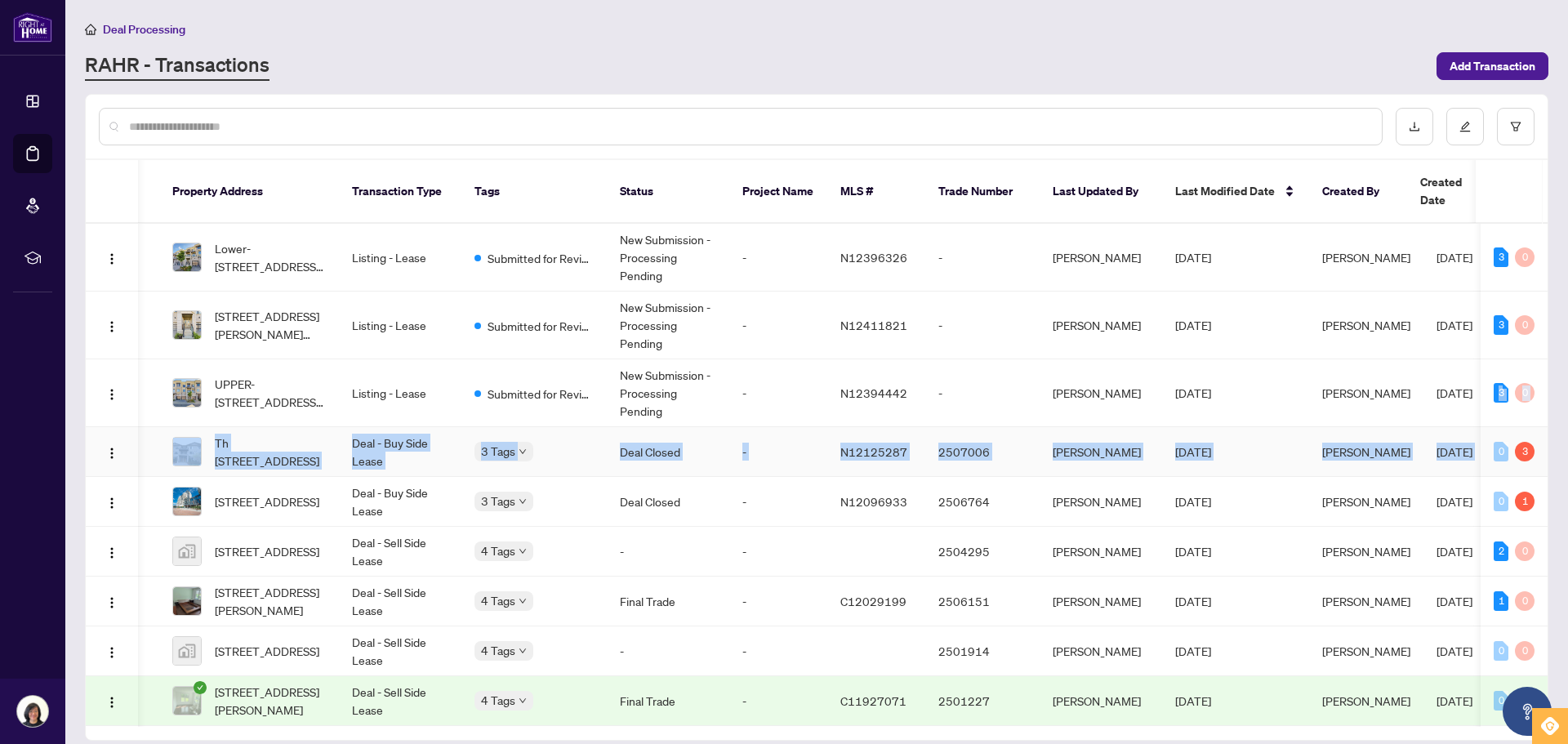
scroll to position [0, 139]
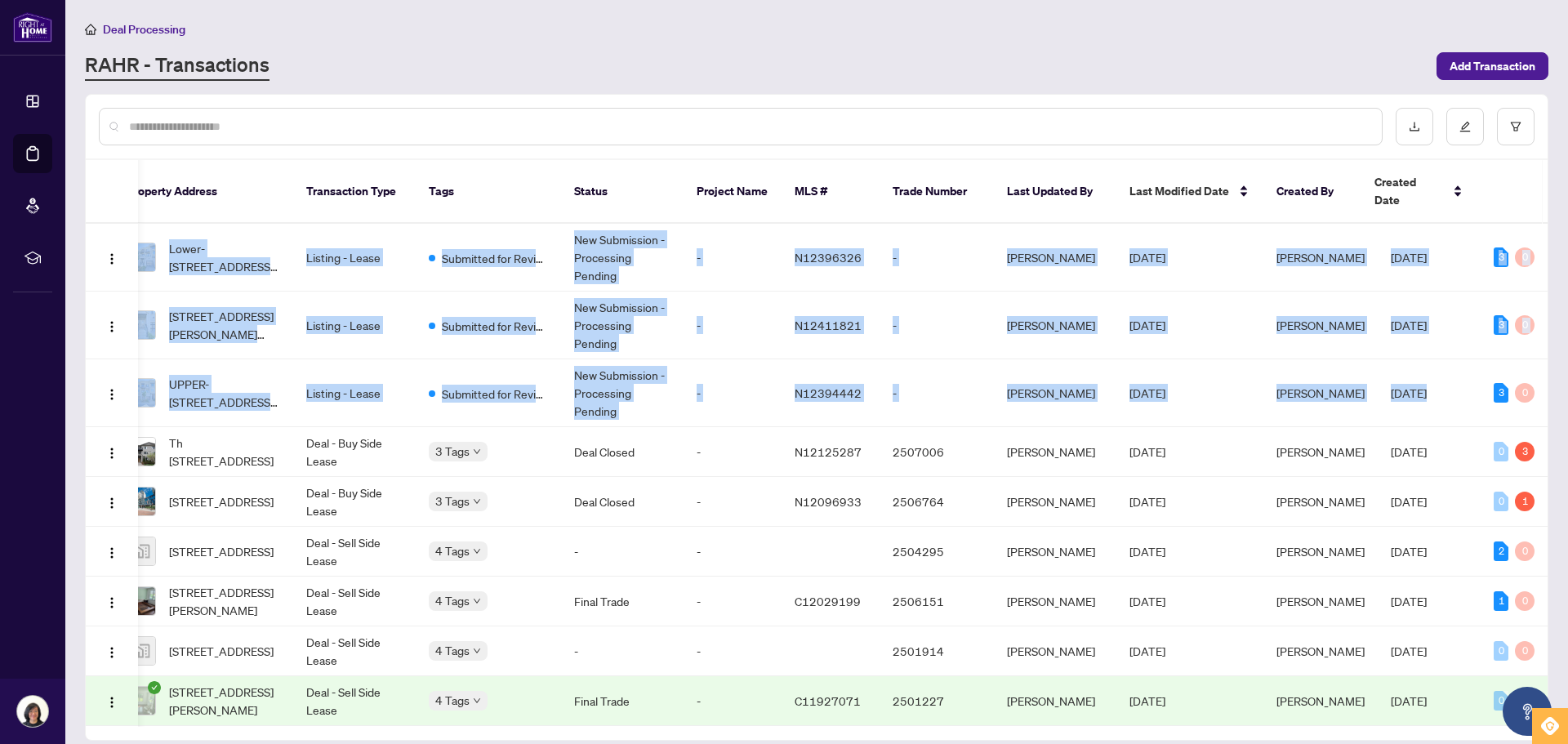
drag, startPoint x: 1549, startPoint y: 364, endPoint x: 1549, endPoint y: 535, distance: 171.0
click at [1549, 535] on main "Deal Processing RAHR - Transactions Add Transaction Ticket Number Property Addr…" at bounding box center [817, 372] width 1503 height 744
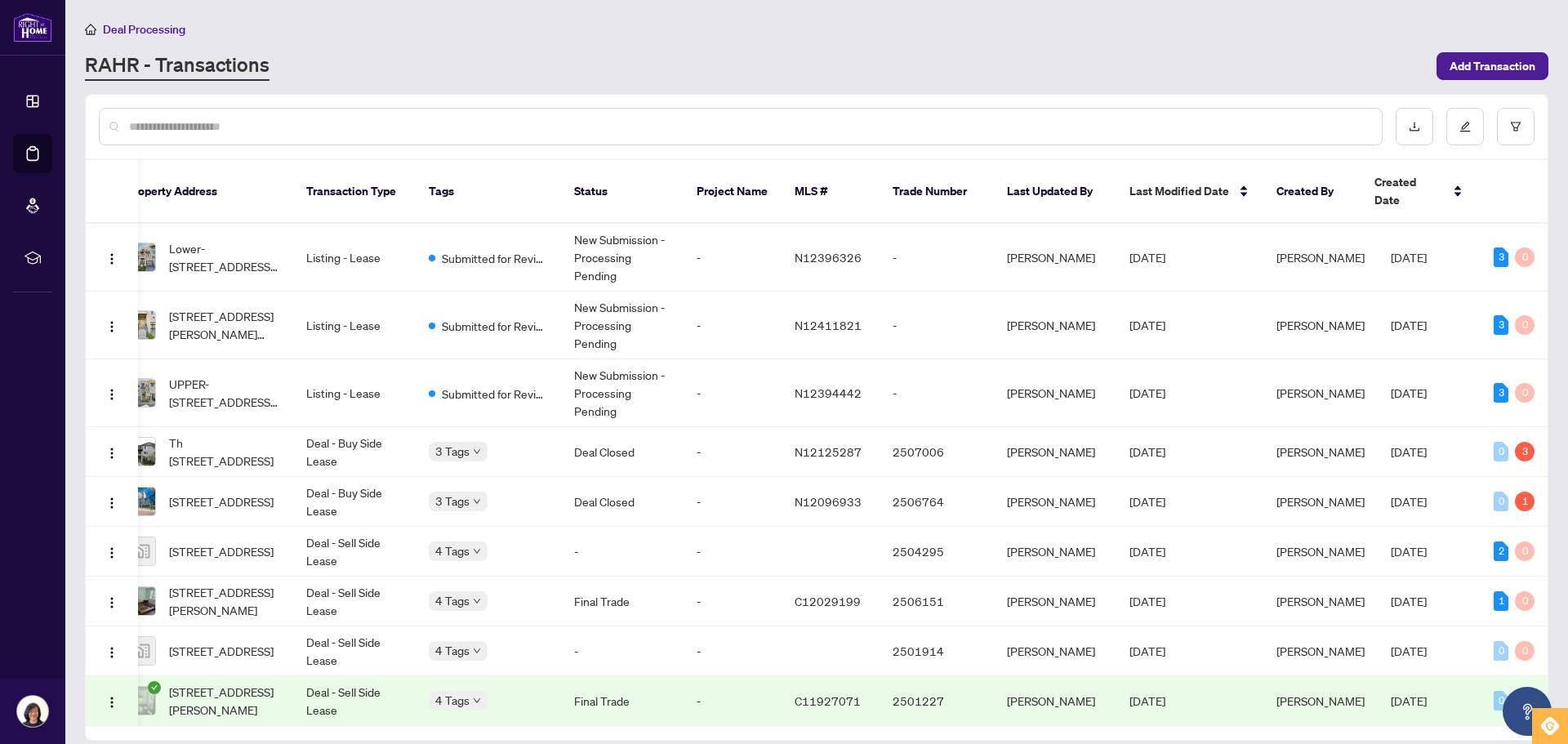
click at [1022, 132] on input "text" at bounding box center [750, 126] width 1240 height 18
click at [132, 32] on span "Deal Processing" at bounding box center [144, 29] width 82 height 15
click at [160, 34] on span "Deal Processing" at bounding box center [144, 29] width 82 height 15
